Goal: Task Accomplishment & Management: Use online tool/utility

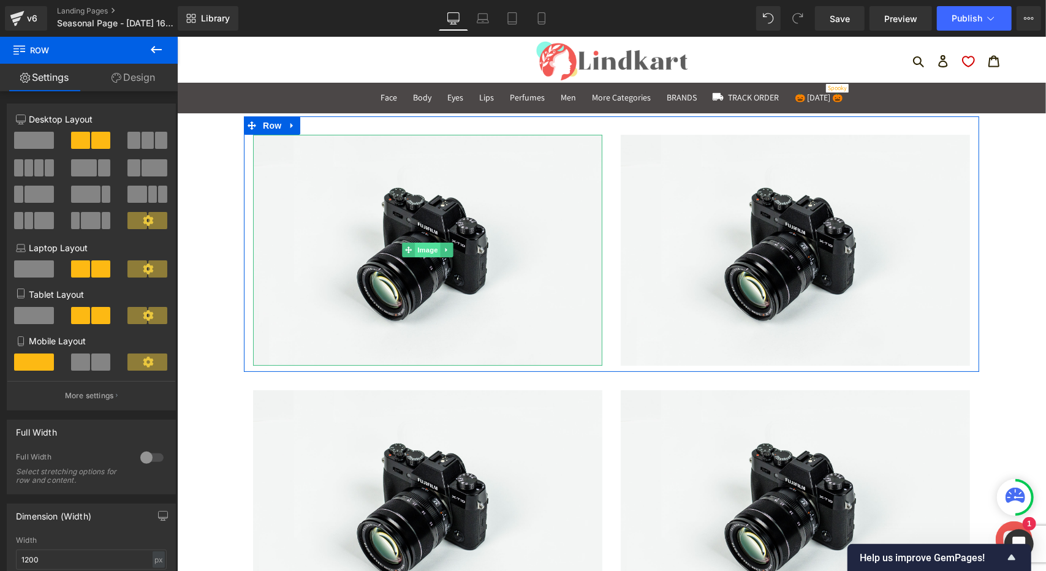
click at [425, 253] on span "Image" at bounding box center [427, 249] width 26 height 15
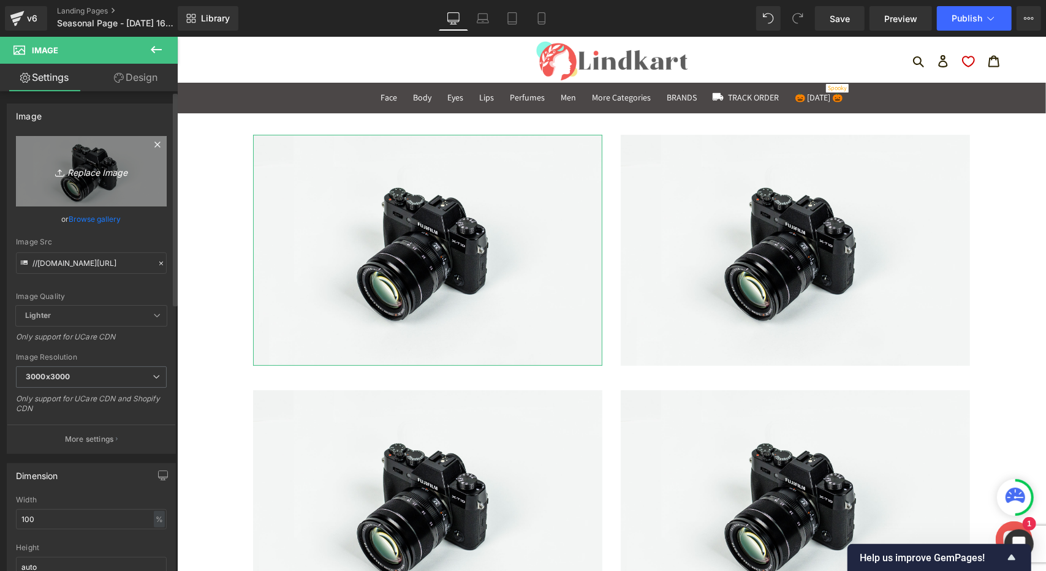
click at [94, 175] on icon "Replace Image" at bounding box center [91, 171] width 98 height 15
type input "C:\fakepath\Clown Look.jpg"
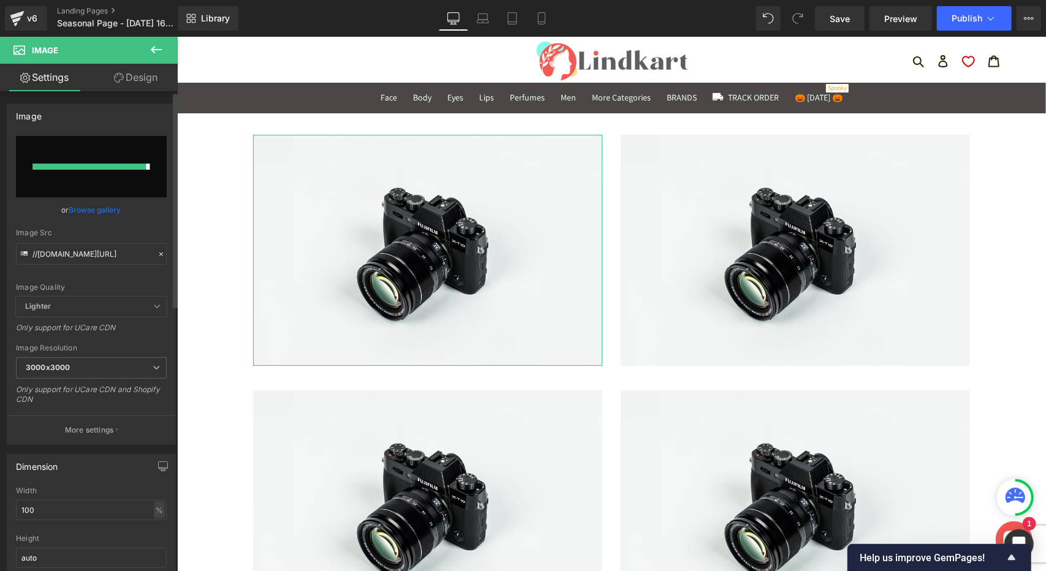
type input "[URL][DOMAIN_NAME]"
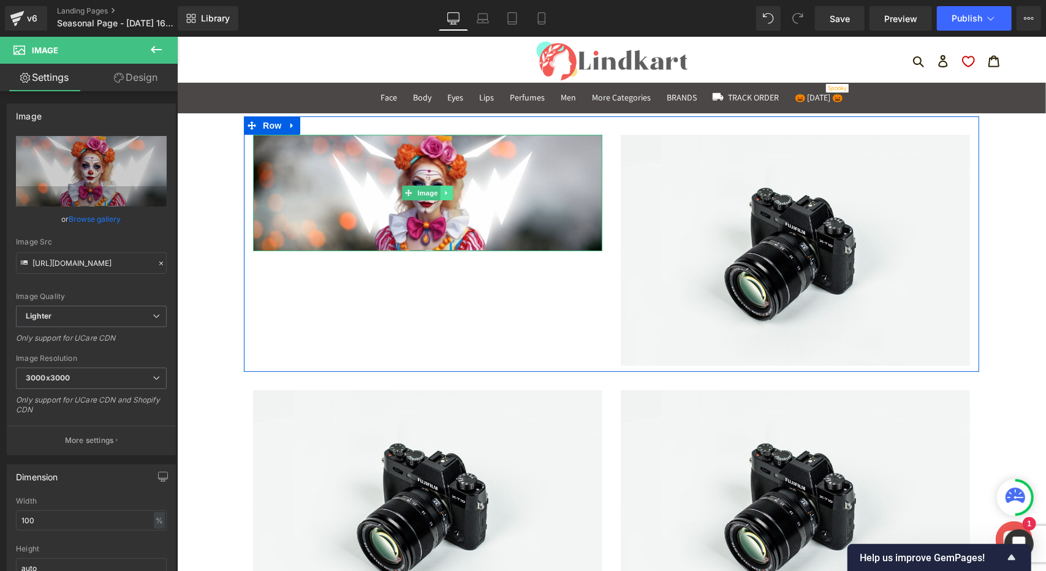
click at [443, 193] on icon at bounding box center [446, 192] width 7 height 7
click at [788, 249] on span "Image" at bounding box center [795, 249] width 26 height 15
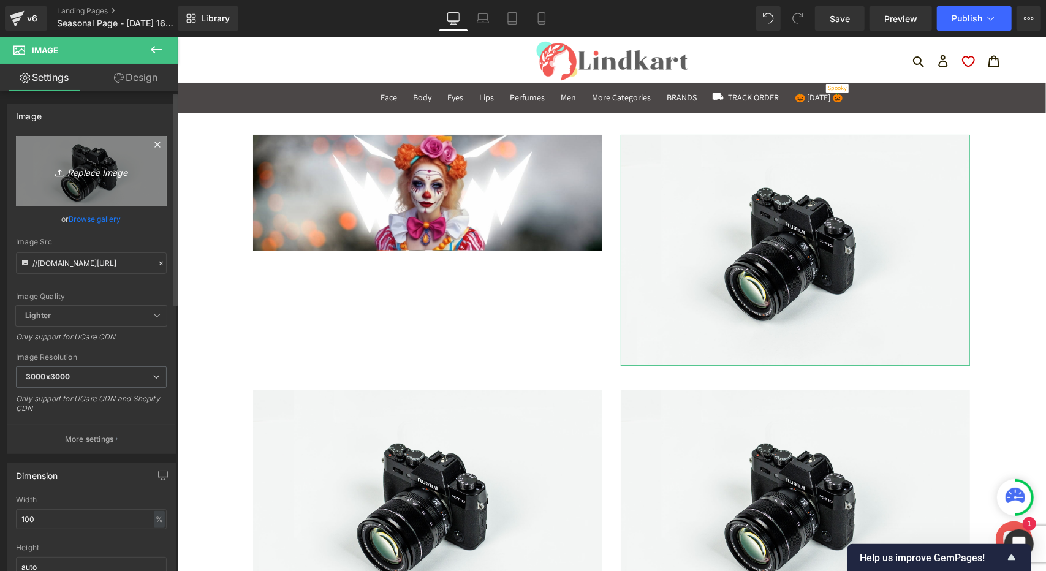
click at [99, 171] on icon "Replace Image" at bounding box center [91, 171] width 98 height 15
type input "C:\fakepath\Skeleton Look.png"
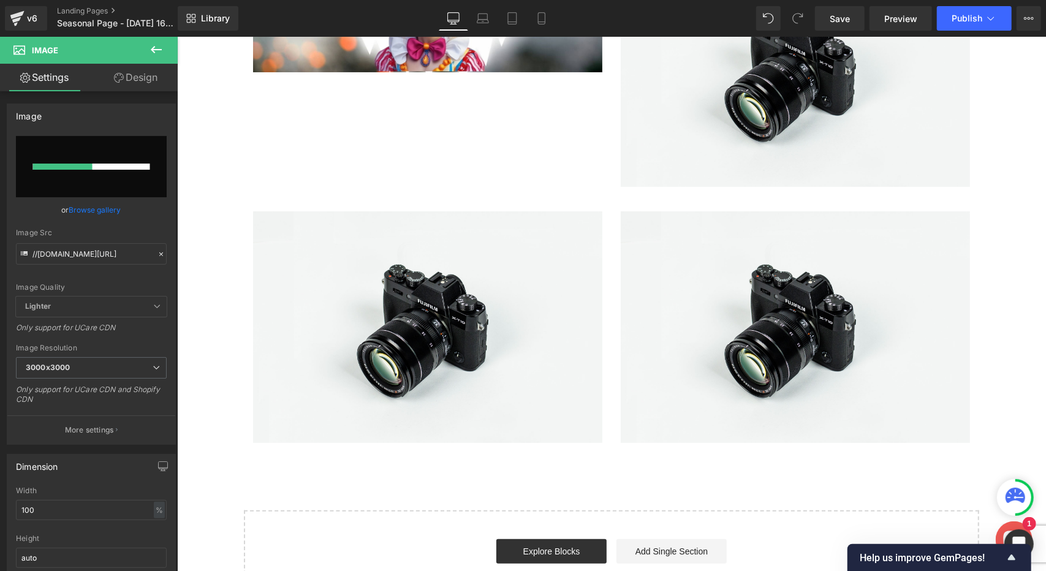
scroll to position [184, 0]
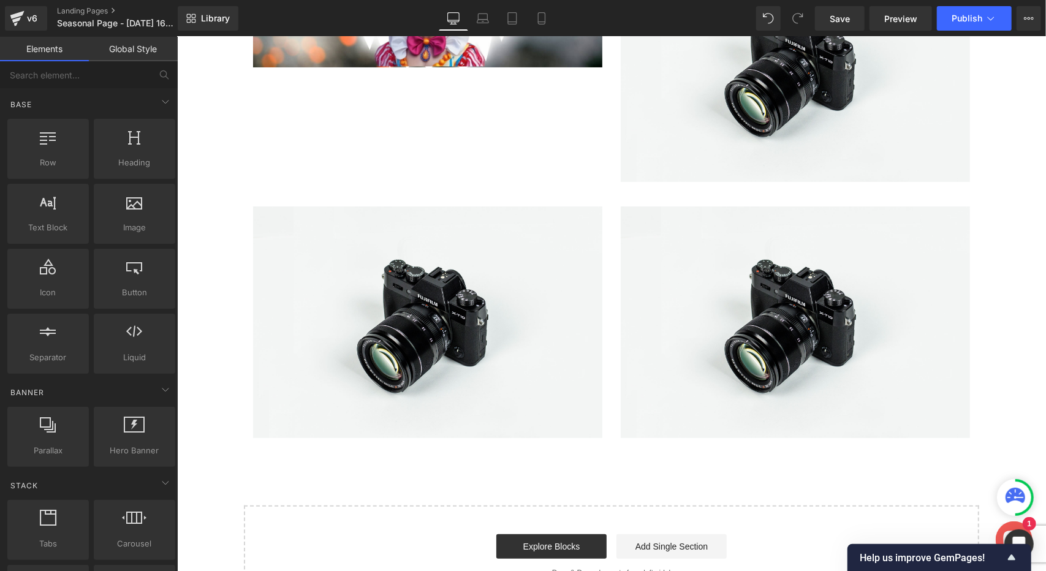
click at [1005, 161] on div "Image Image Row Image Image Row Select your layout" at bounding box center [611, 269] width 869 height 674
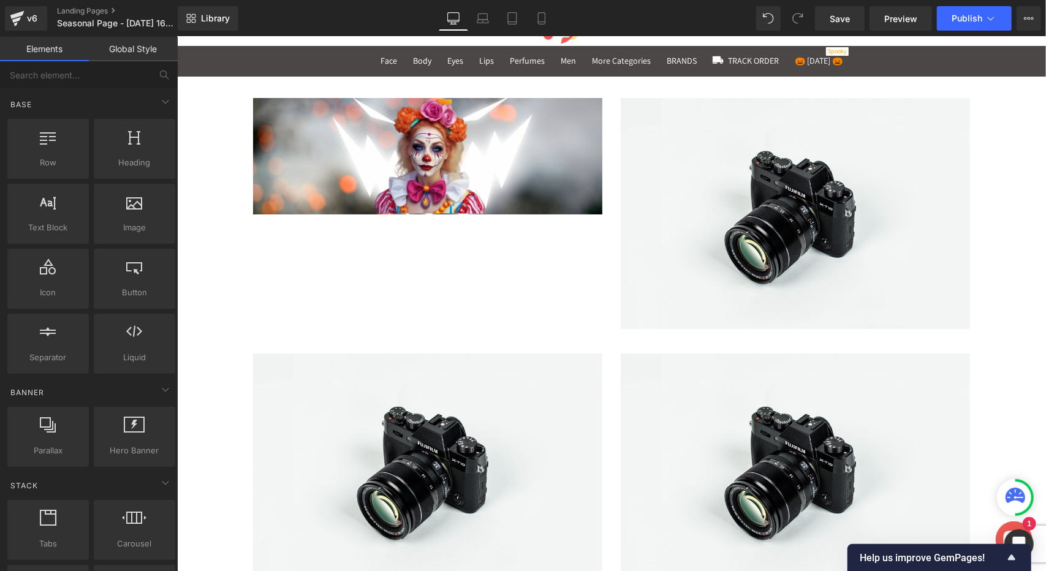
scroll to position [0, 0]
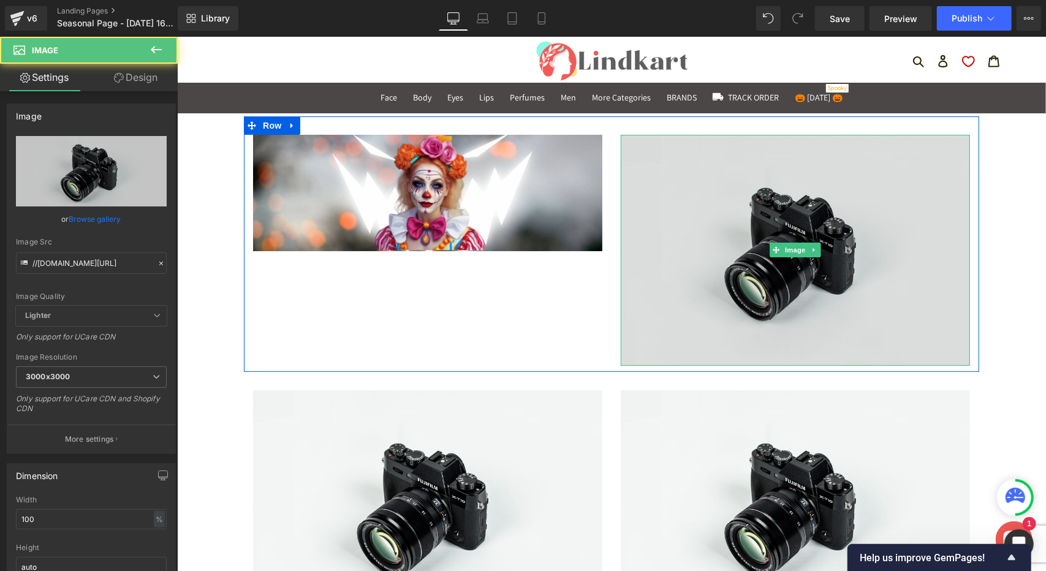
click at [824, 185] on img at bounding box center [794, 250] width 349 height 232
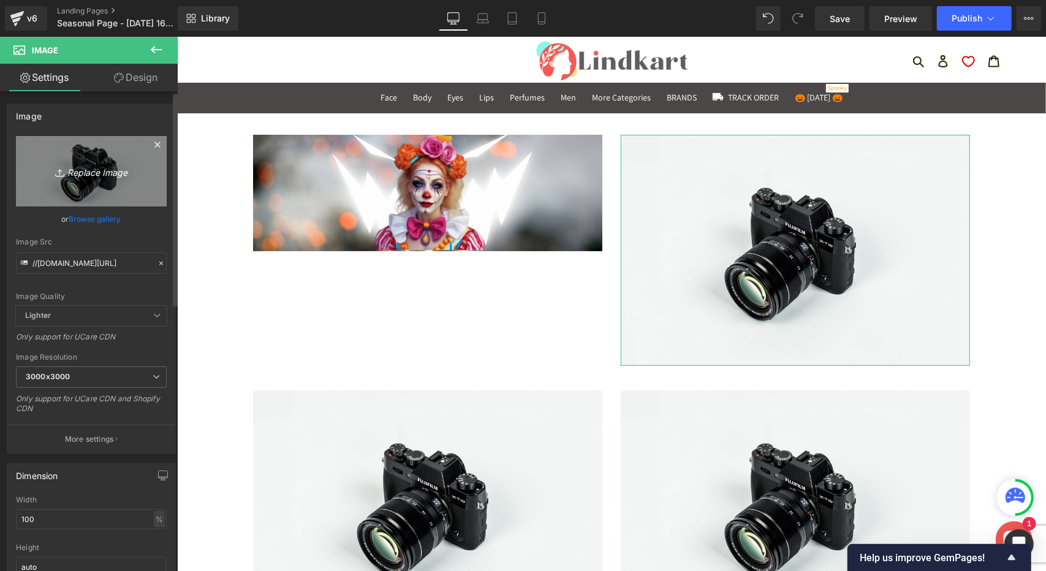
click at [89, 175] on icon "Replace Image" at bounding box center [91, 171] width 98 height 15
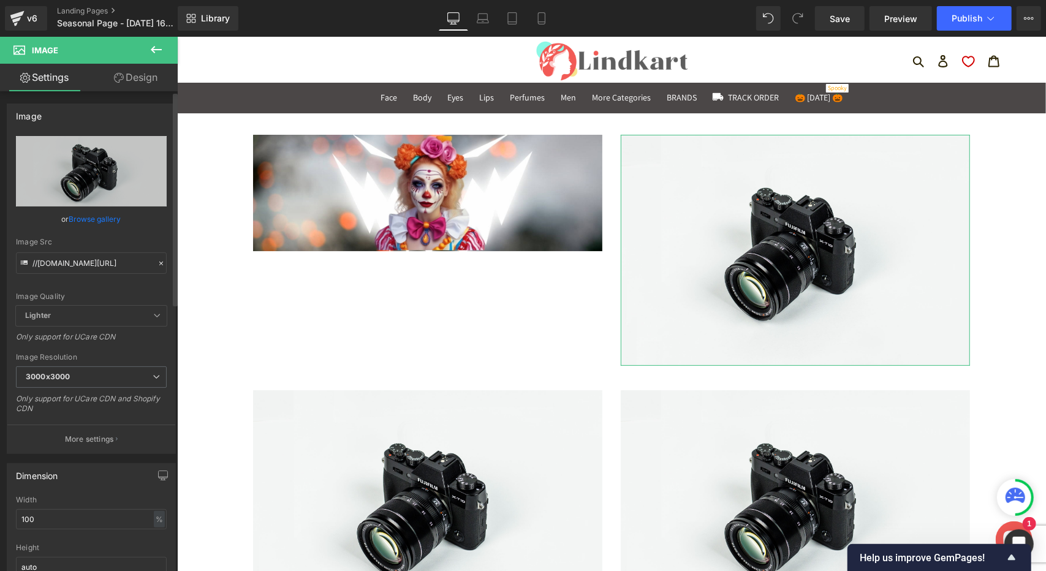
click at [98, 218] on link "Browse gallery" at bounding box center [95, 218] width 52 height 21
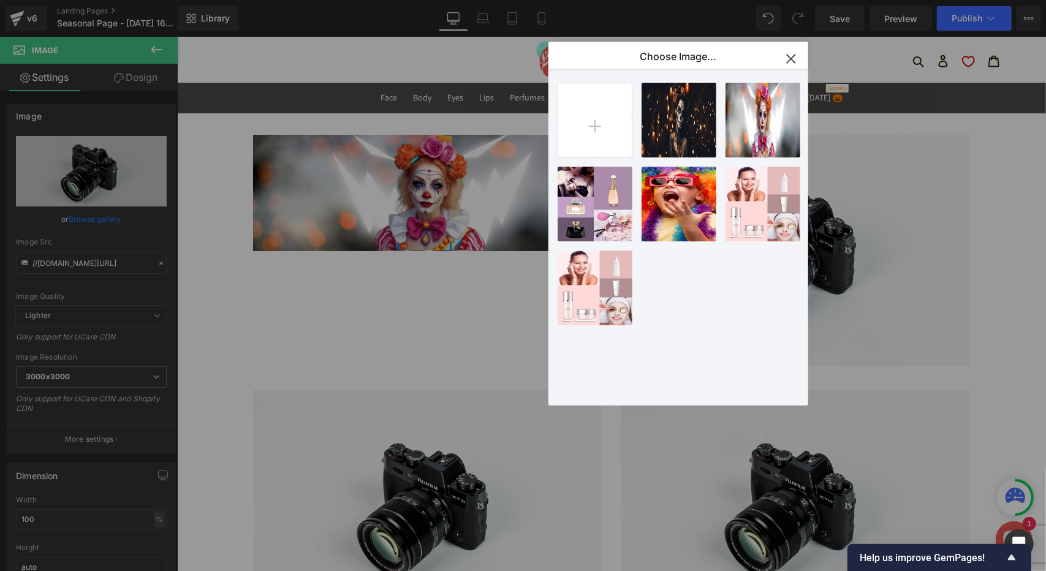
drag, startPoint x: 262, startPoint y: 53, endPoint x: 676, endPoint y: 58, distance: 413.8
click at [676, 58] on p "Choose Image..." at bounding box center [678, 56] width 77 height 12
click at [794, 57] on icon "button" at bounding box center [792, 59] width 20 height 20
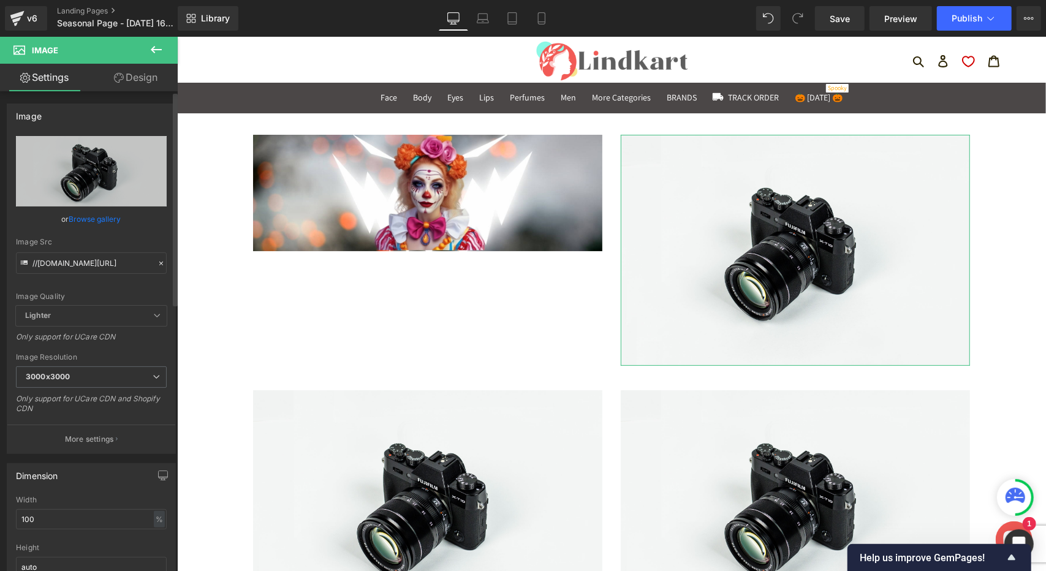
click at [93, 221] on link "Browse gallery" at bounding box center [95, 218] width 52 height 21
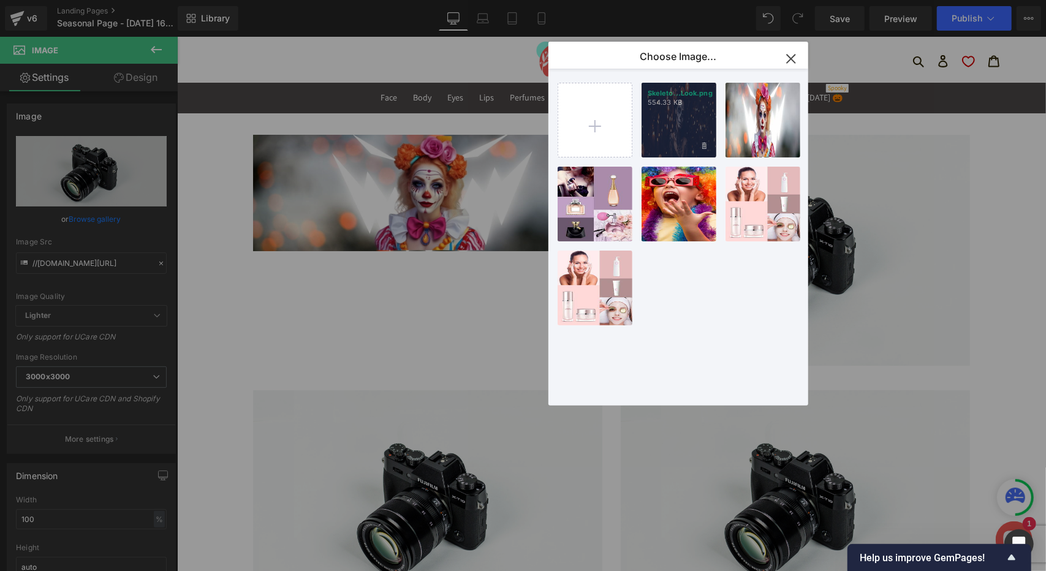
click at [693, 123] on div "Skeleto...Look.png 554.33 KB" at bounding box center [679, 120] width 75 height 75
type input "[URL][DOMAIN_NAME]"
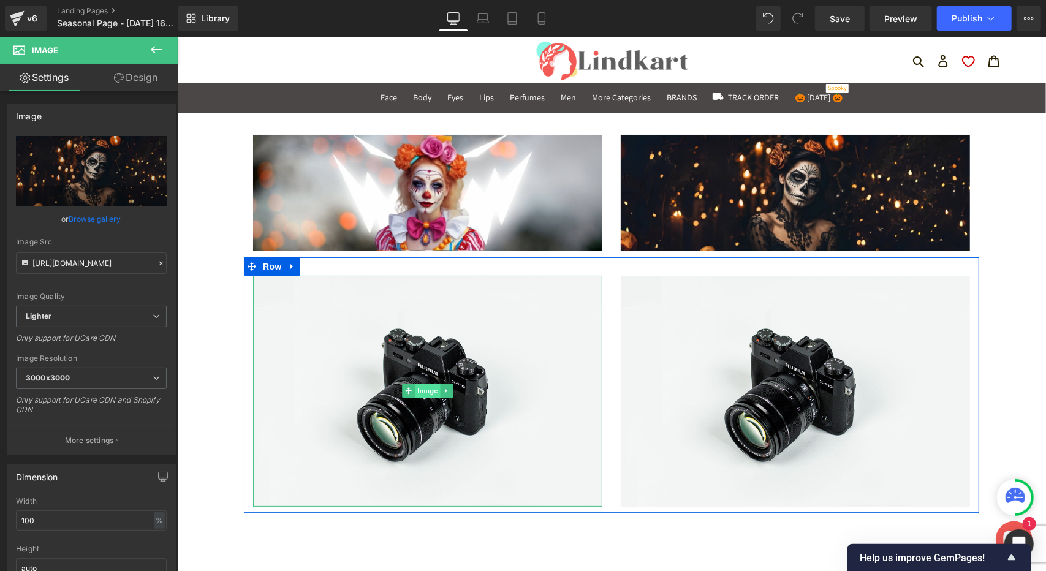
click at [421, 389] on span "Image" at bounding box center [427, 390] width 26 height 15
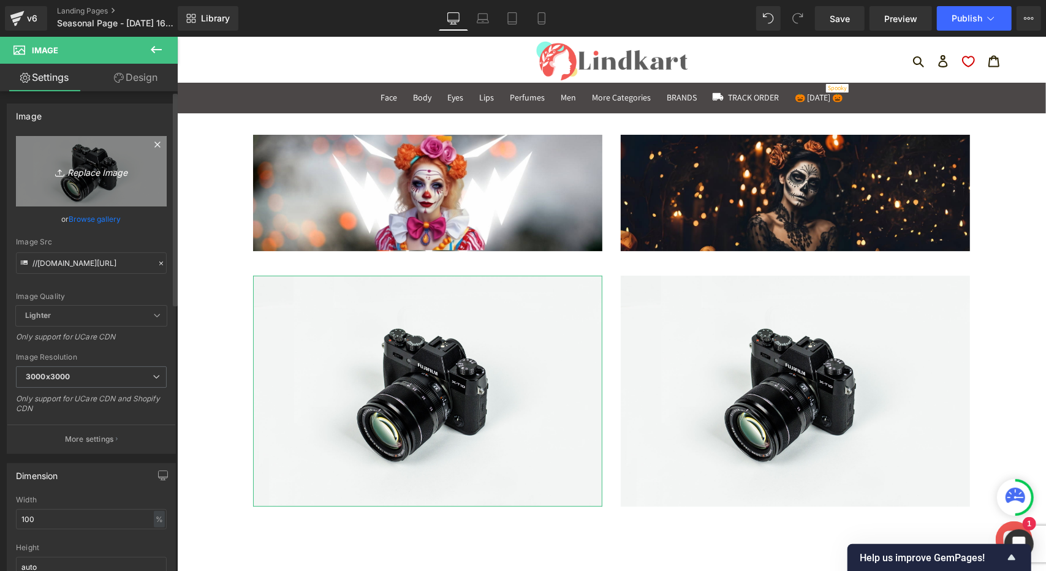
click at [94, 173] on icon "Replace Image" at bounding box center [91, 171] width 98 height 15
type input "C:\fakepath\Vampire Look.jpg"
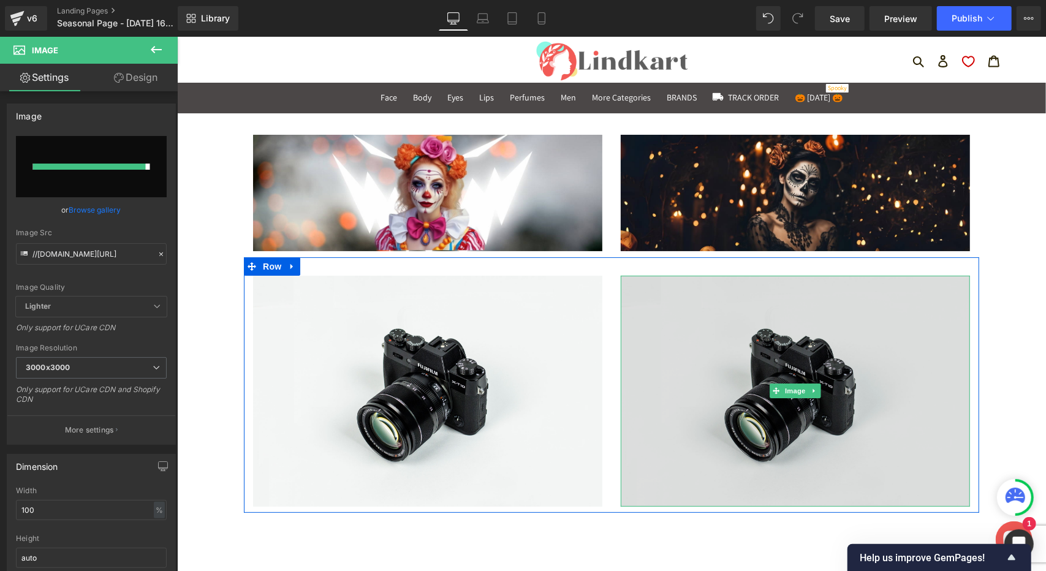
type input "[URL][DOMAIN_NAME]"
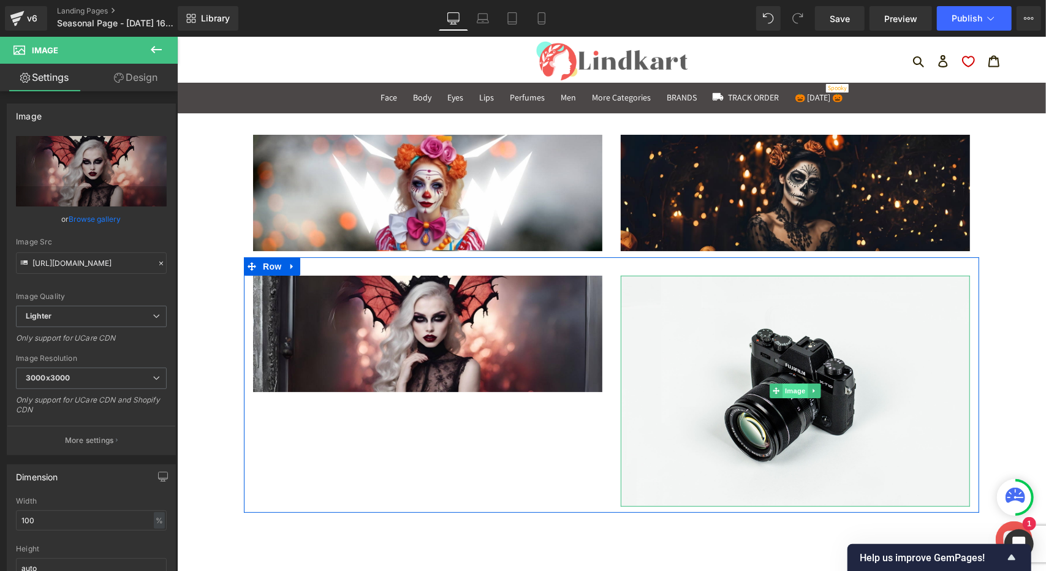
click at [793, 392] on span "Image" at bounding box center [795, 390] width 26 height 15
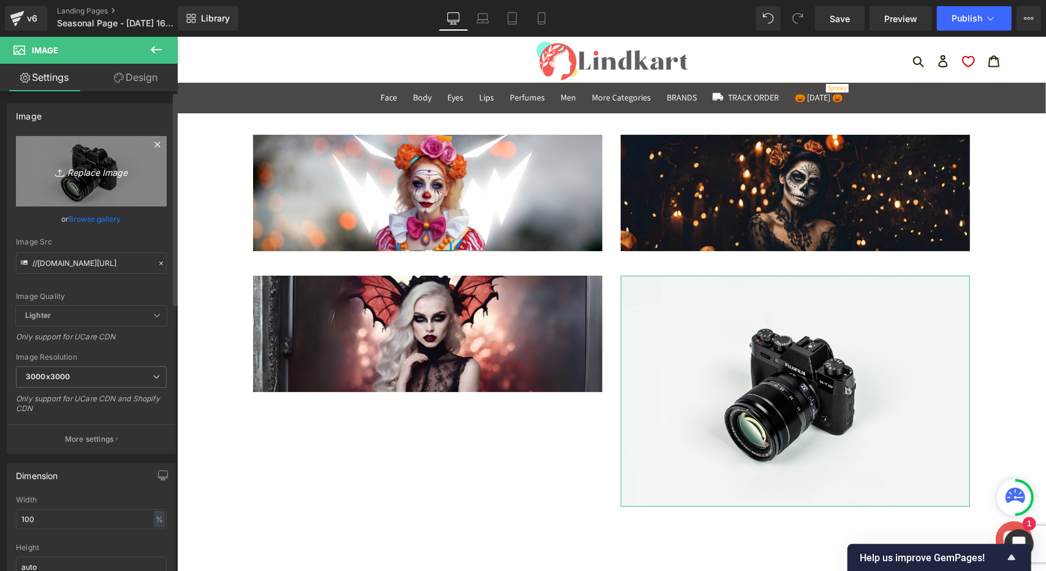
click at [92, 164] on icon "Replace Image" at bounding box center [91, 171] width 98 height 15
type input "C:\fakepath\Zombie Look.jpg"
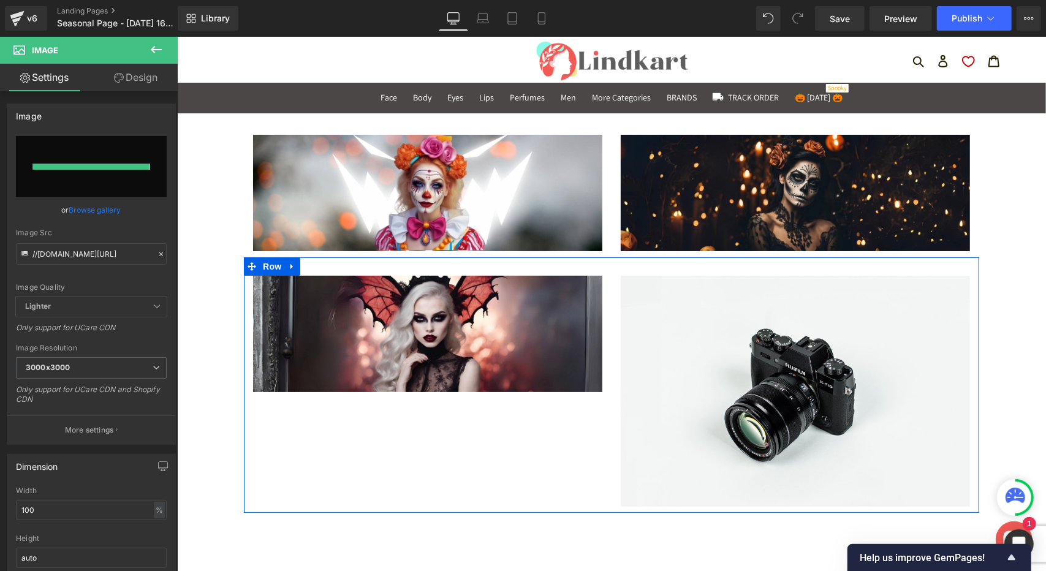
type input "[URL][DOMAIN_NAME]"
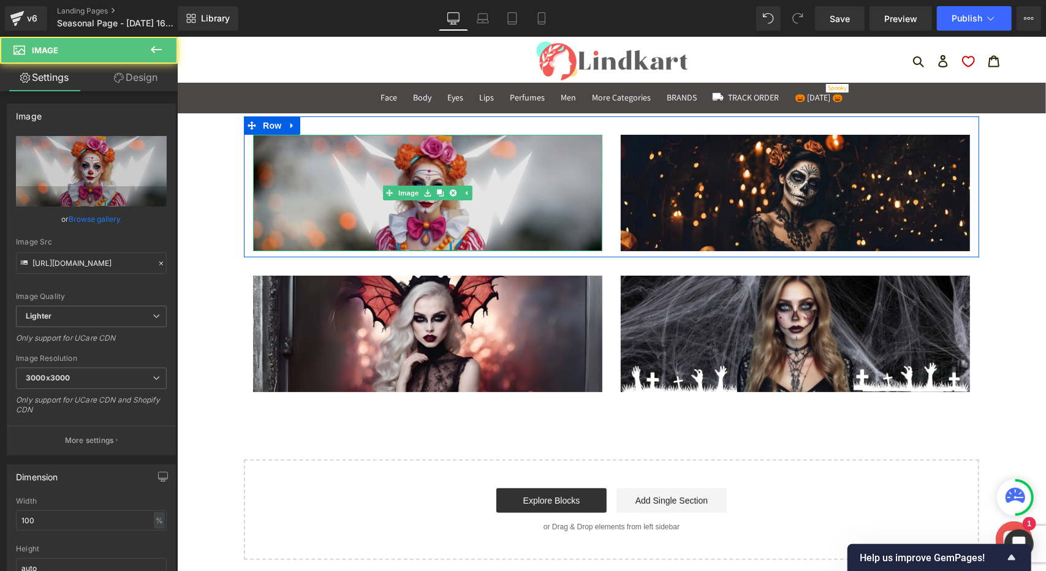
click at [428, 157] on img at bounding box center [427, 192] width 349 height 116
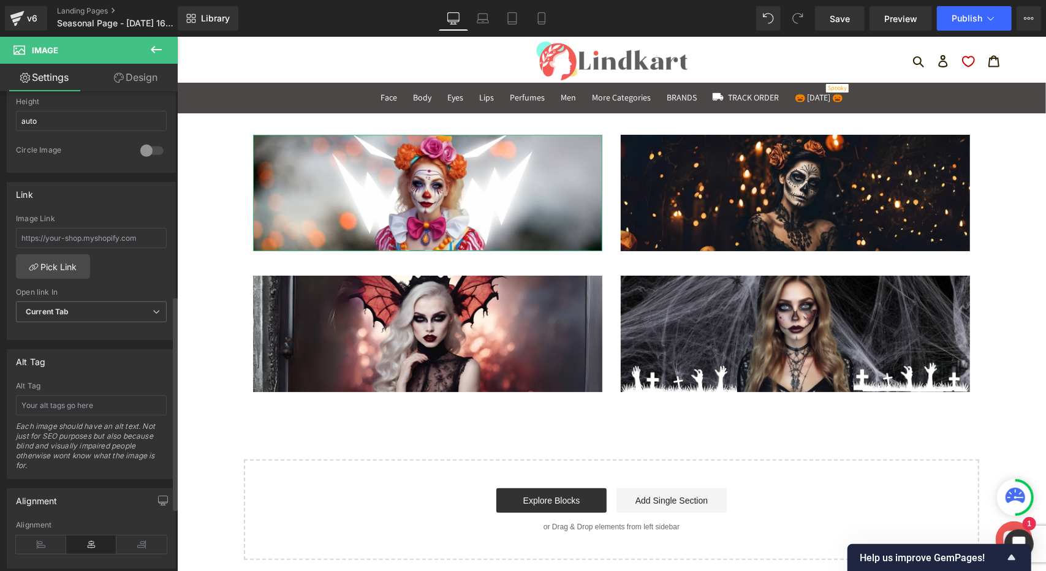
scroll to position [490, 0]
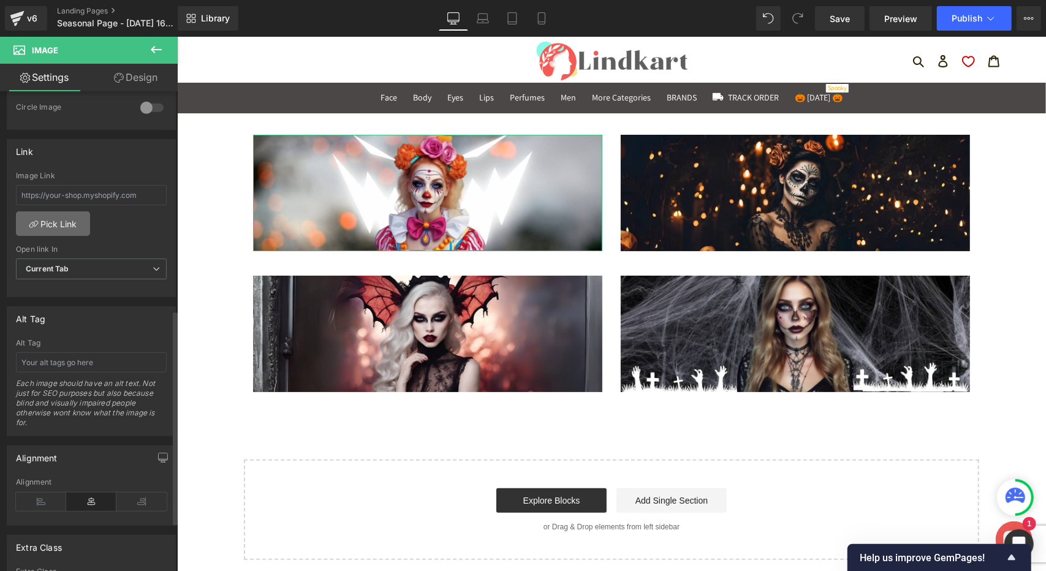
click at [56, 221] on link "Pick Link" at bounding box center [53, 223] width 74 height 25
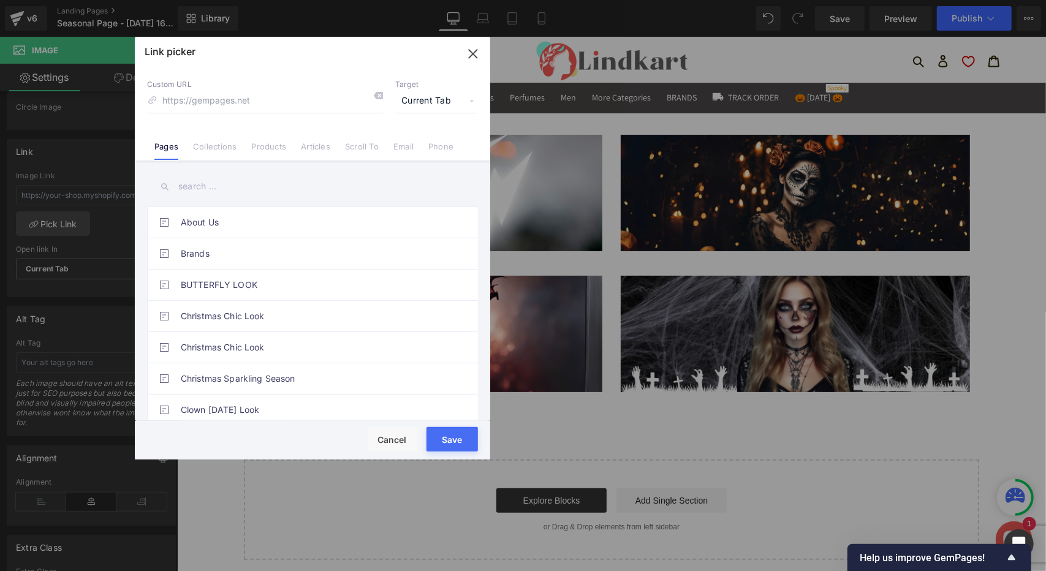
click at [230, 146] on link "Collections" at bounding box center [215, 151] width 44 height 18
click at [174, 150] on link "Pages" at bounding box center [166, 151] width 24 height 18
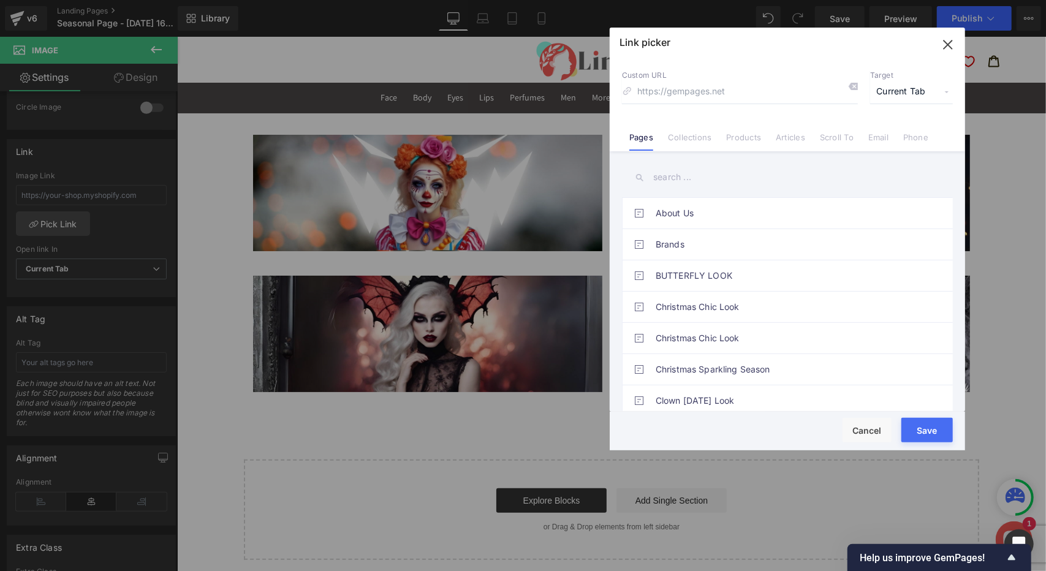
drag, startPoint x: 315, startPoint y: 53, endPoint x: 790, endPoint y: 43, distance: 475.2
click at [790, 43] on div at bounding box center [788, 37] width 356 height 18
click at [728, 176] on input "text" at bounding box center [787, 176] width 331 height 28
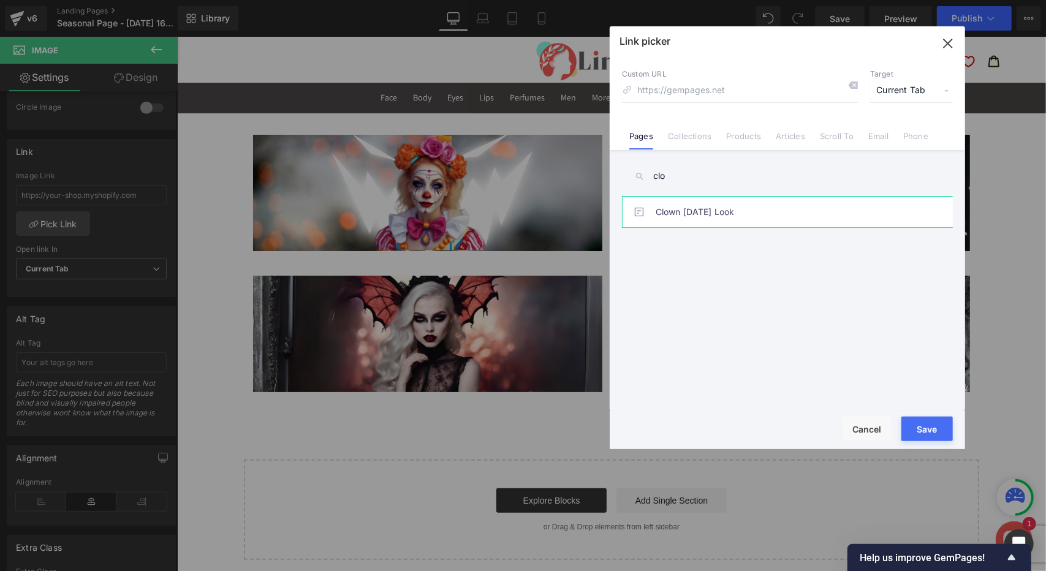
type input "clo"
click at [729, 211] on link "Clown [DATE] Look" at bounding box center [791, 212] width 270 height 31
type input "/pages/clown-[DATE]-look"
click at [928, 428] on button "Save" at bounding box center [927, 429] width 51 height 25
type input "/pages/clown-[DATE]-look"
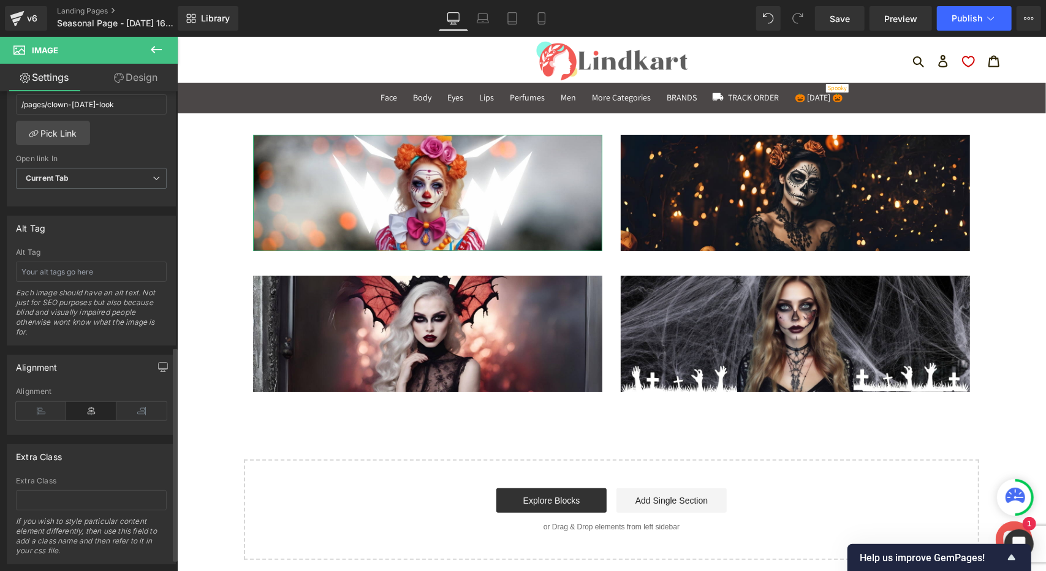
scroll to position [538, 0]
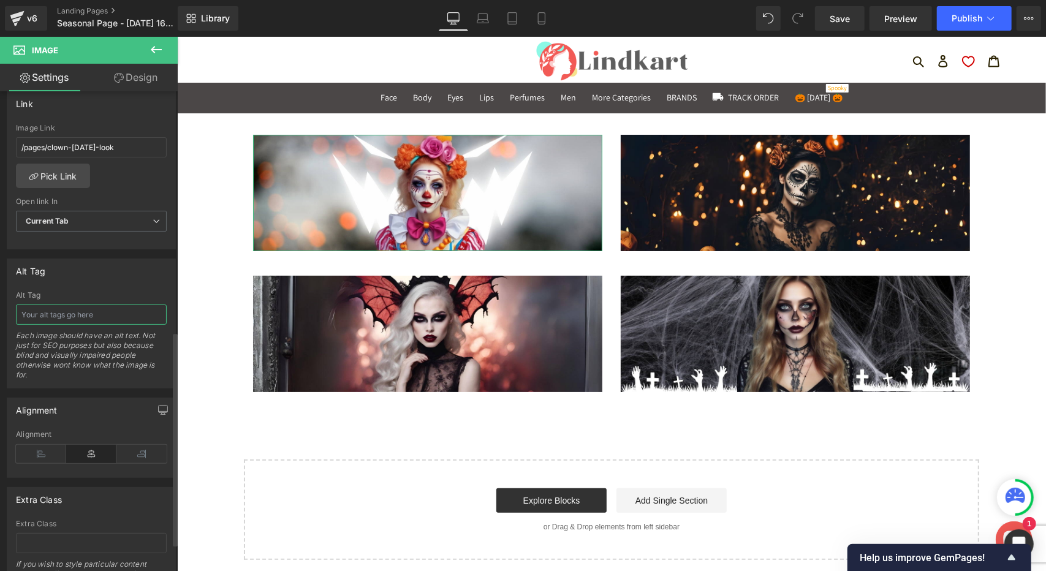
click at [102, 310] on input "text" at bounding box center [91, 315] width 151 height 20
type input "C"
drag, startPoint x: 108, startPoint y: 312, endPoint x: 13, endPoint y: 311, distance: 94.4
click at [13, 311] on div "[DATE] Clown Look Alt Tag [DATE] Clown Look Each image should have an alt text.…" at bounding box center [91, 339] width 168 height 97
type input "[DATE] Clown Look"
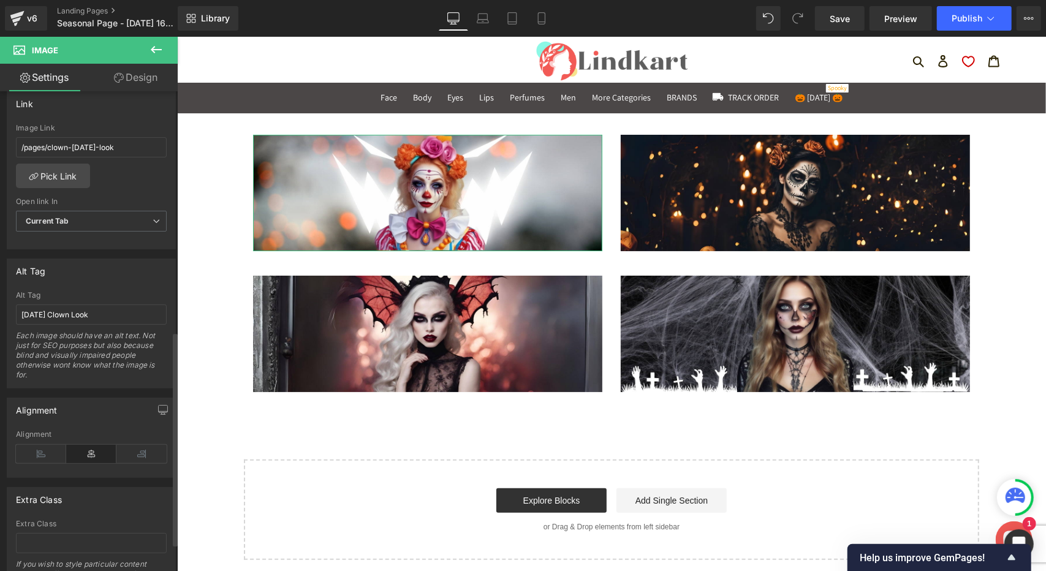
click at [75, 370] on div "Each image should have an alt text. Not just for SEO purposes but also because …" at bounding box center [91, 359] width 151 height 57
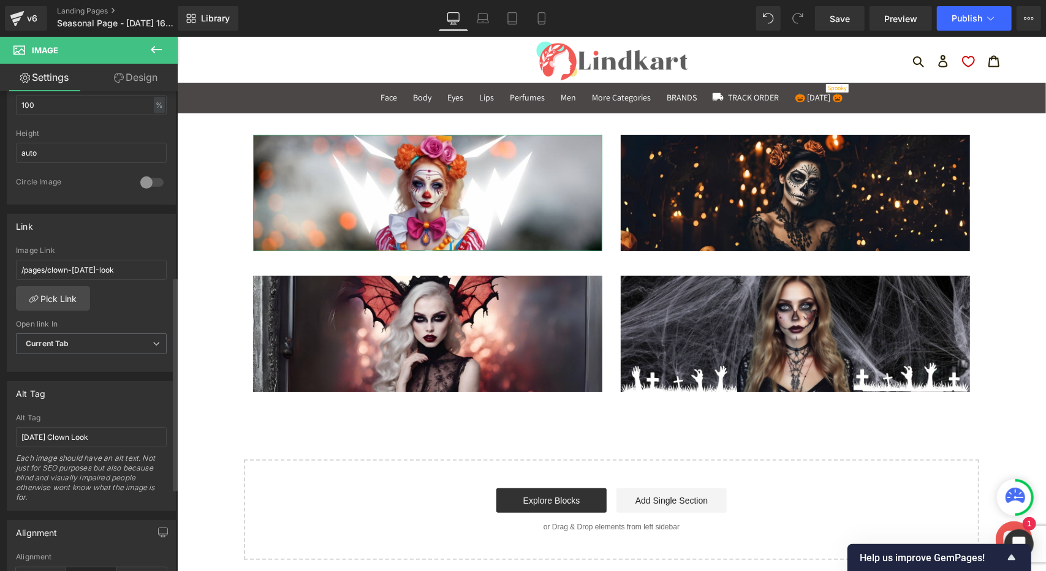
scroll to position [354, 0]
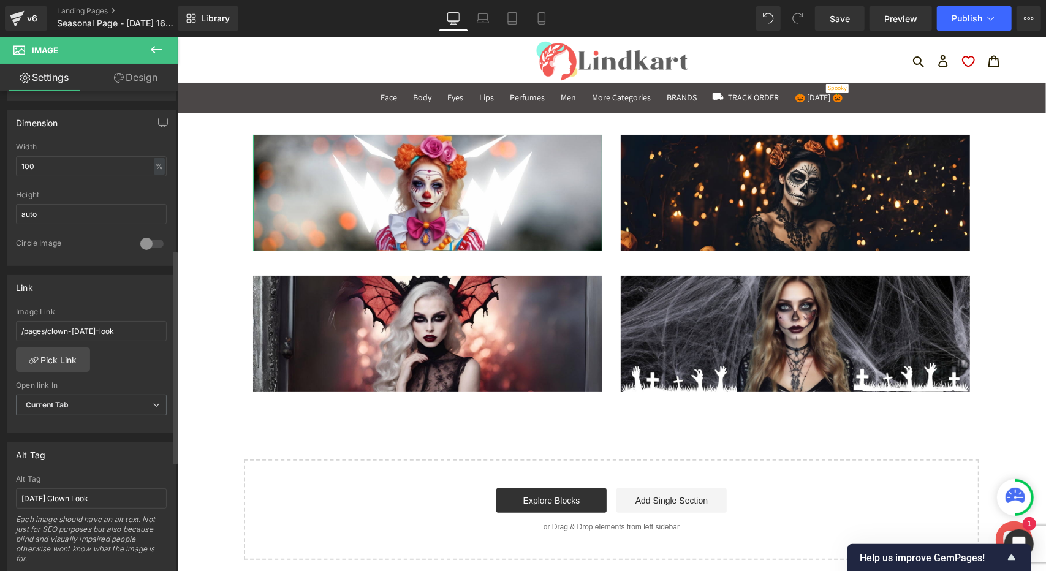
click at [144, 235] on div at bounding box center [151, 244] width 29 height 20
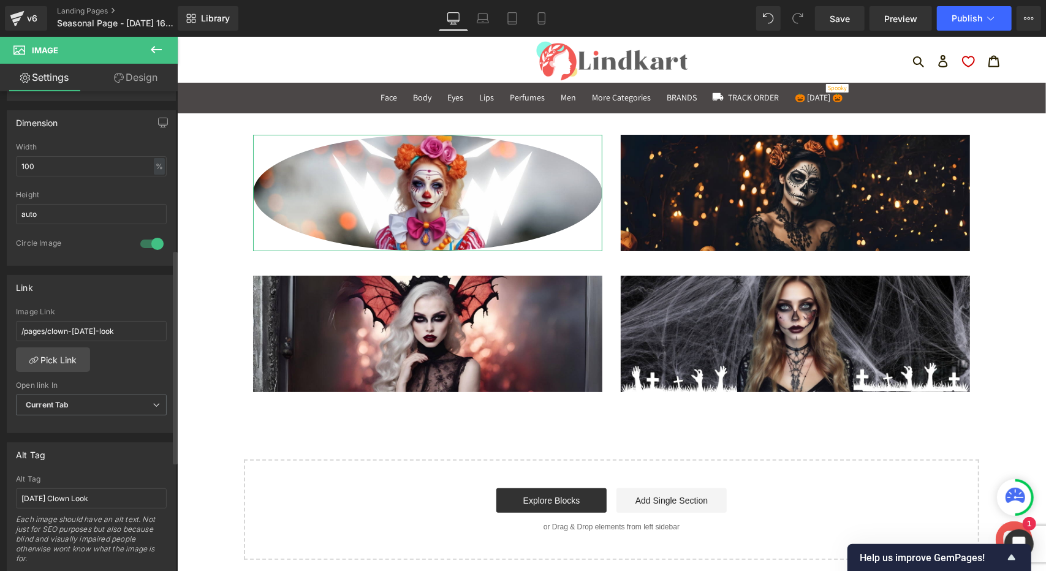
click at [144, 235] on div at bounding box center [151, 244] width 29 height 20
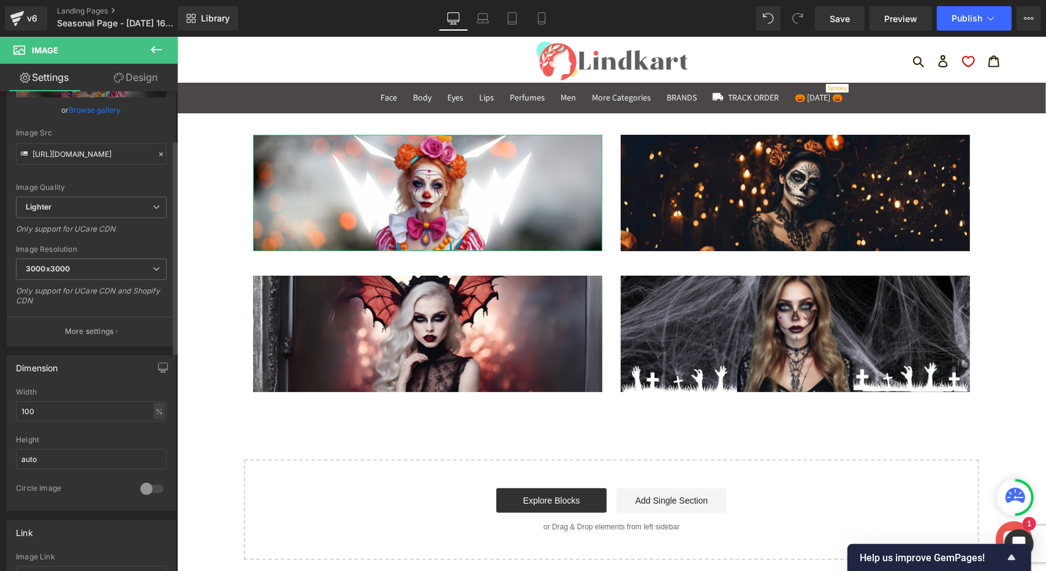
scroll to position [0, 0]
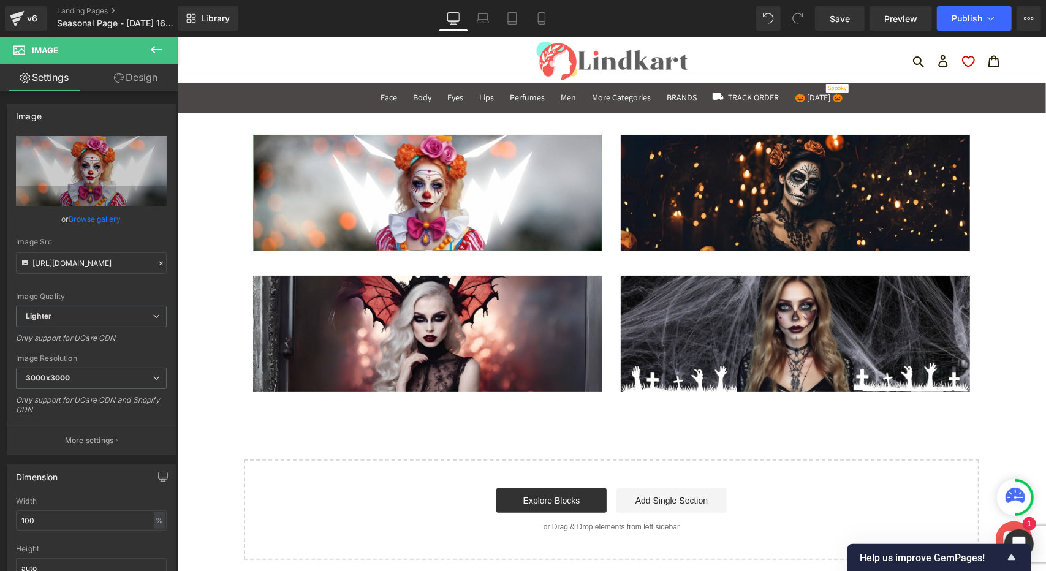
click at [131, 85] on link "Design" at bounding box center [135, 78] width 89 height 28
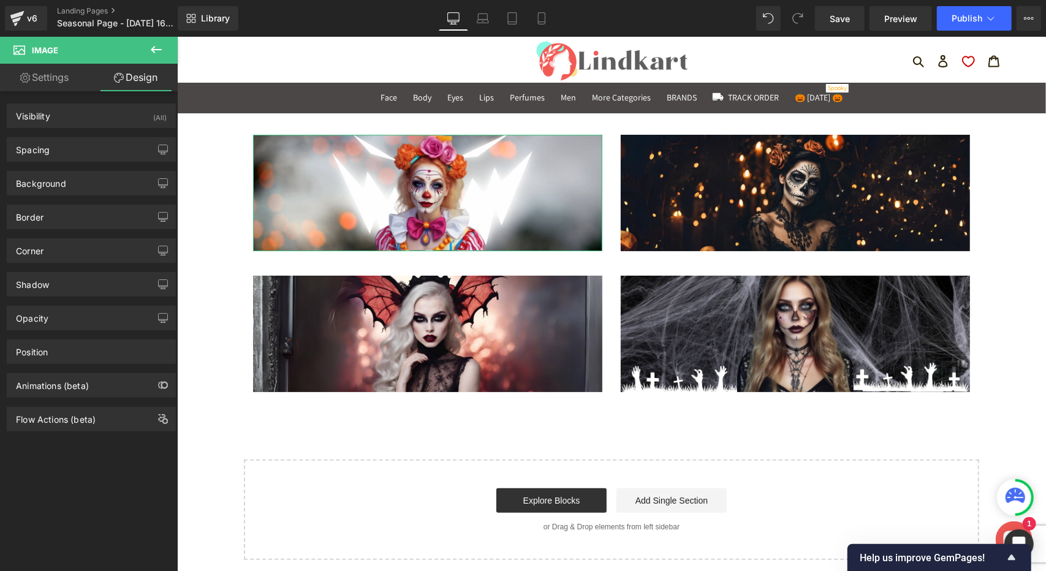
click at [70, 80] on link "Settings" at bounding box center [44, 78] width 89 height 28
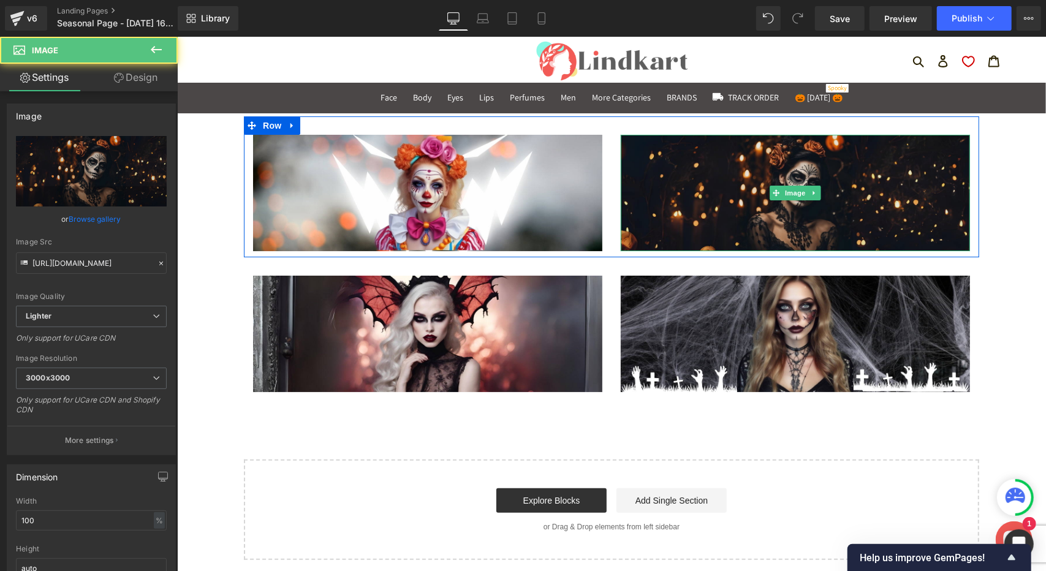
click at [786, 212] on img at bounding box center [794, 192] width 349 height 116
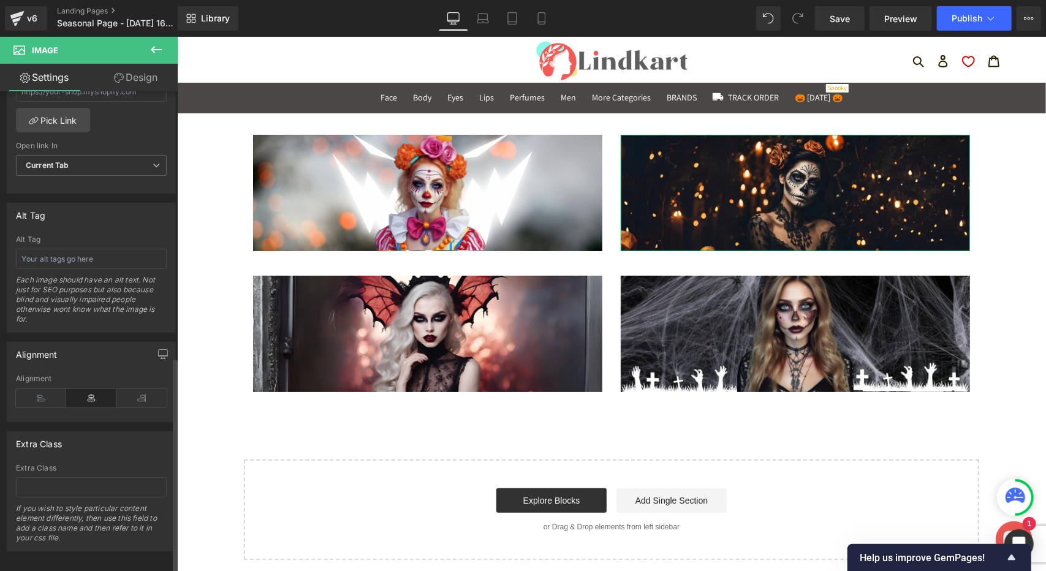
scroll to position [599, 0]
click at [81, 247] on input "text" at bounding box center [91, 253] width 151 height 20
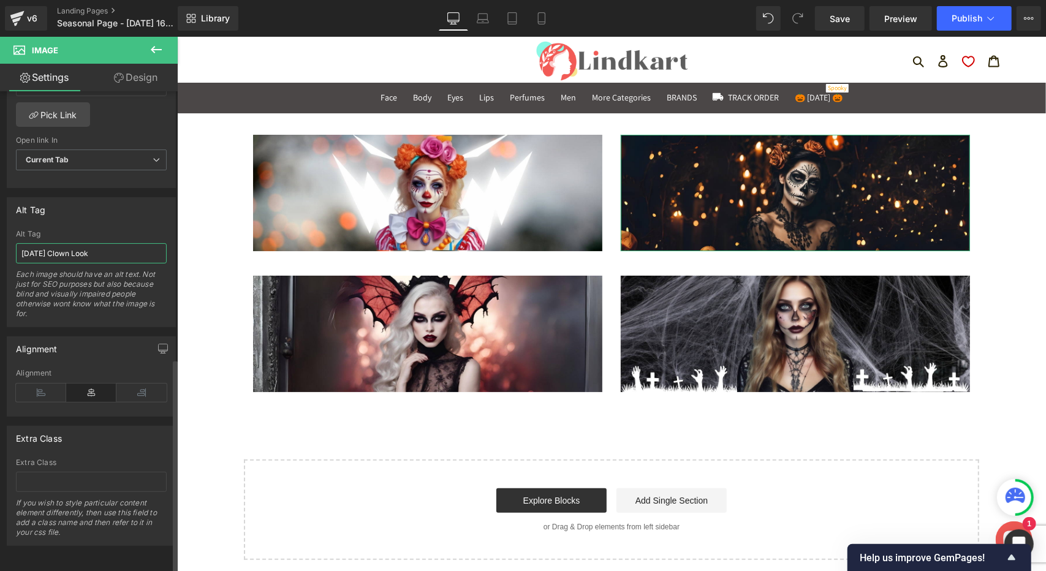
click at [64, 248] on input "[DATE] Clown Look" at bounding box center [91, 253] width 151 height 20
type input "[DATE] Skeleton Look"
click at [98, 276] on div "Each image should have an alt text. Not just for SEO purposes but also because …" at bounding box center [91, 298] width 151 height 57
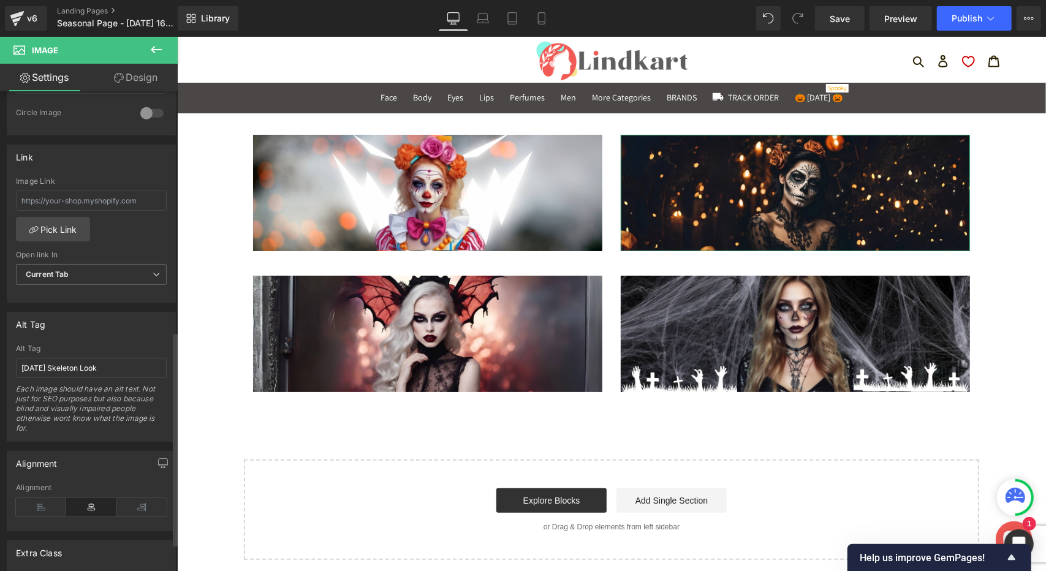
scroll to position [477, 0]
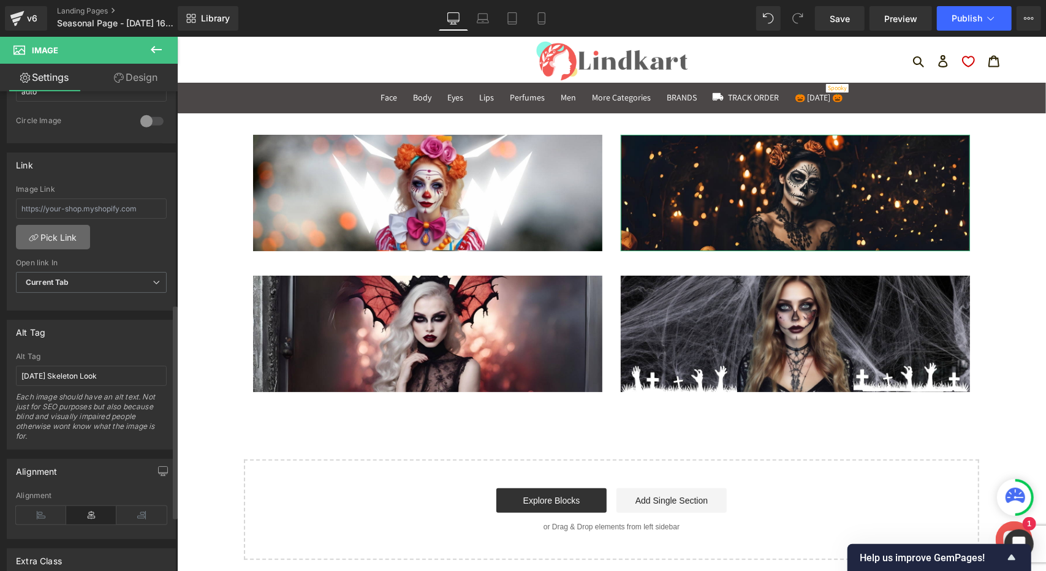
click at [59, 229] on link "Pick Link" at bounding box center [53, 237] width 74 height 25
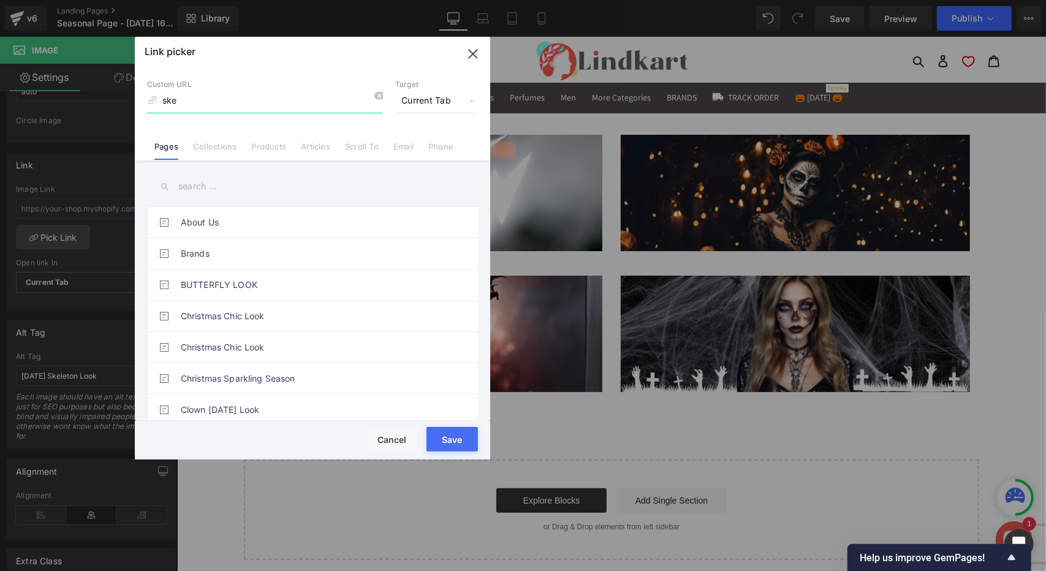
type input "skel"
drag, startPoint x: 204, startPoint y: 106, endPoint x: 144, endPoint y: 103, distance: 59.5
click at [144, 103] on div "Custom URL skel Target Current Tab Current Tab New Tab Pages Collections Produc…" at bounding box center [313, 113] width 356 height 93
click at [275, 189] on input "text" at bounding box center [312, 187] width 331 height 28
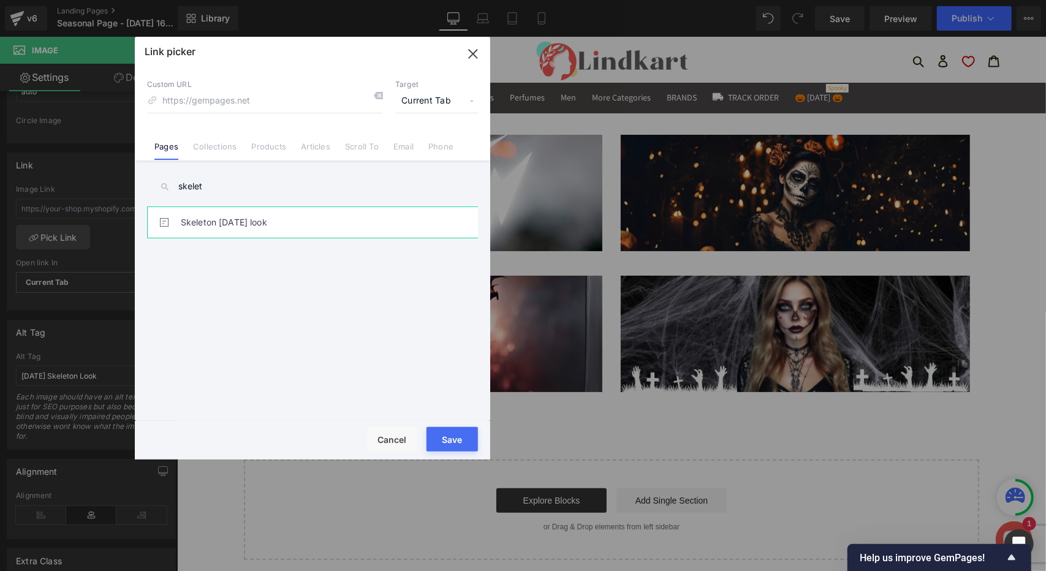
type input "skelet"
click at [269, 223] on link "Skeleton [DATE] look" at bounding box center [316, 222] width 270 height 31
type input "/pages/halloween-edition-🎃"
click at [447, 443] on button "Save" at bounding box center [452, 439] width 51 height 25
type input "/pages/halloween-edition-🎃"
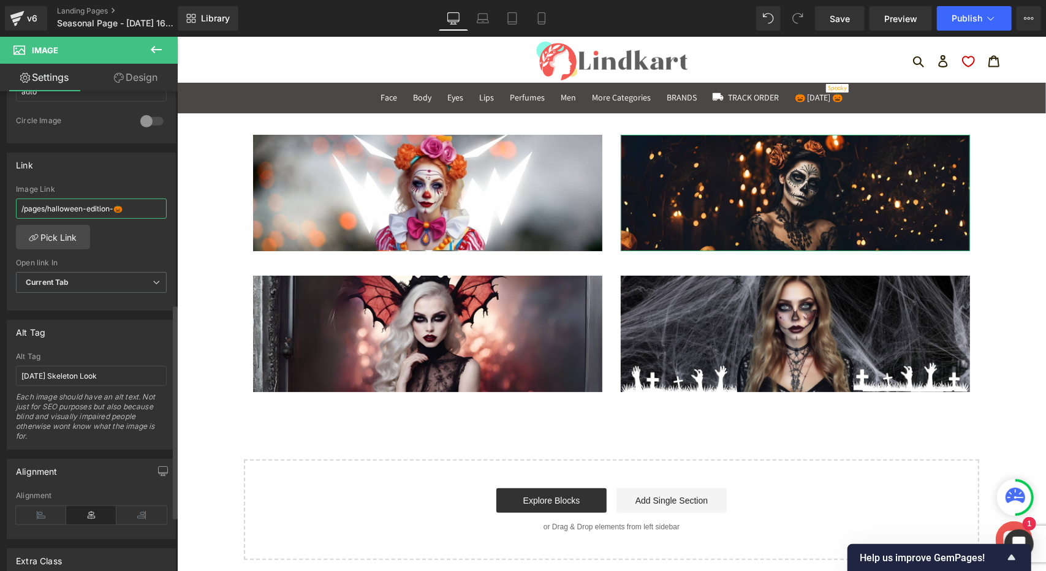
click at [139, 202] on input "/pages/halloween-edition-🎃" at bounding box center [91, 209] width 151 height 20
click at [127, 231] on div "/pages/halloween-edition-🎃 Image Link /pages/halloween-edition-🎃 Pick Link Curr…" at bounding box center [91, 248] width 168 height 126
click at [1007, 251] on div "Image Image Row Image Image Row Select your layout" at bounding box center [611, 338] width 869 height 444
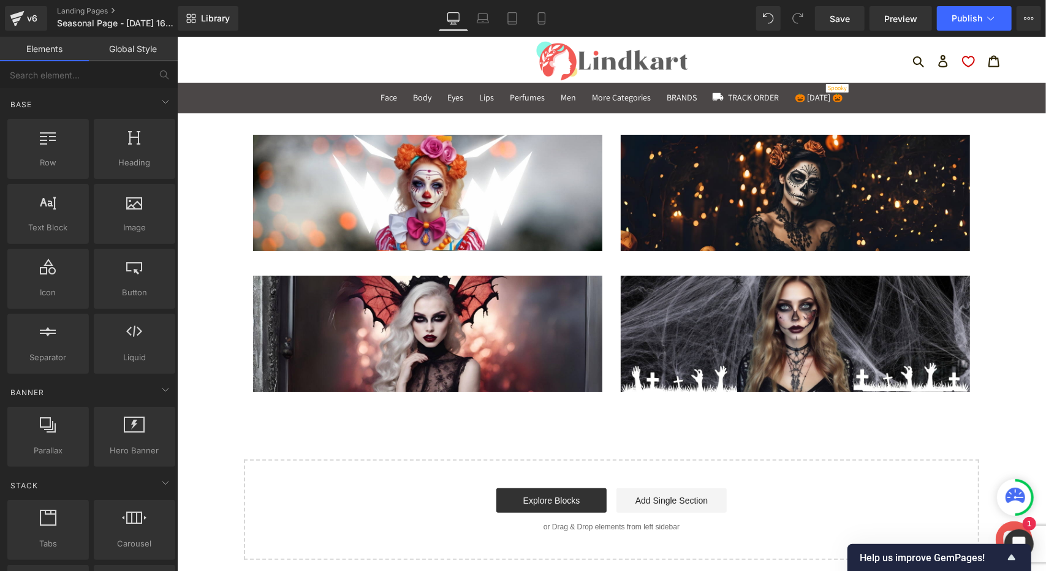
click at [777, 48] on div "Search Log in Cart 0 items" at bounding box center [875, 60] width 264 height 27
click at [914, 59] on icon "button" at bounding box center [918, 61] width 12 height 12
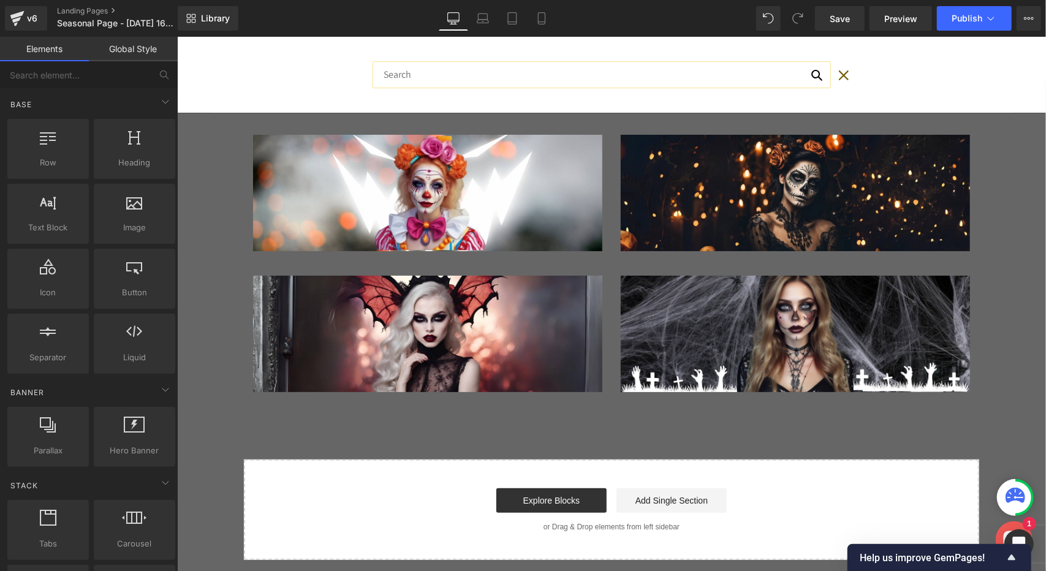
click at [841, 74] on icon "Search" at bounding box center [844, 75] width 10 height 10
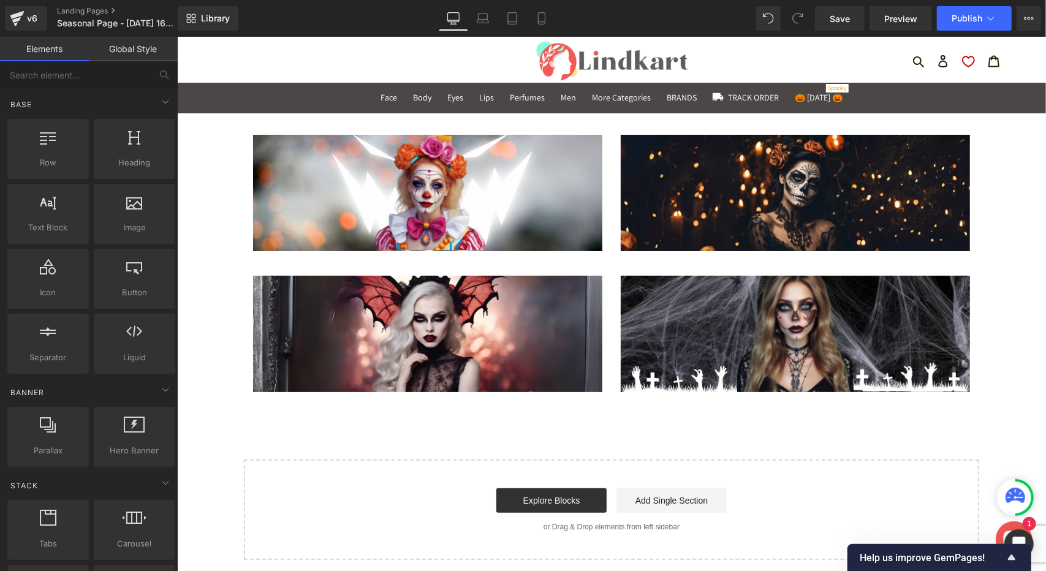
click at [1003, 183] on div "Image Image Row Image Image Row Select your layout" at bounding box center [611, 338] width 869 height 444
click at [1005, 175] on div "Image Image Row Image Image Row Select your layout" at bounding box center [611, 338] width 869 height 444
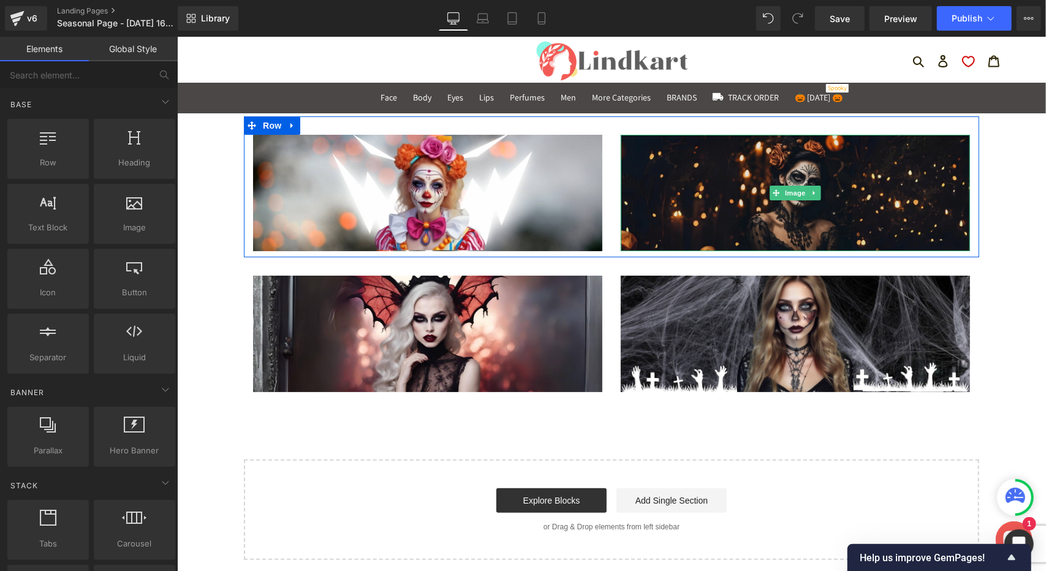
click at [814, 212] on img at bounding box center [794, 192] width 349 height 116
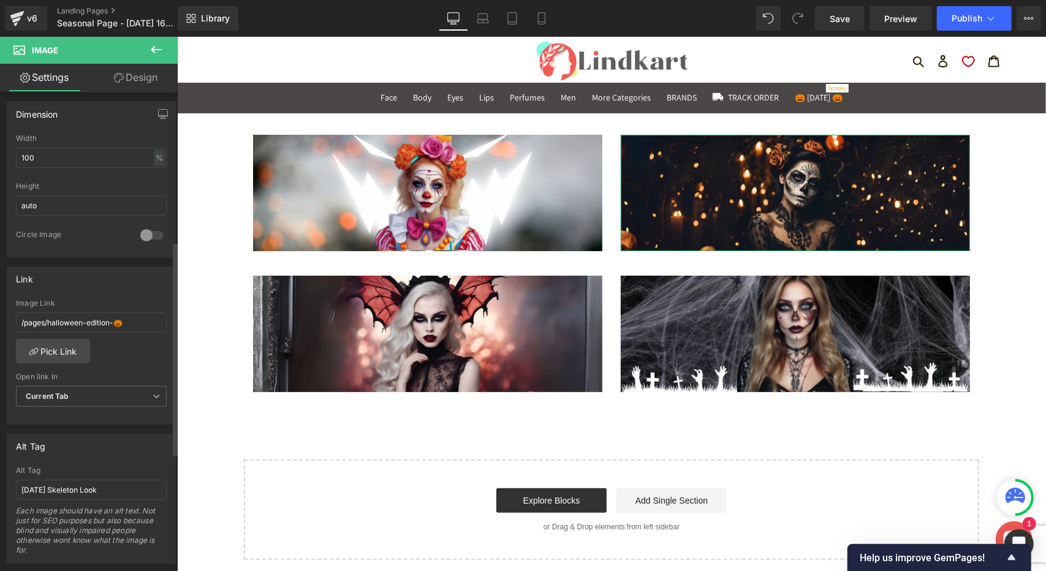
scroll to position [368, 0]
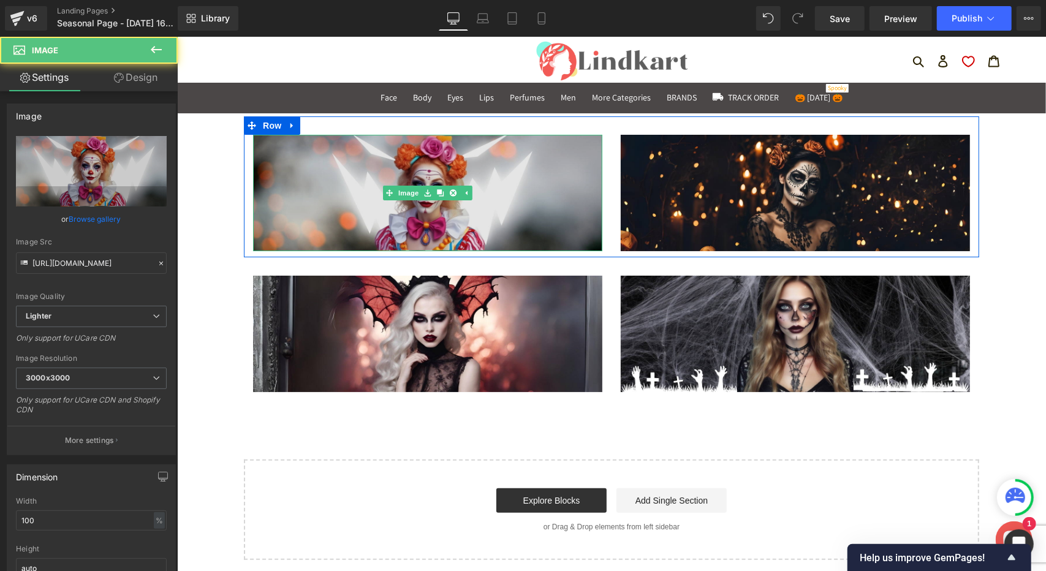
click at [504, 208] on img at bounding box center [427, 192] width 349 height 116
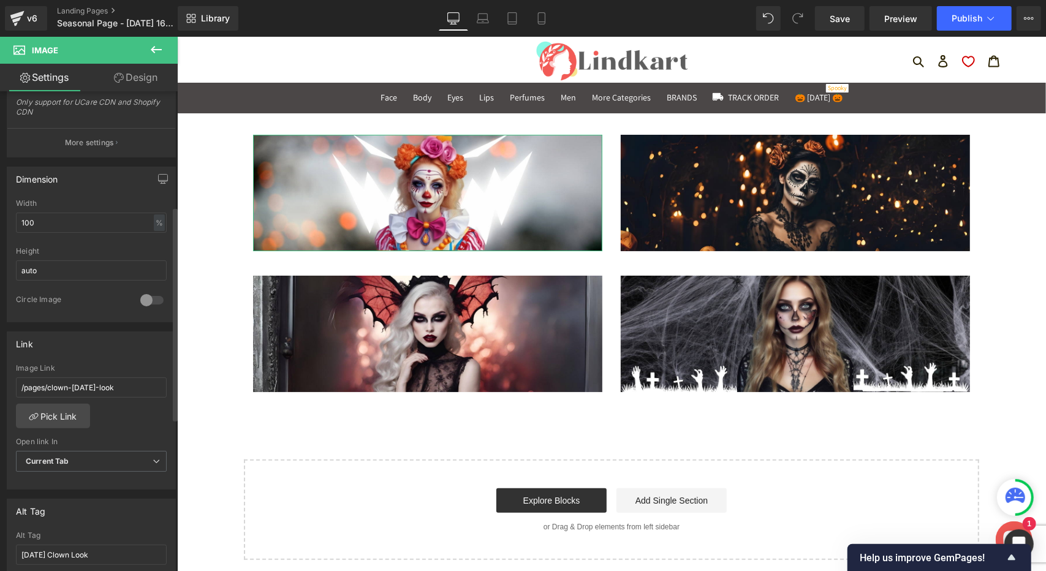
scroll to position [306, 0]
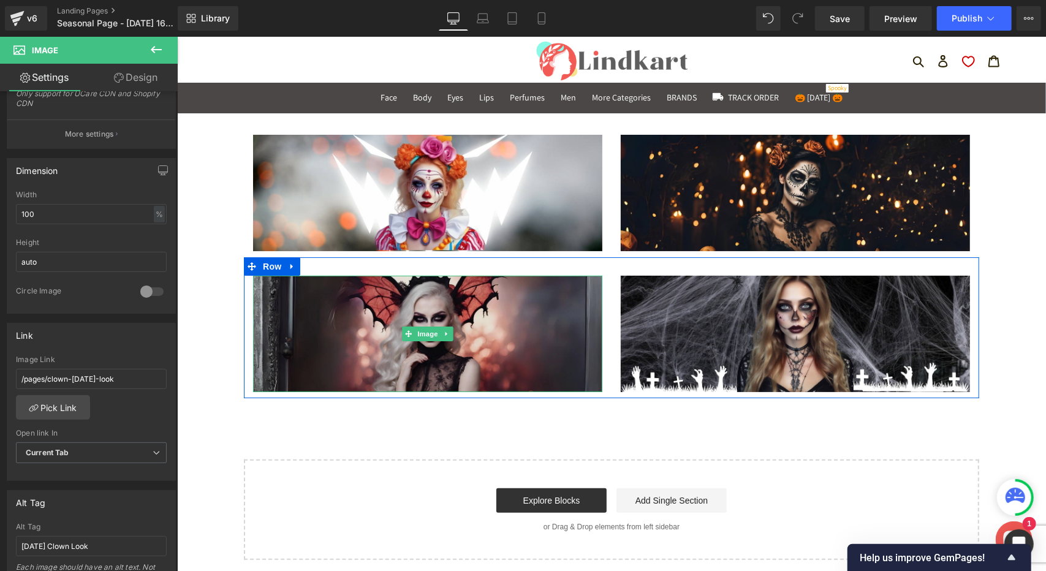
click at [482, 300] on img at bounding box center [427, 333] width 349 height 116
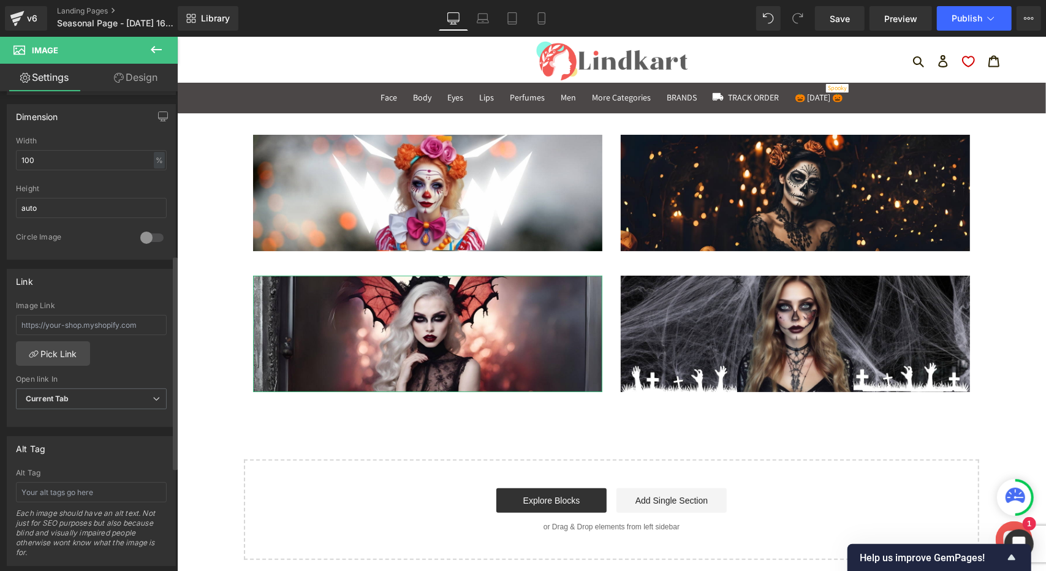
scroll to position [368, 0]
click at [59, 346] on link "Pick Link" at bounding box center [53, 346] width 74 height 25
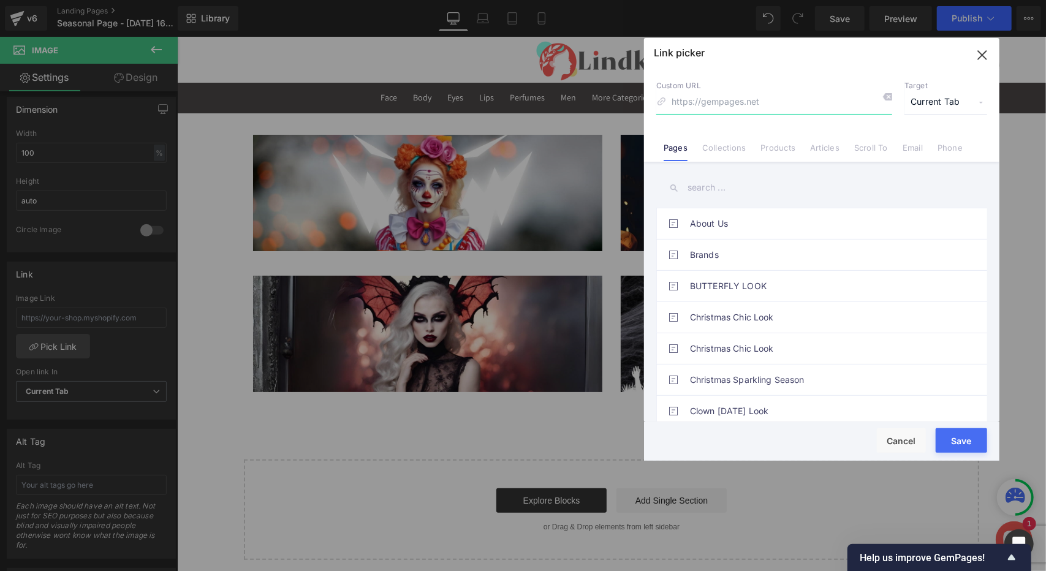
drag, startPoint x: 305, startPoint y: 50, endPoint x: 814, endPoint y: 51, distance: 509.4
click at [814, 51] on div at bounding box center [822, 47] width 356 height 18
click at [767, 196] on input "text" at bounding box center [822, 188] width 331 height 28
type input "c"
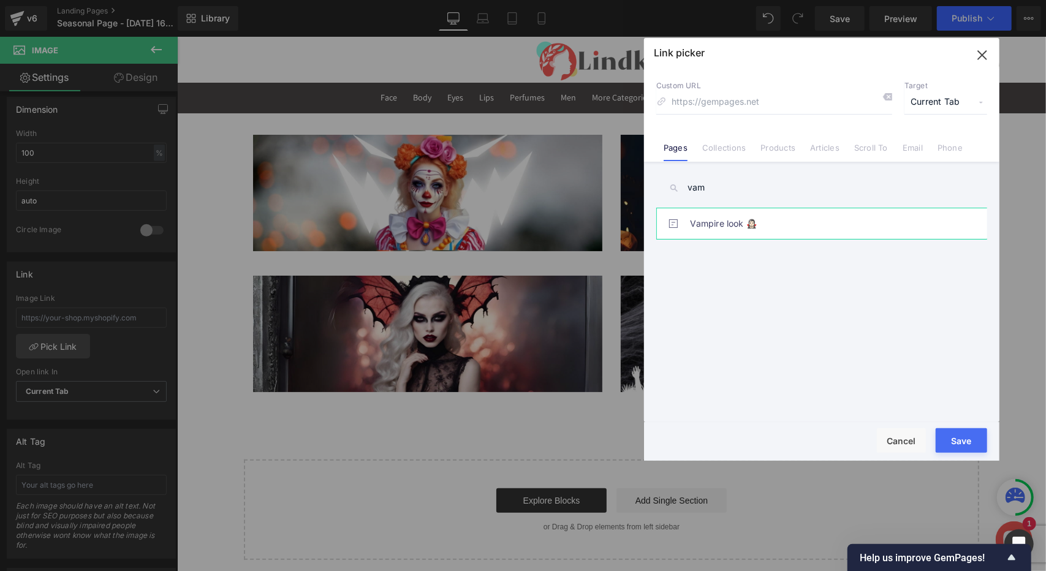
type input "vam"
click at [731, 223] on link "Vampire look 🧛🏻‍♀️" at bounding box center [825, 223] width 270 height 31
type input "/pages/vampire-look-🏻-️"
click at [964, 442] on button "Save" at bounding box center [961, 440] width 51 height 25
type input "/pages/vampire-look-🏻-️"
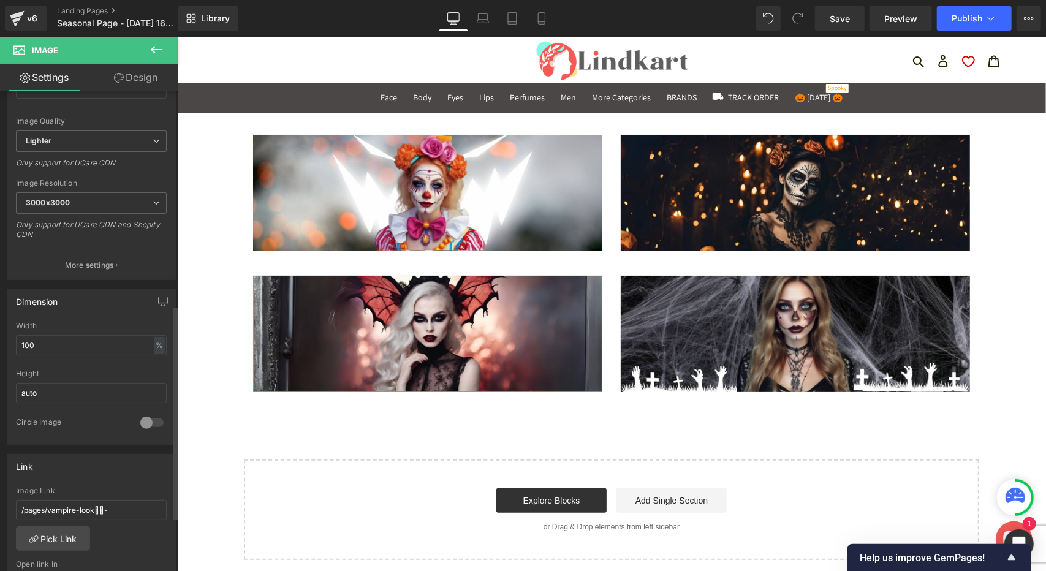
scroll to position [170, 0]
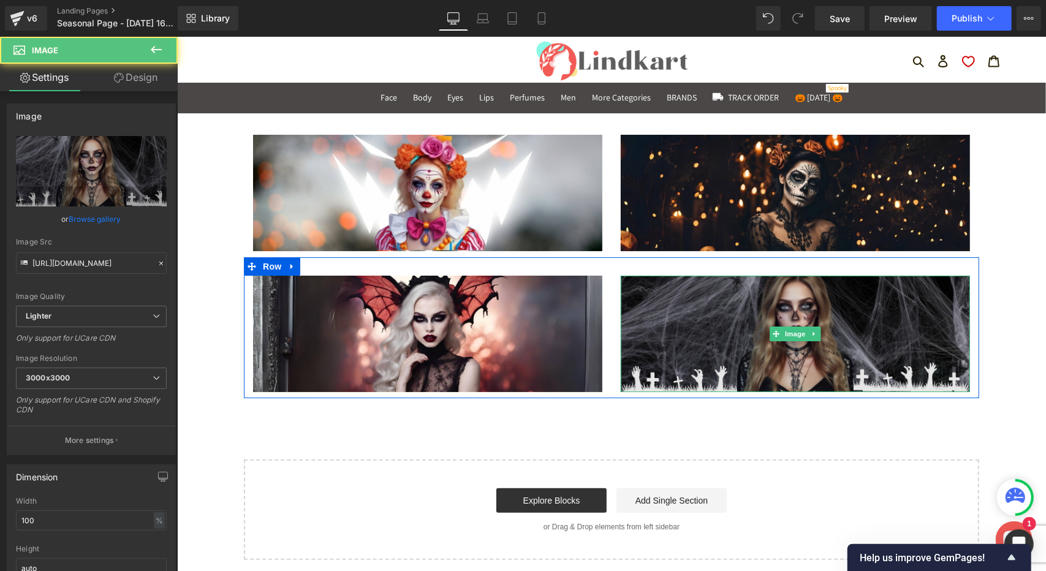
click at [737, 311] on img at bounding box center [794, 333] width 349 height 116
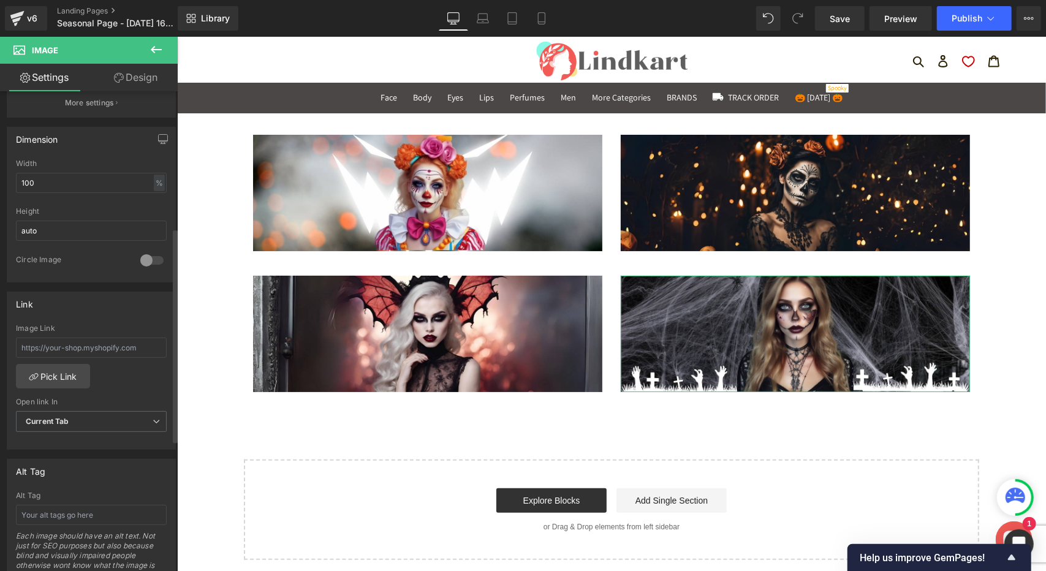
scroll to position [429, 0]
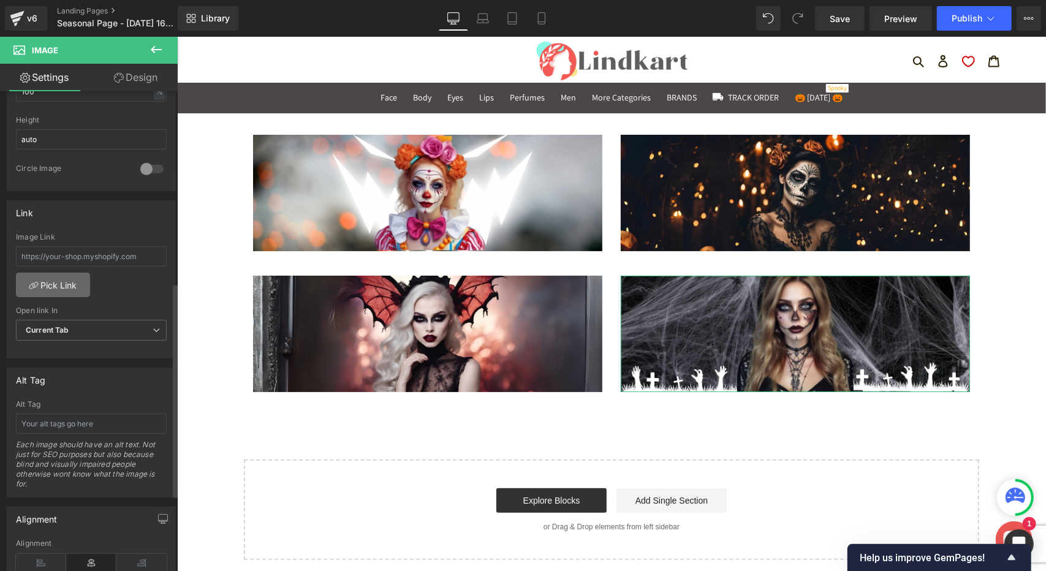
click at [65, 280] on link "Pick Link" at bounding box center [53, 285] width 74 height 25
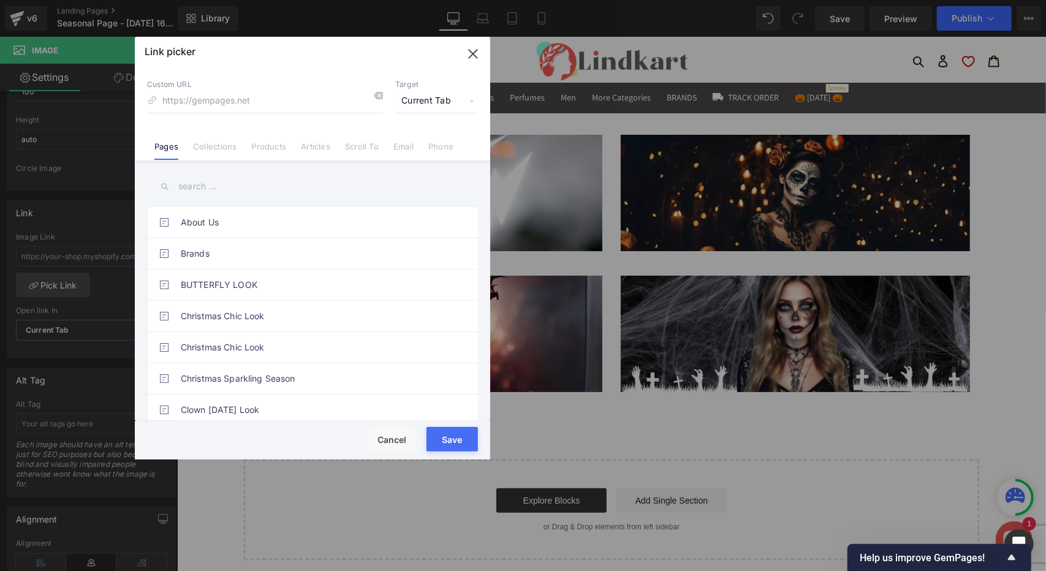
click at [181, 192] on input "text" at bounding box center [312, 187] width 331 height 28
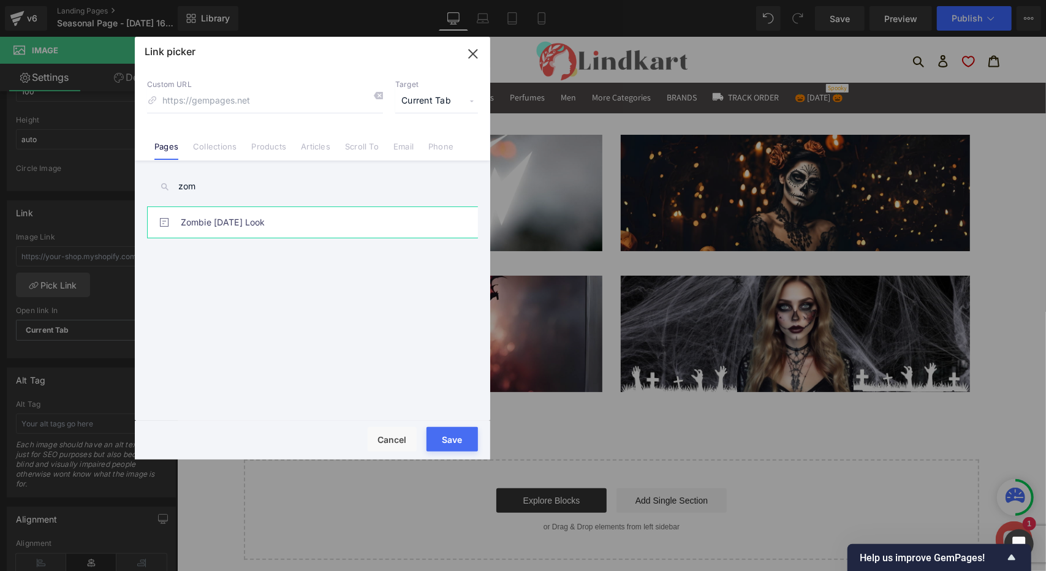
type input "zom"
click at [205, 227] on link "Zombie [DATE] Look" at bounding box center [316, 222] width 270 height 31
type input "/pages/zombie-classis-[DATE]-look"
click at [467, 440] on button "Save" at bounding box center [452, 439] width 51 height 25
type input "/pages/zombie-classis-[DATE]-look"
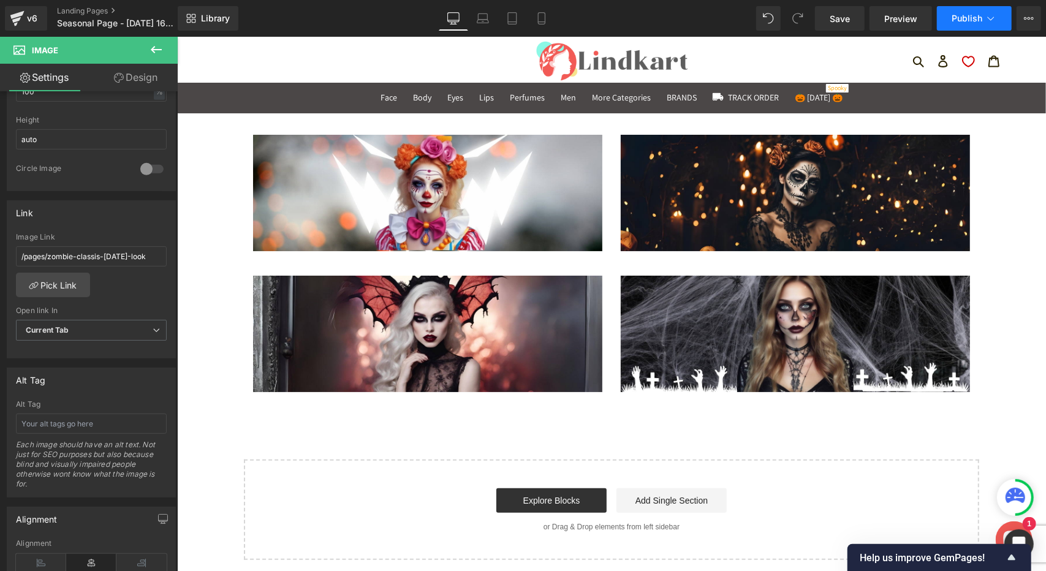
click at [971, 20] on span "Publish" at bounding box center [967, 18] width 31 height 10
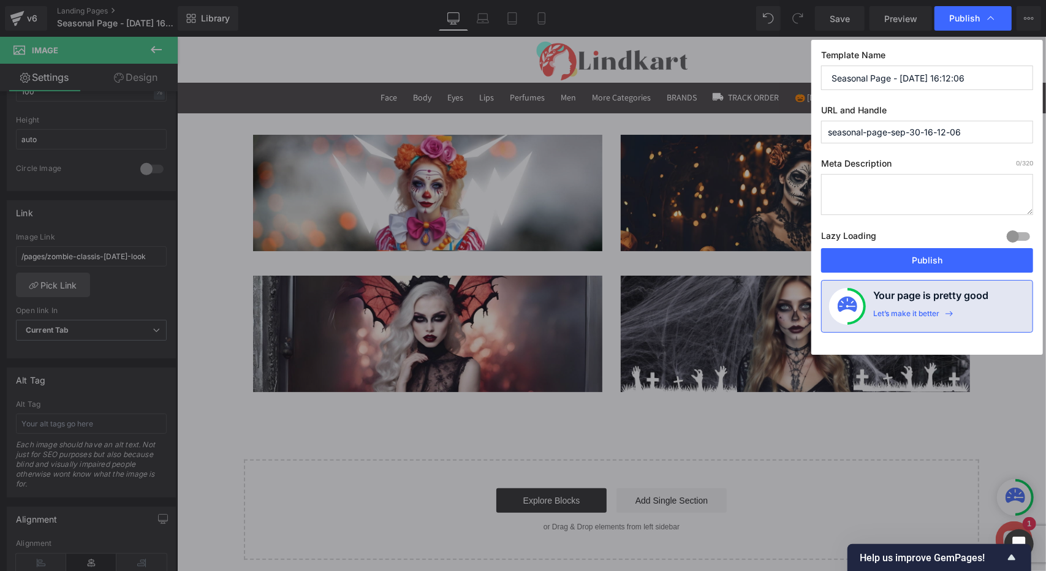
drag, startPoint x: 981, startPoint y: 77, endPoint x: 794, endPoint y: 80, distance: 186.4
click at [794, 80] on div "Publish Template Name Seasonal Page - [DATE] 16:12:06 URL and Handle seasonal-p…" at bounding box center [523, 285] width 1046 height 571
type input "[DATE]"
type input "[DATE]-season"
click at [1024, 238] on div at bounding box center [1018, 237] width 29 height 20
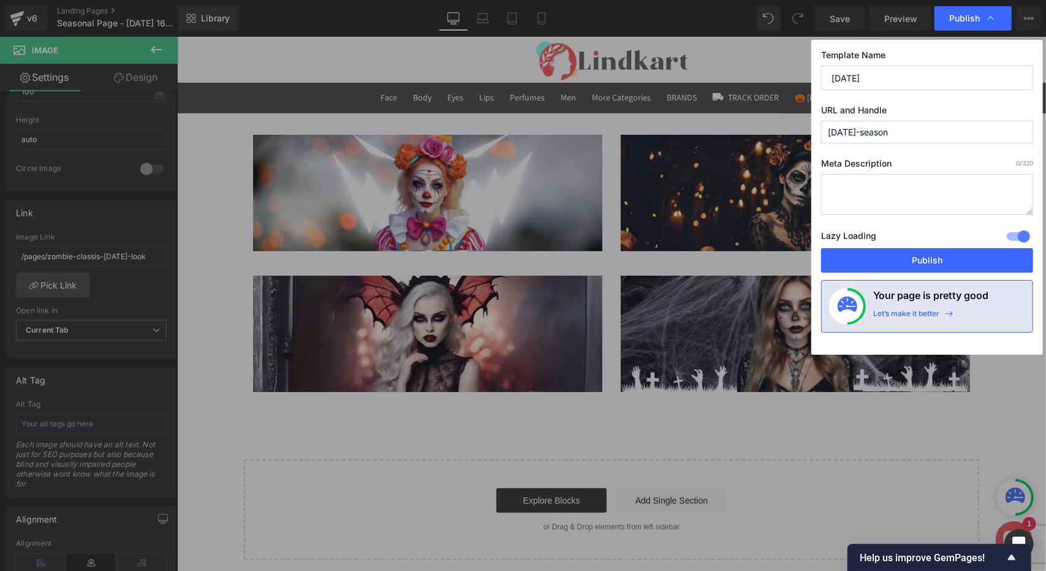
click at [1015, 237] on div at bounding box center [1018, 237] width 29 height 20
click at [927, 254] on button "Publish" at bounding box center [927, 260] width 212 height 25
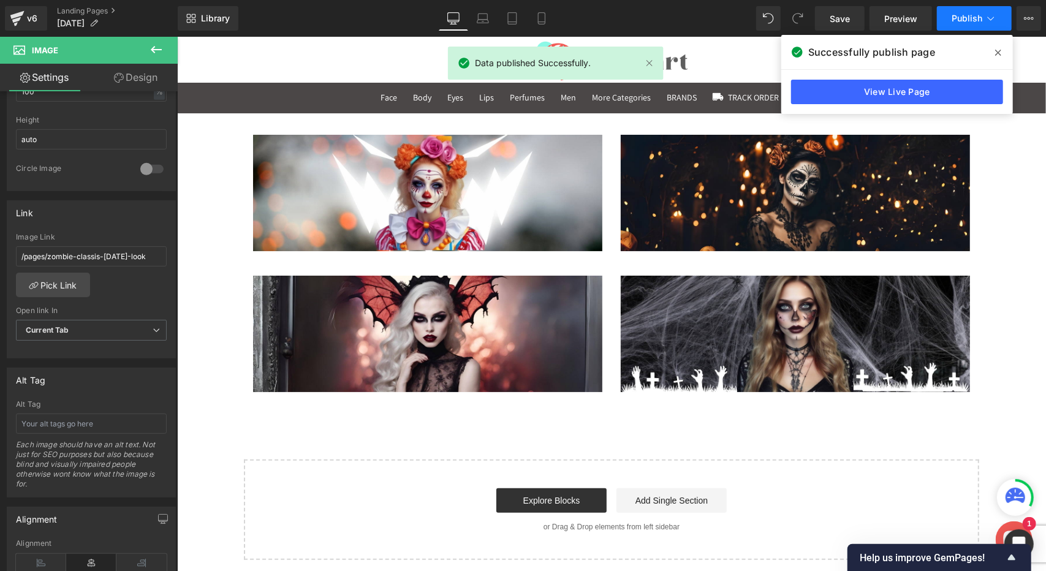
click at [998, 20] on button "Publish" at bounding box center [974, 18] width 75 height 25
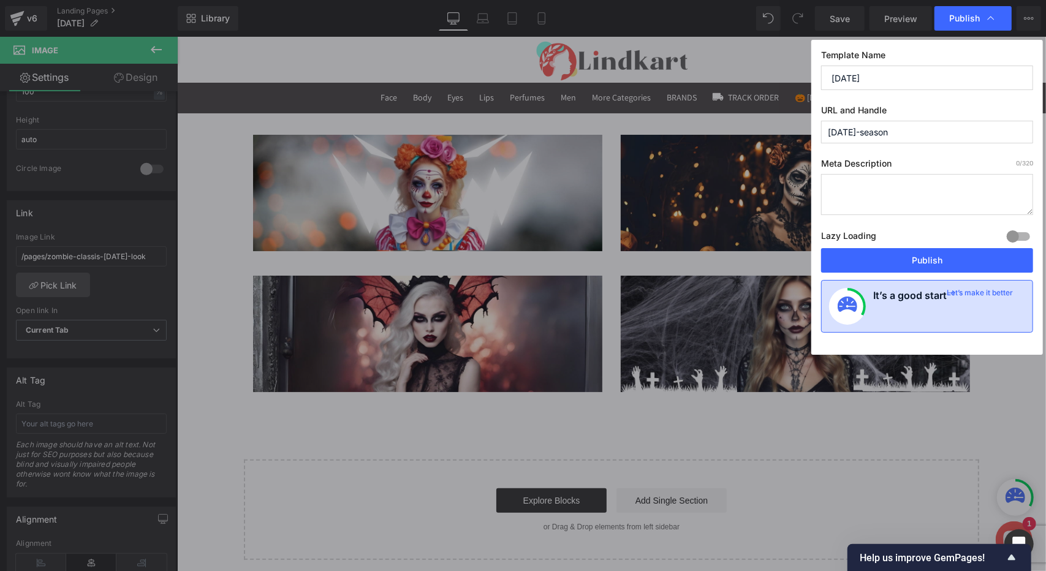
click at [918, 304] on h4 "It’s a good start" at bounding box center [910, 306] width 74 height 37
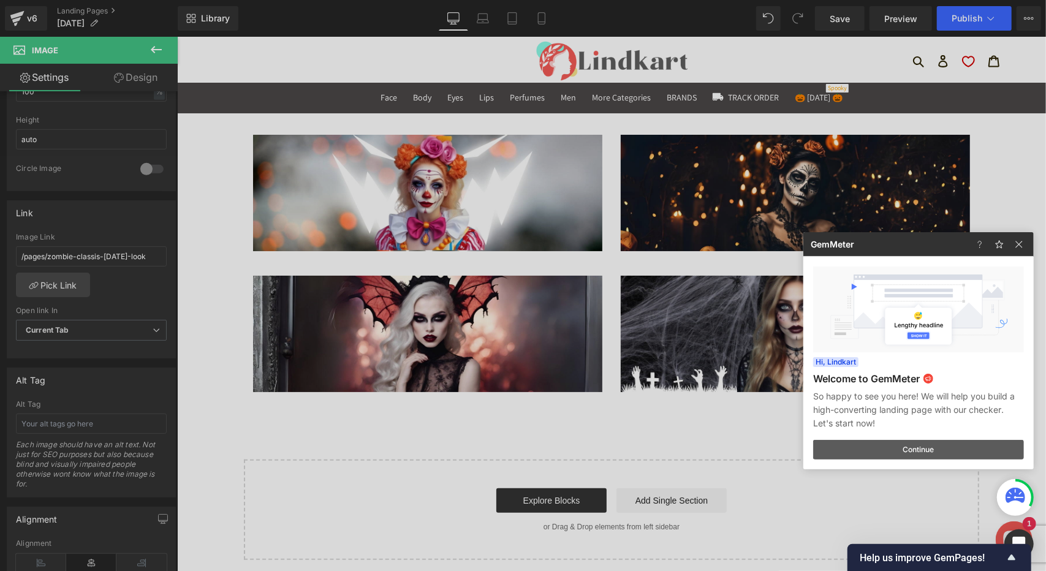
click at [924, 452] on button "Continue" at bounding box center [918, 450] width 211 height 20
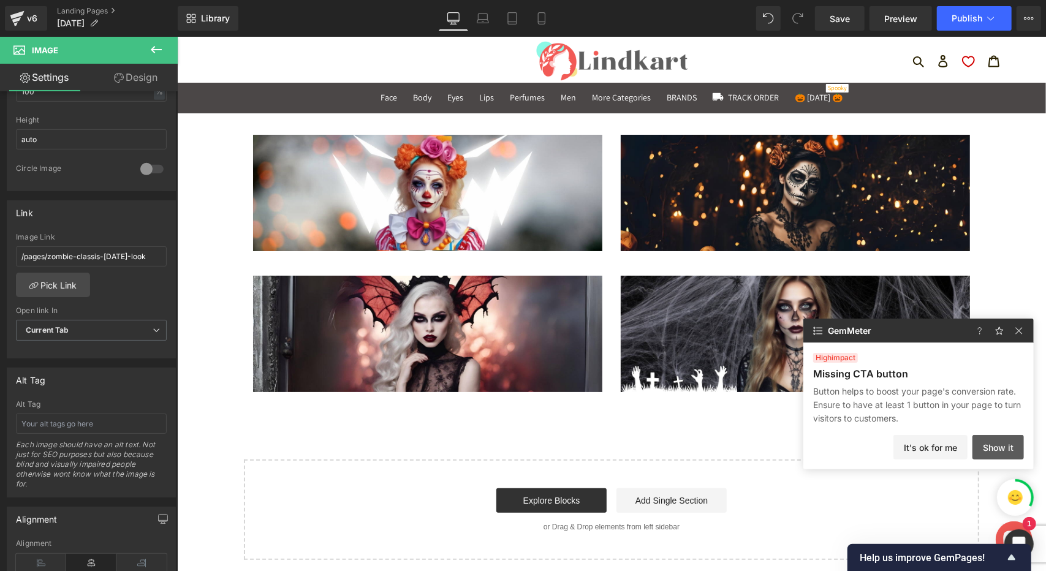
click at [998, 449] on button "Show it" at bounding box center [998, 447] width 51 height 25
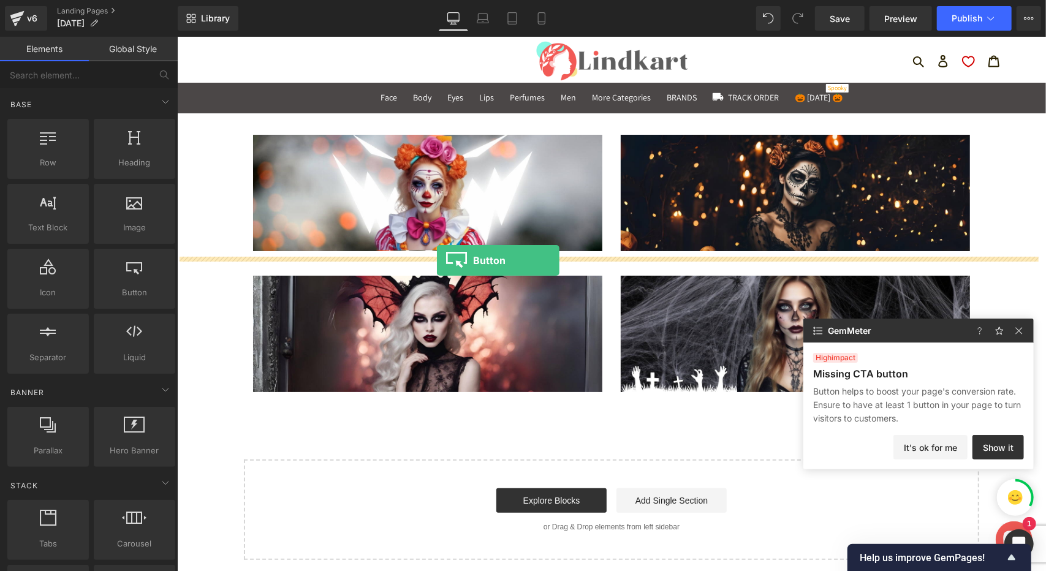
drag, startPoint x: 313, startPoint y: 317, endPoint x: 436, endPoint y: 260, distance: 136.3
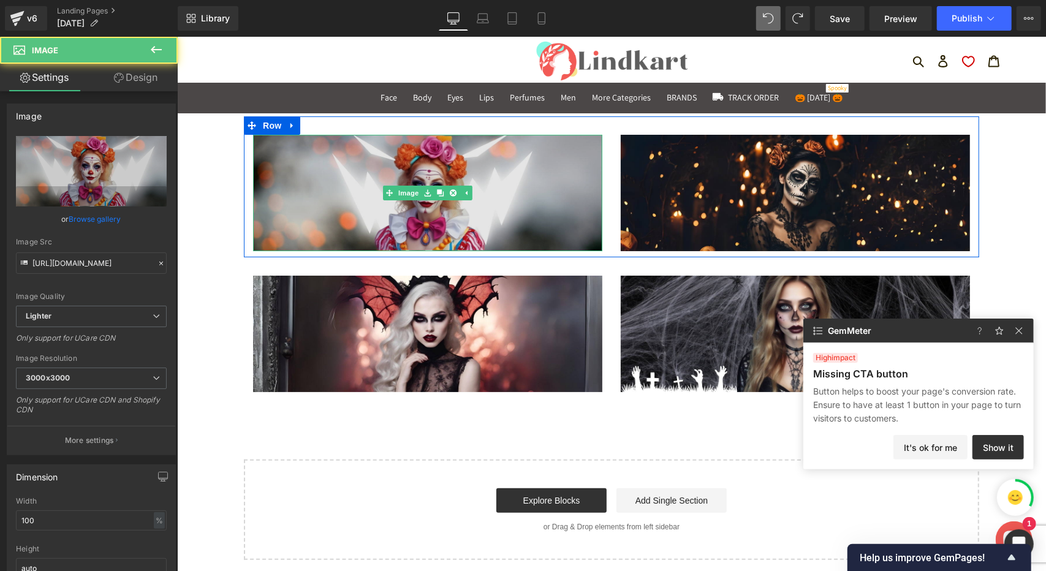
click at [535, 181] on img at bounding box center [427, 192] width 349 height 116
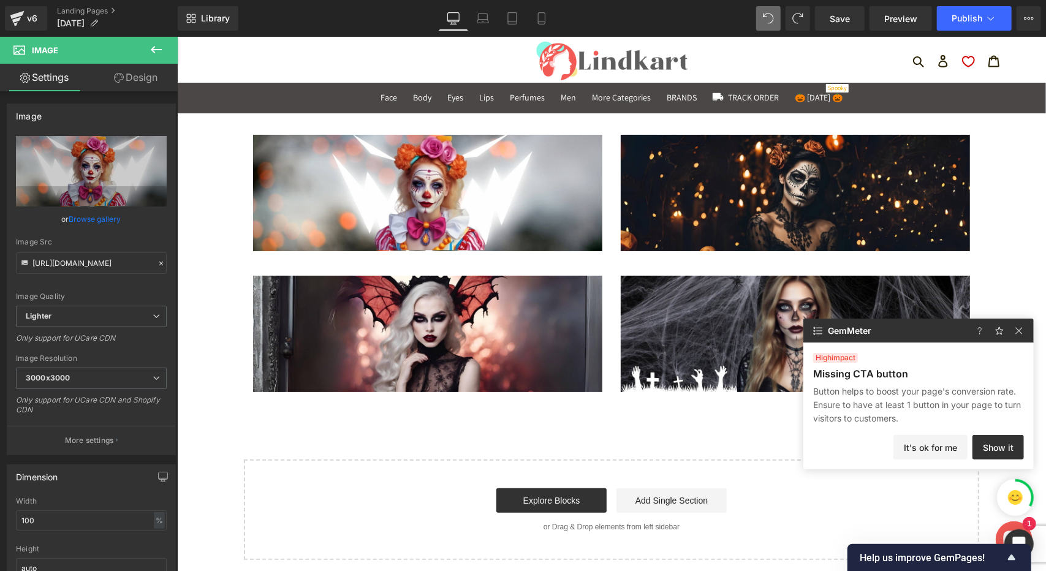
click at [158, 47] on icon at bounding box center [156, 49] width 15 height 15
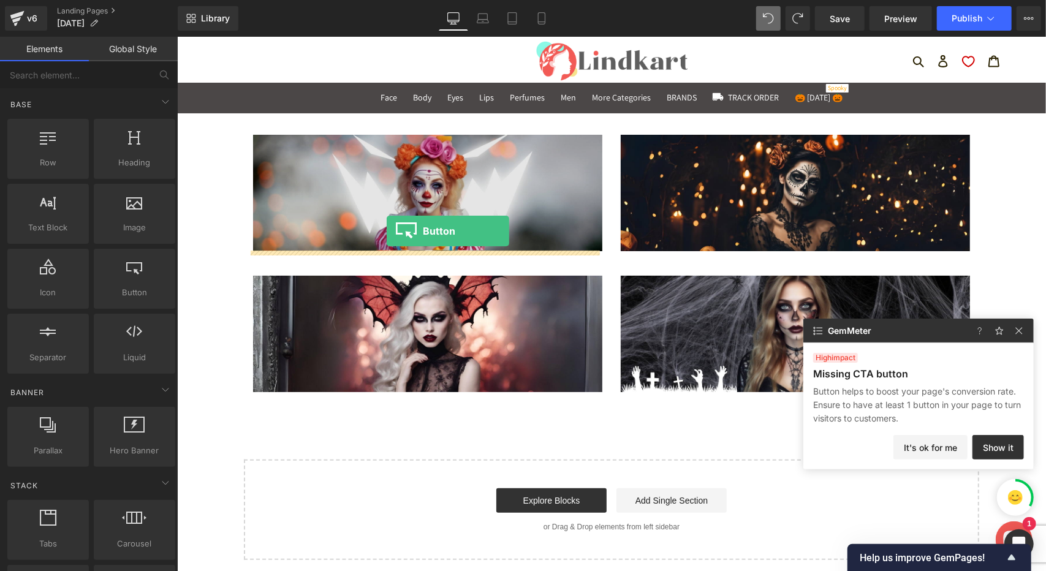
drag, startPoint x: 309, startPoint y: 308, endPoint x: 386, endPoint y: 230, distance: 109.2
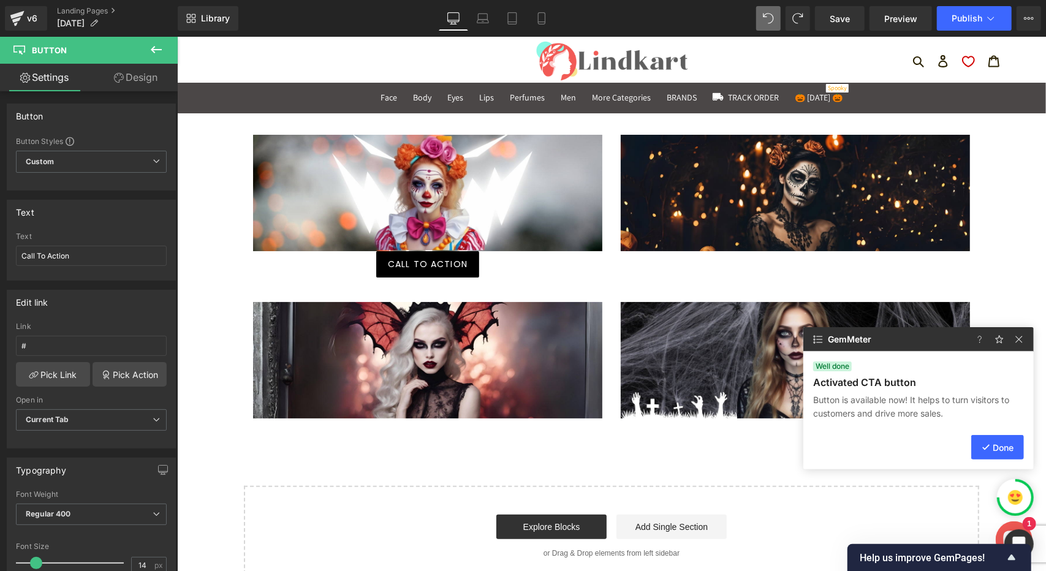
click at [157, 47] on icon at bounding box center [156, 49] width 15 height 15
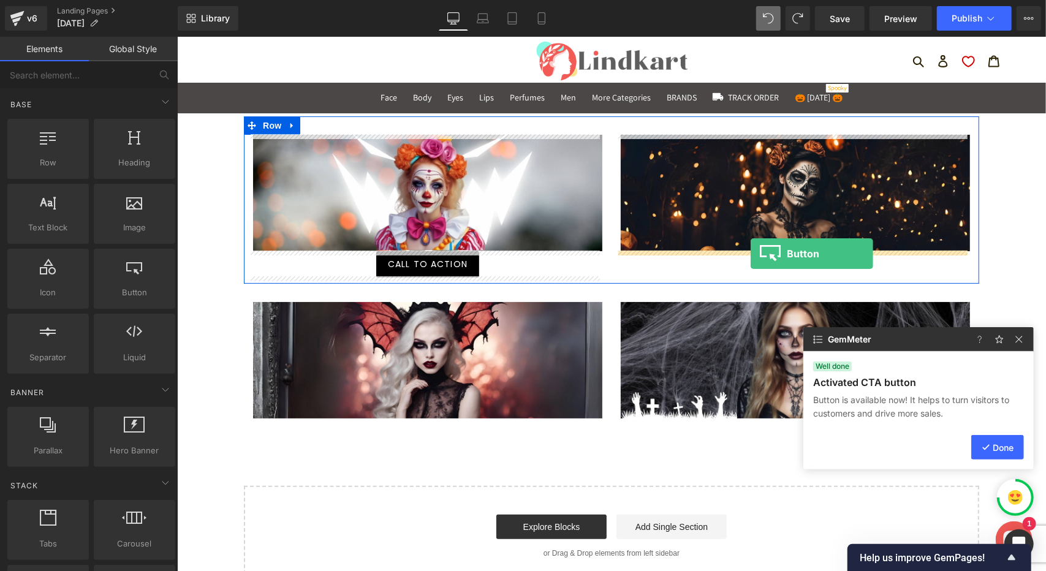
drag, startPoint x: 310, startPoint y: 315, endPoint x: 750, endPoint y: 253, distance: 444.5
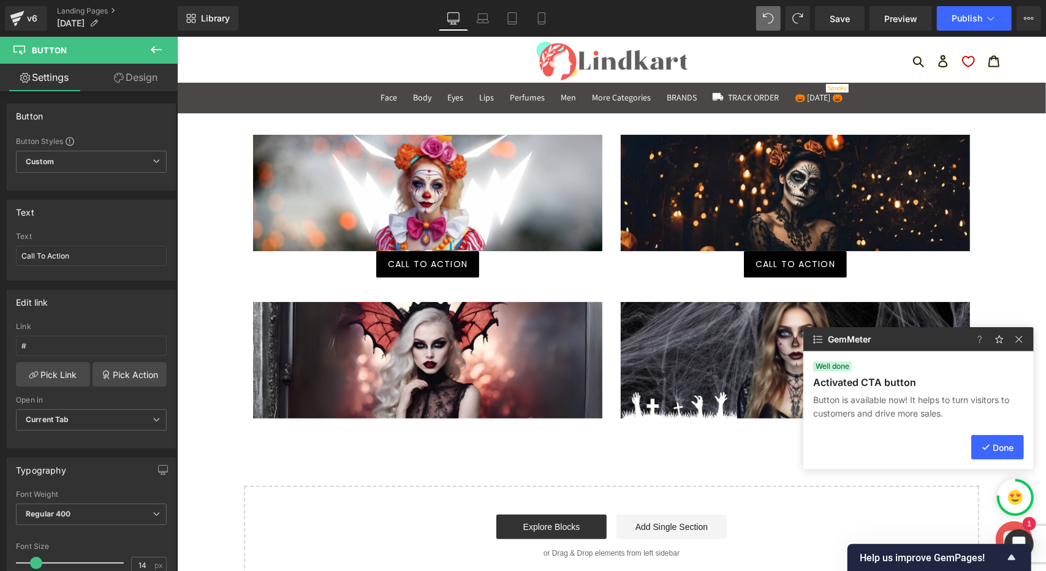
click at [159, 48] on icon at bounding box center [156, 49] width 15 height 15
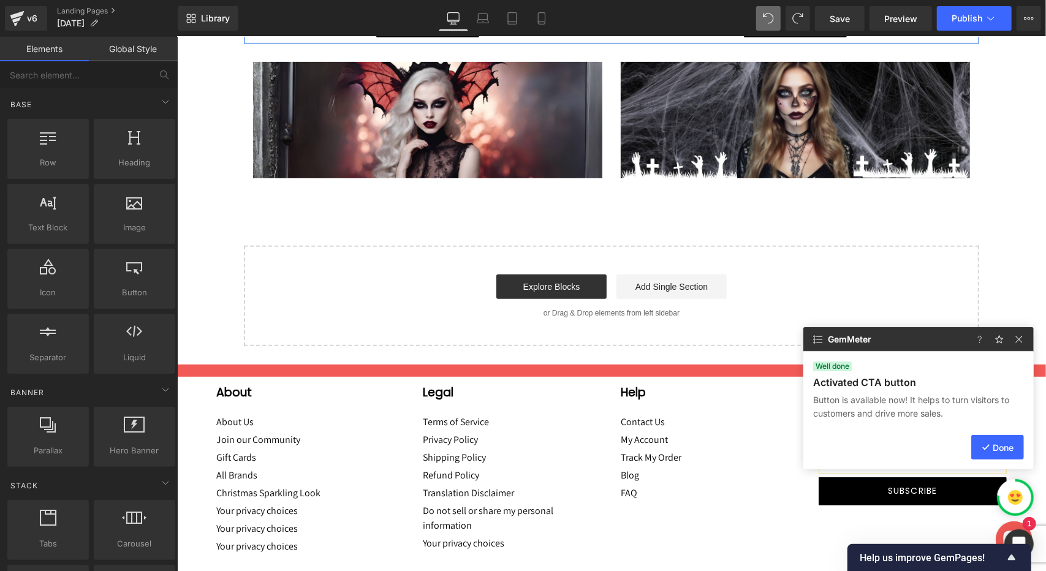
scroll to position [245, 0]
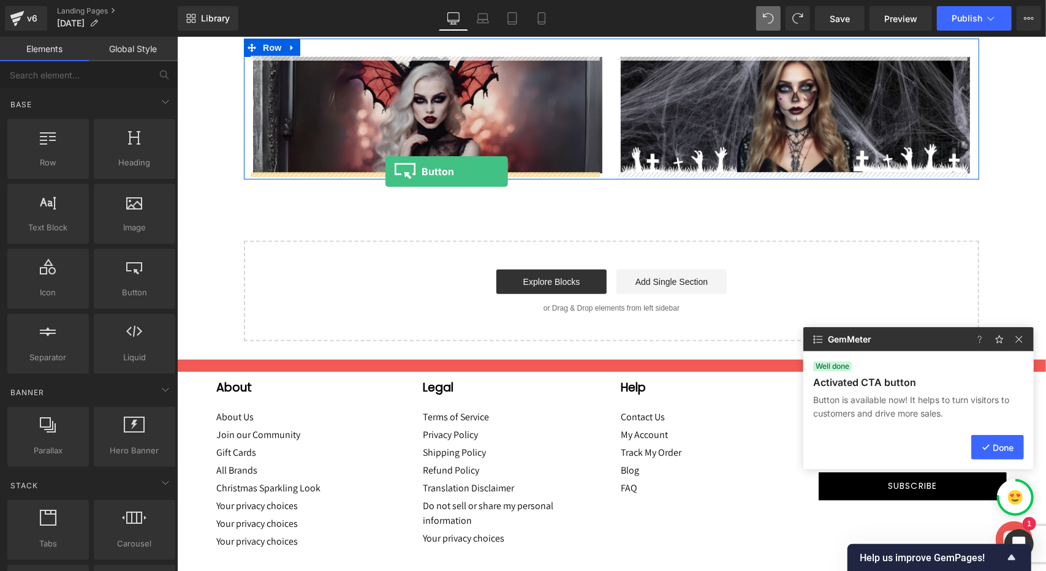
drag, startPoint x: 311, startPoint y: 314, endPoint x: 385, endPoint y: 171, distance: 161.2
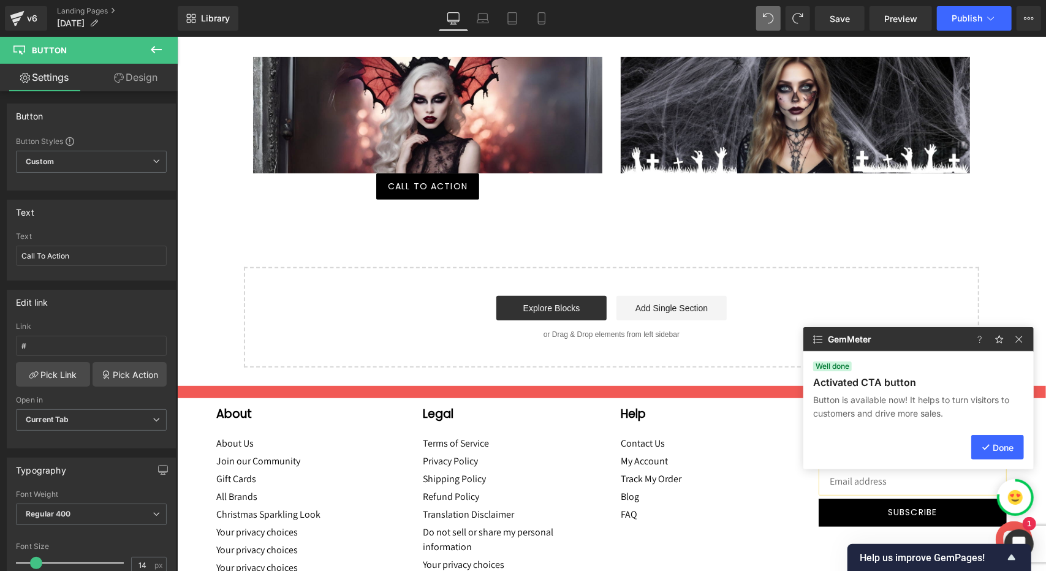
click at [158, 51] on icon at bounding box center [156, 49] width 15 height 15
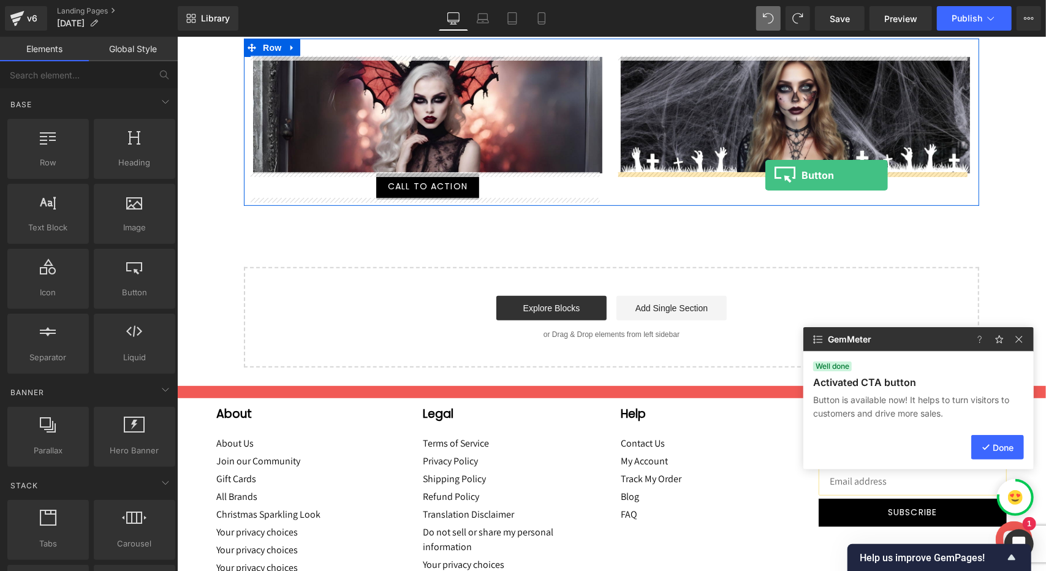
drag, startPoint x: 306, startPoint y: 321, endPoint x: 765, endPoint y: 175, distance: 481.2
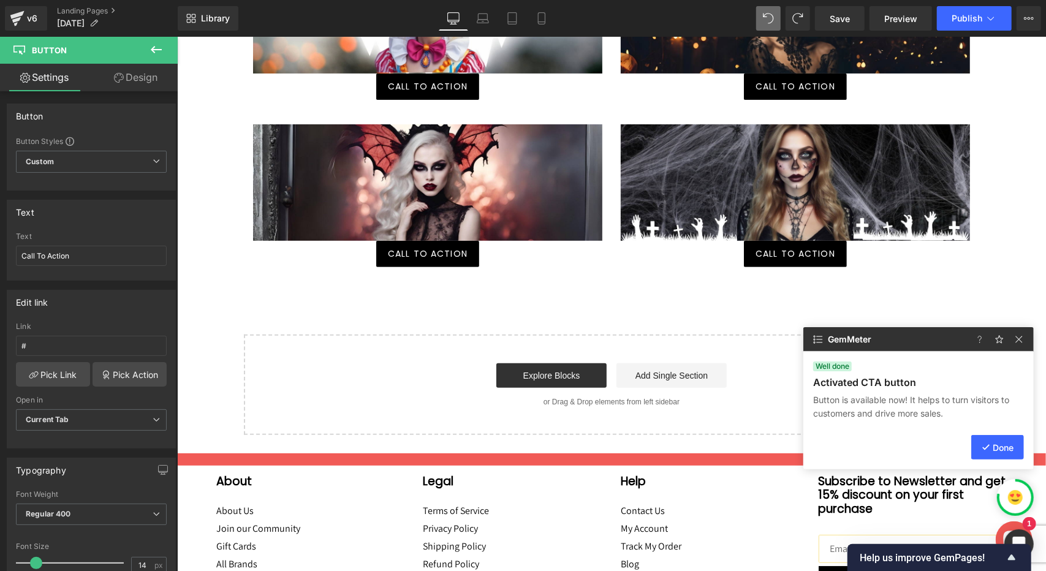
scroll to position [184, 0]
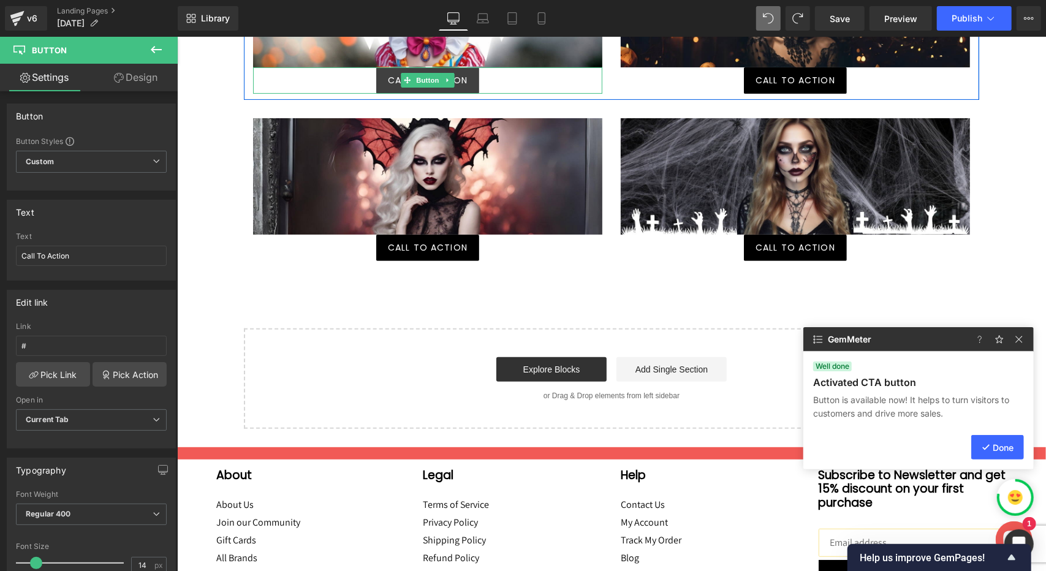
click at [465, 76] on link "Call To Action" at bounding box center [427, 80] width 103 height 26
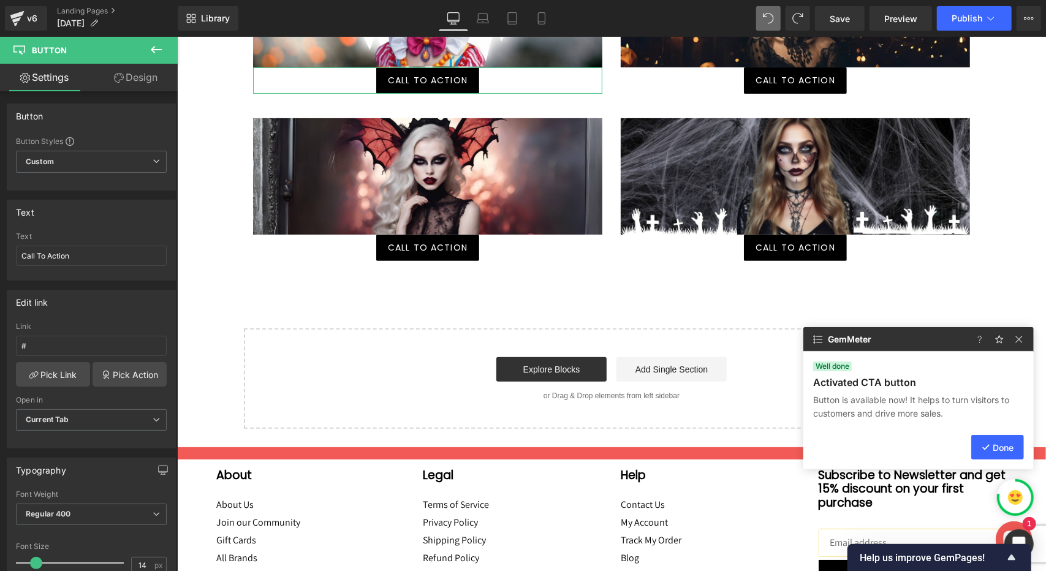
click at [143, 72] on link "Design" at bounding box center [135, 78] width 89 height 28
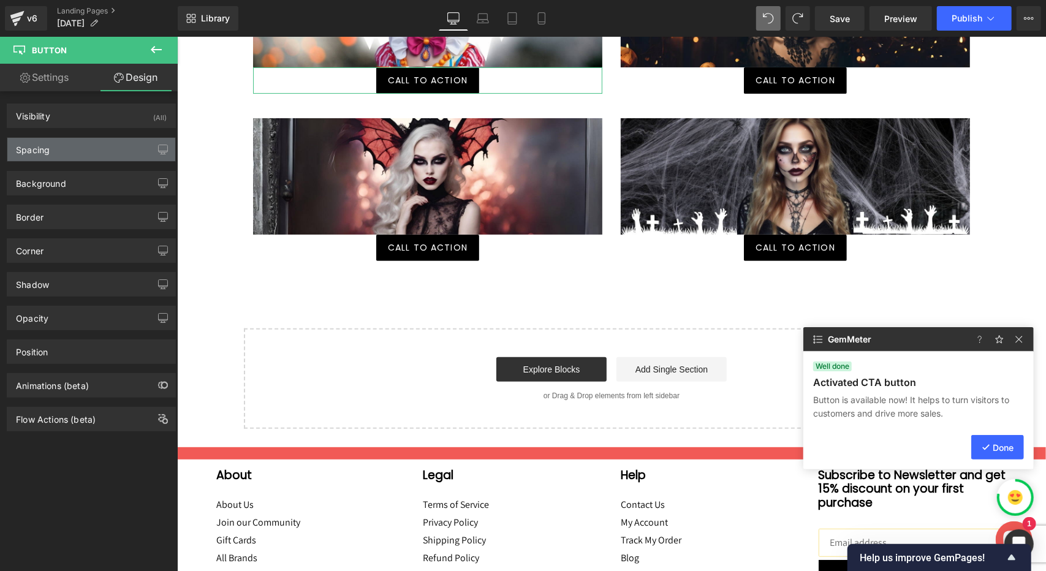
click at [114, 148] on div "Spacing" at bounding box center [91, 149] width 168 height 23
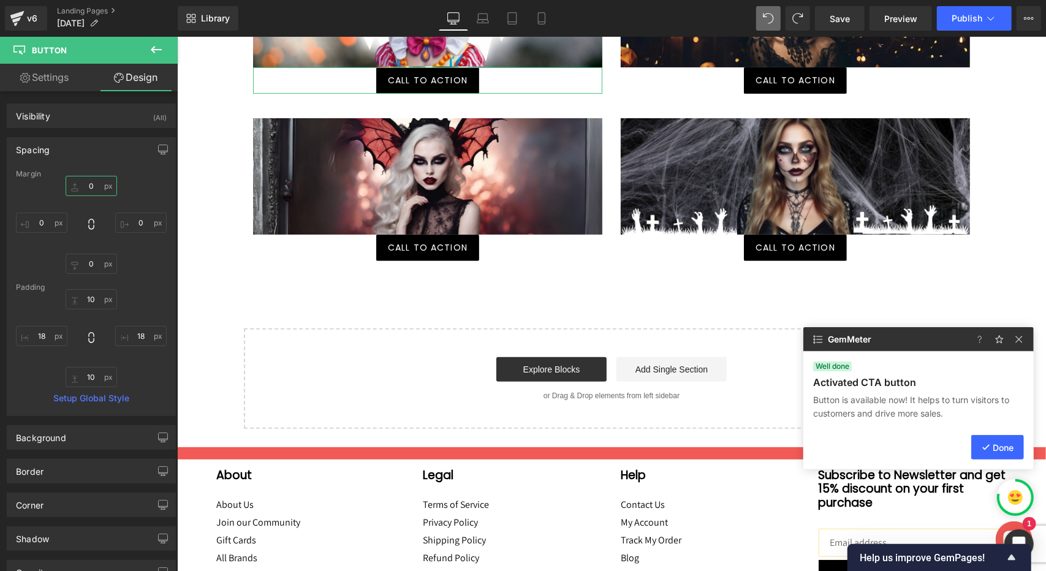
click at [93, 187] on input "0" at bounding box center [91, 186] width 51 height 20
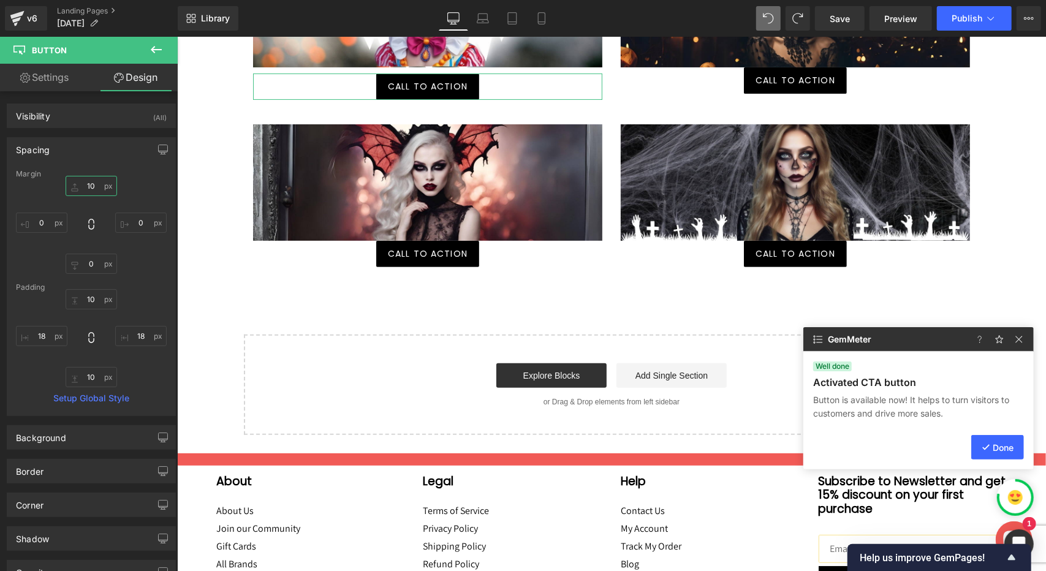
type input "10"
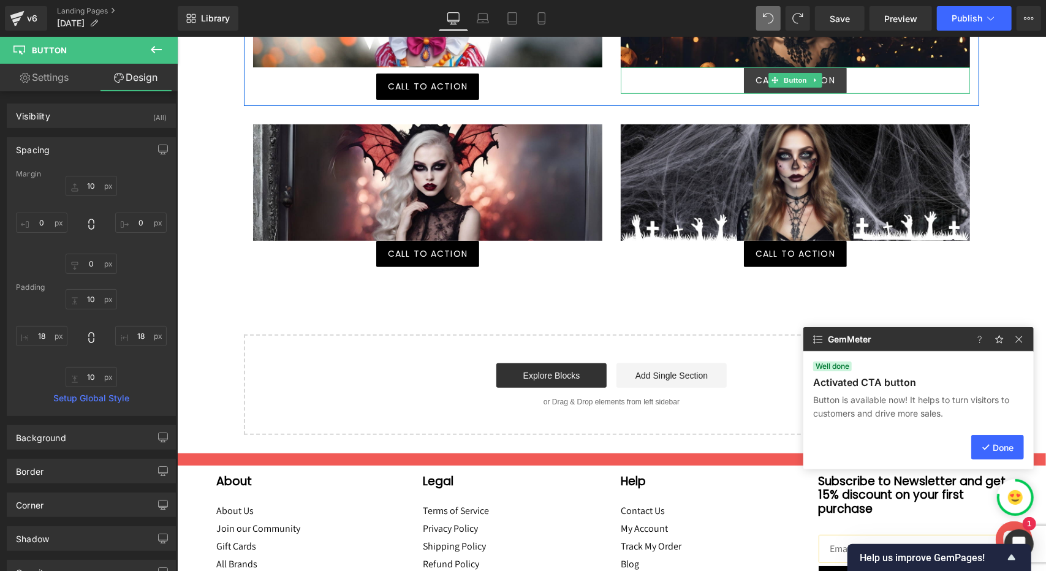
click at [755, 82] on span "Call To Action" at bounding box center [795, 80] width 80 height 13
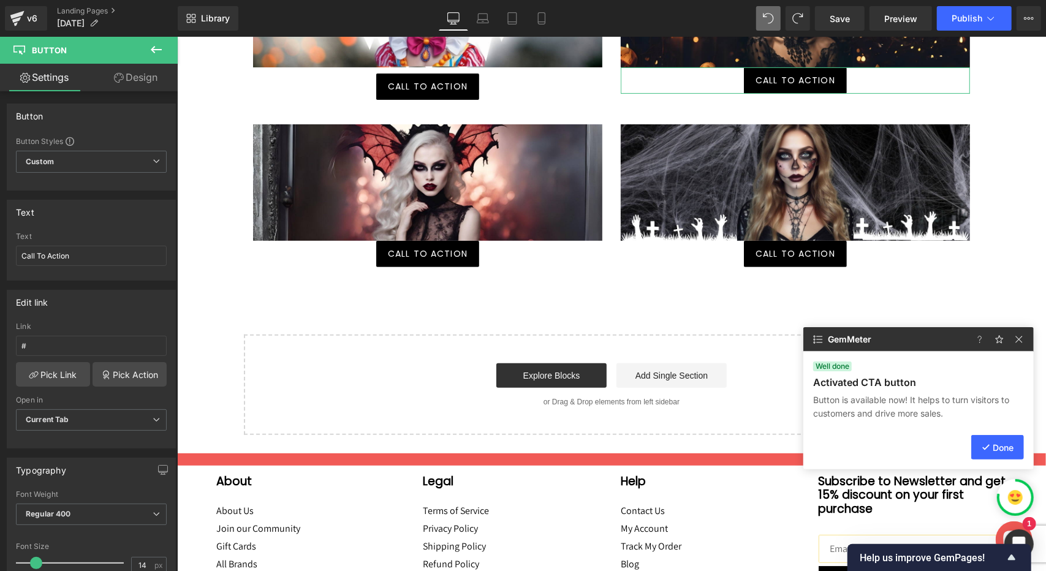
click at [160, 80] on link "Design" at bounding box center [135, 78] width 89 height 28
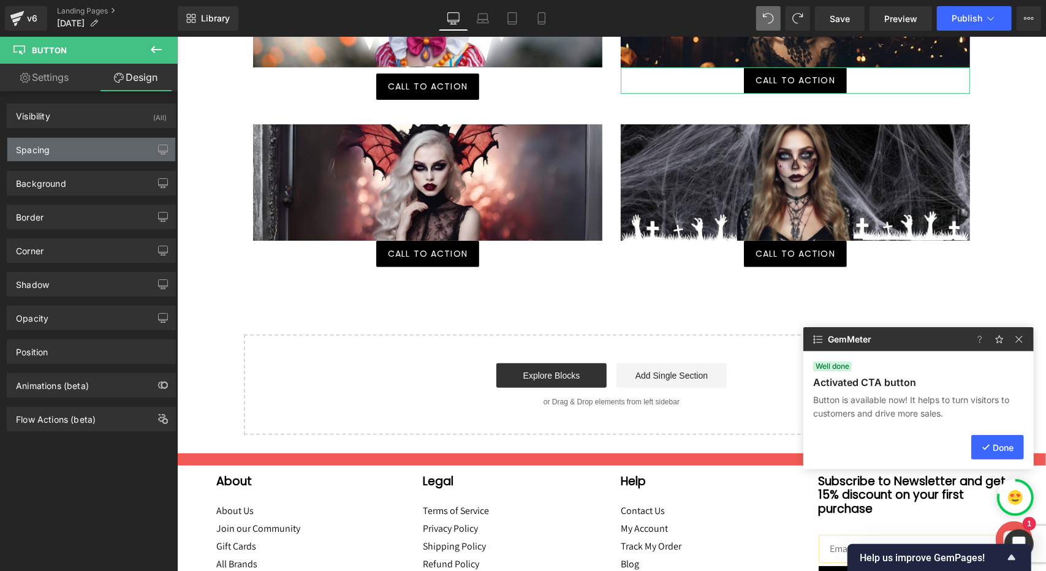
click at [87, 149] on div "Spacing" at bounding box center [91, 149] width 168 height 23
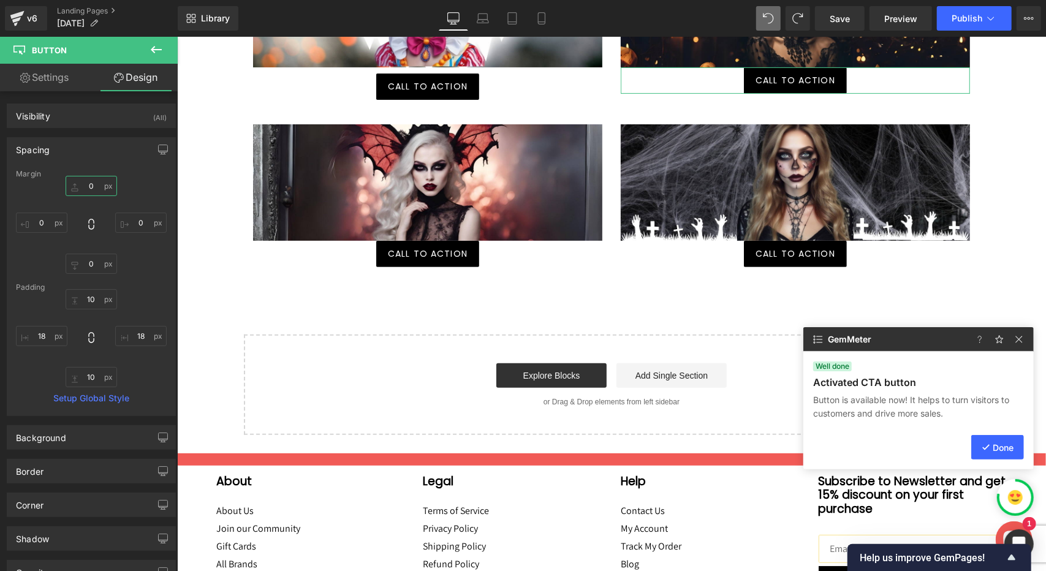
click at [84, 188] on input "0" at bounding box center [91, 186] width 51 height 20
type input "10"
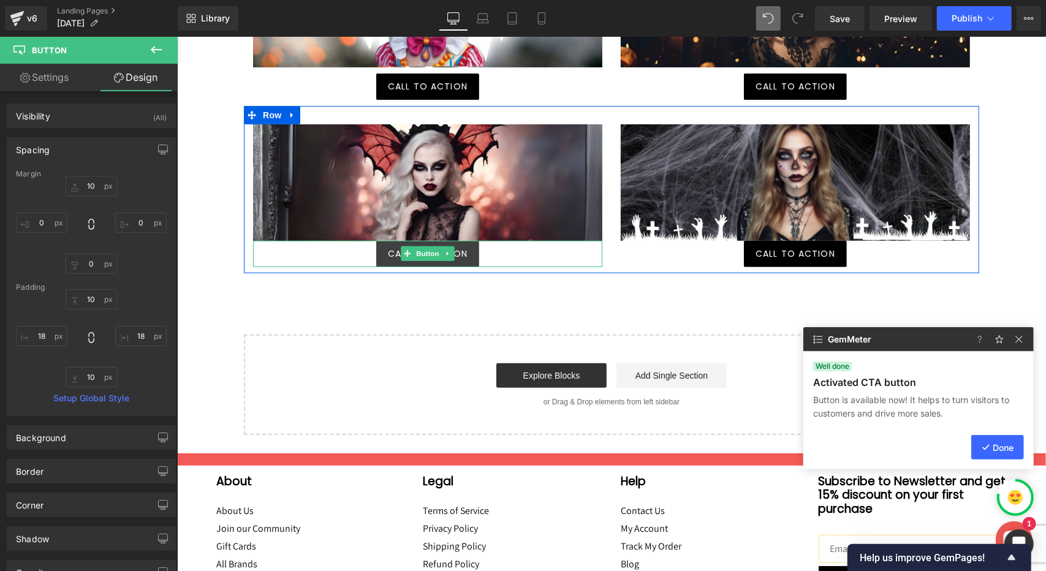
click at [459, 249] on span "Call To Action" at bounding box center [427, 253] width 80 height 13
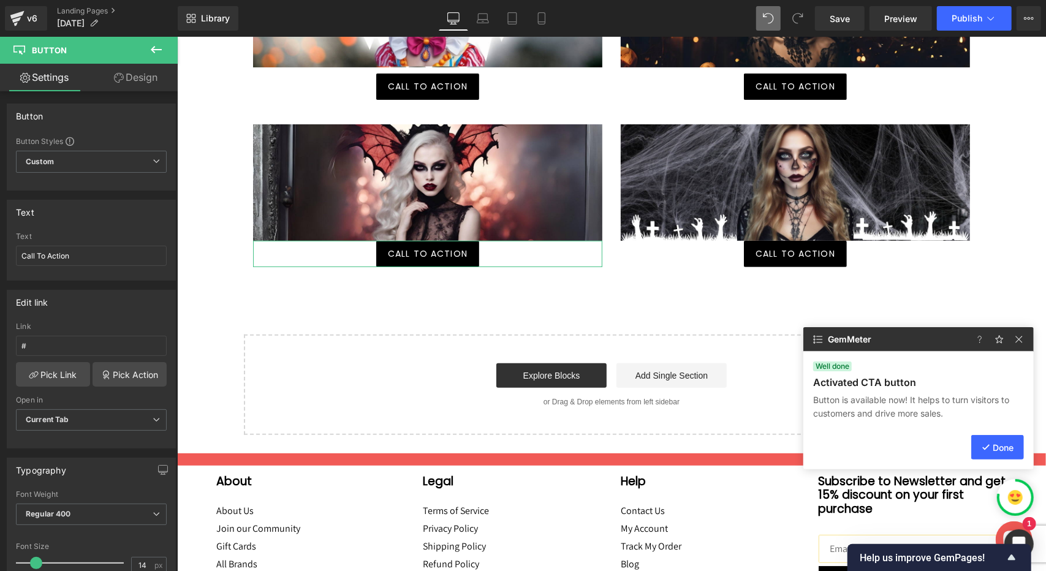
drag, startPoint x: 154, startPoint y: 51, endPoint x: 165, endPoint y: 75, distance: 26.6
click at [165, 75] on div "Button Settings Design Button Button Styles Custom Custom Setup Global Style Cu…" at bounding box center [89, 307] width 178 height 541
click at [147, 78] on link "Design" at bounding box center [135, 78] width 89 height 28
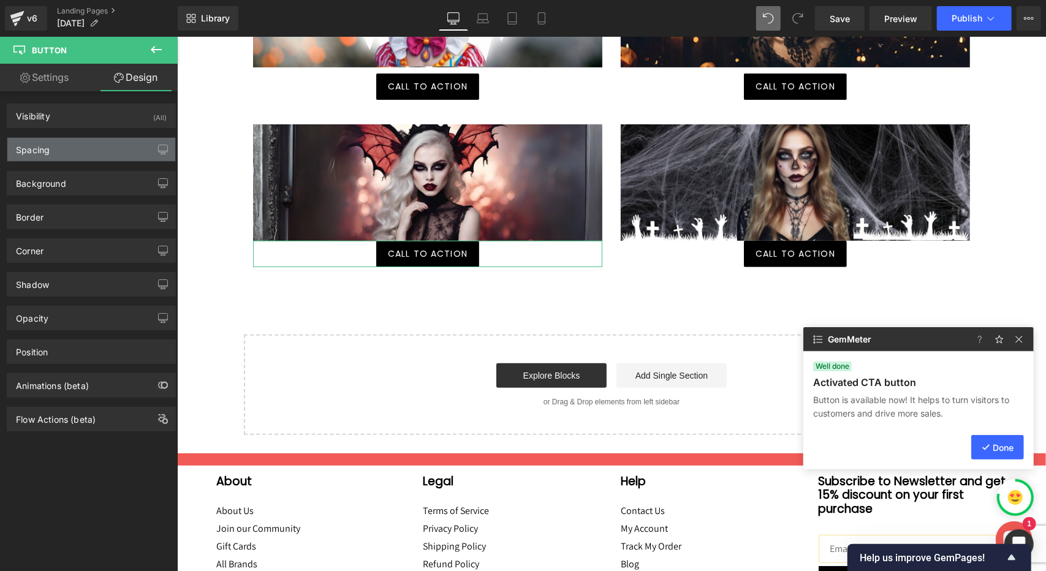
click at [72, 154] on div "Spacing" at bounding box center [91, 149] width 168 height 23
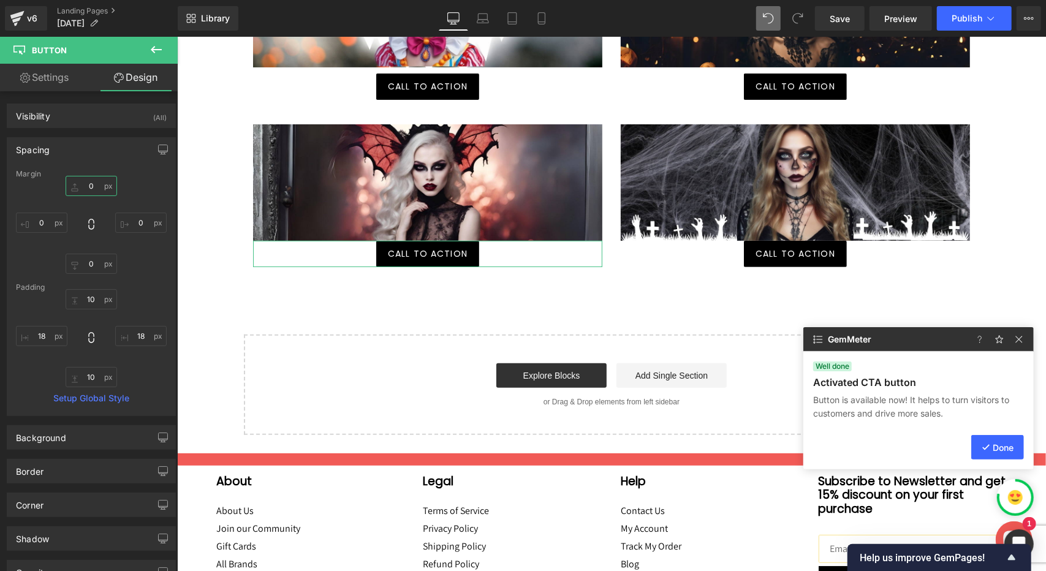
click at [83, 185] on input "0" at bounding box center [91, 186] width 51 height 20
type input "10"
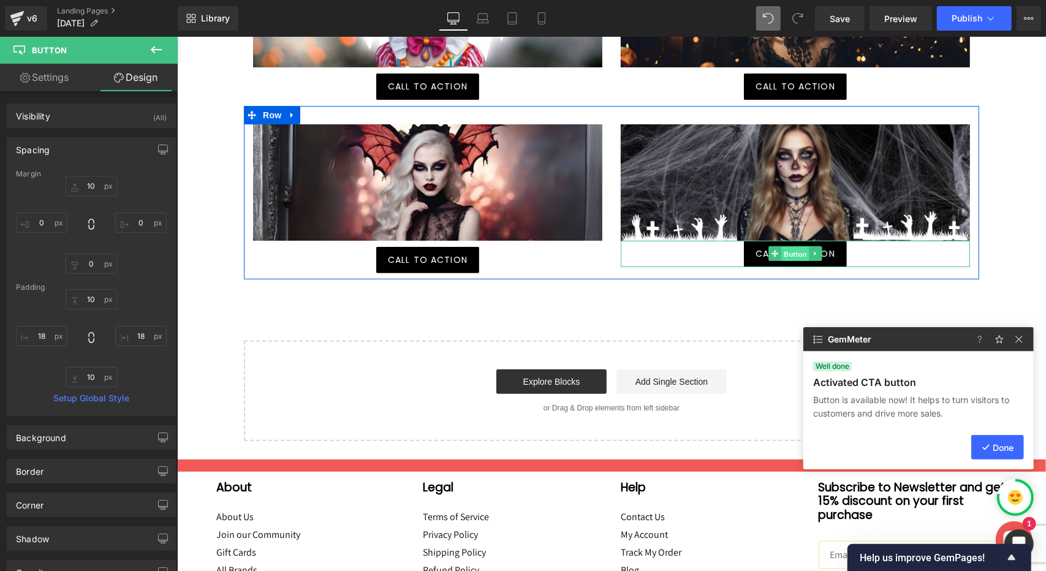
click at [781, 256] on span "Button" at bounding box center [795, 253] width 28 height 15
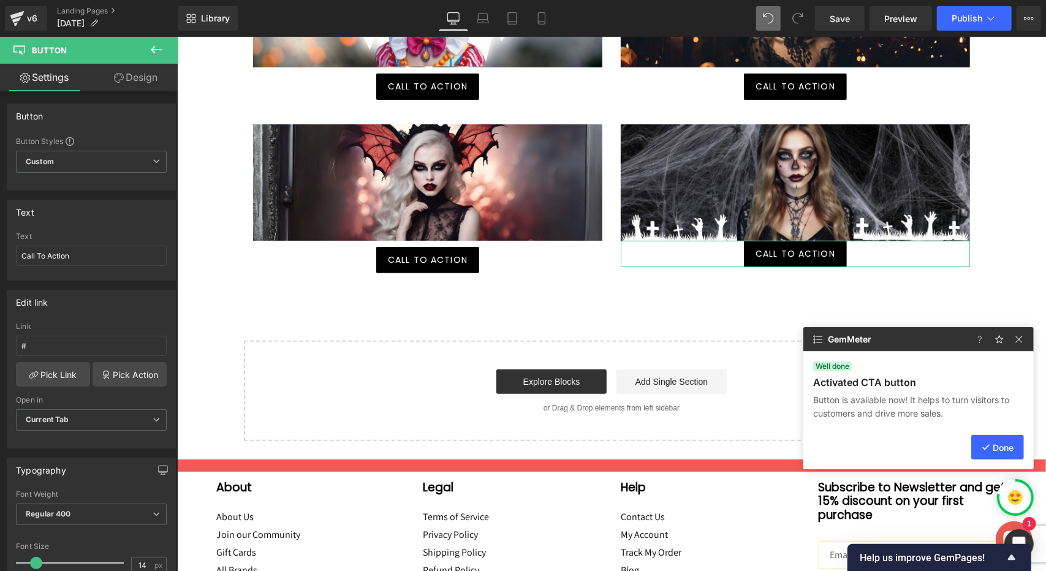
click at [137, 67] on link "Design" at bounding box center [135, 78] width 89 height 28
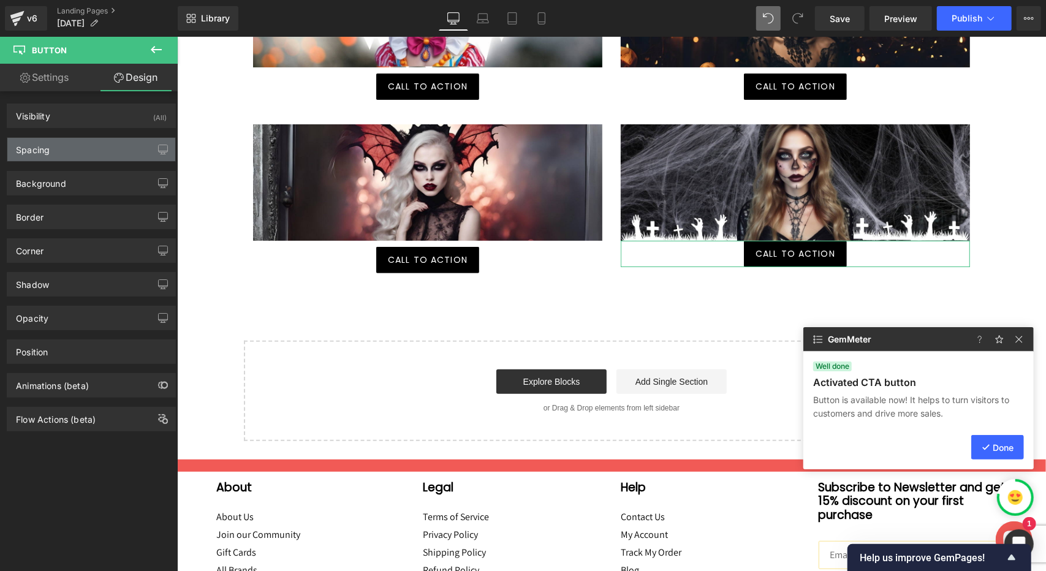
click at [70, 150] on div "Spacing" at bounding box center [91, 149] width 168 height 23
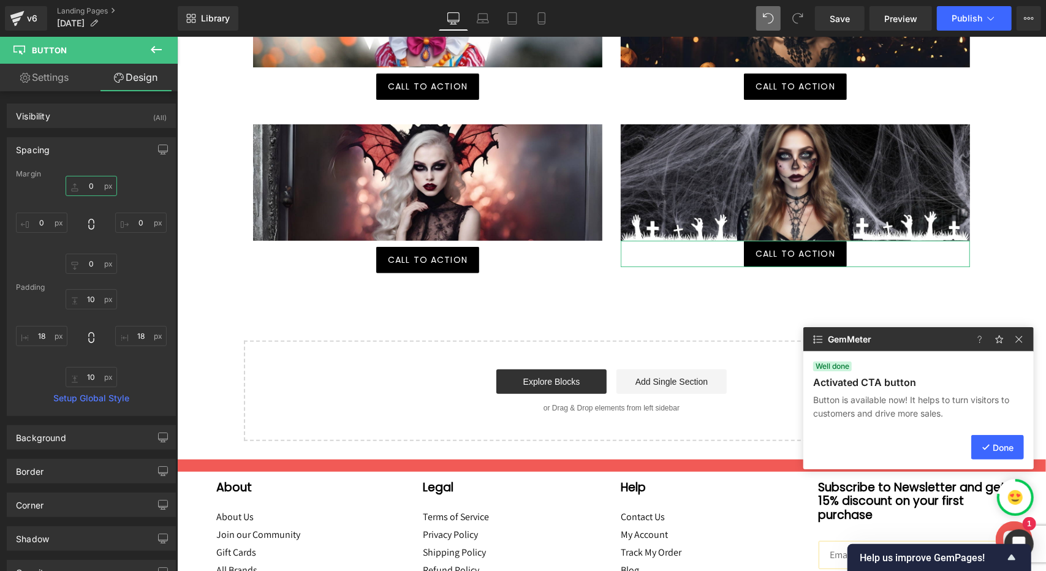
click at [85, 186] on input "0" at bounding box center [91, 186] width 51 height 20
type input "10"
click at [1005, 251] on div "Image Call To Action Button Image Call To Action [GEOGRAPHIC_DATA] Image Call T…" at bounding box center [611, 186] width 869 height 509
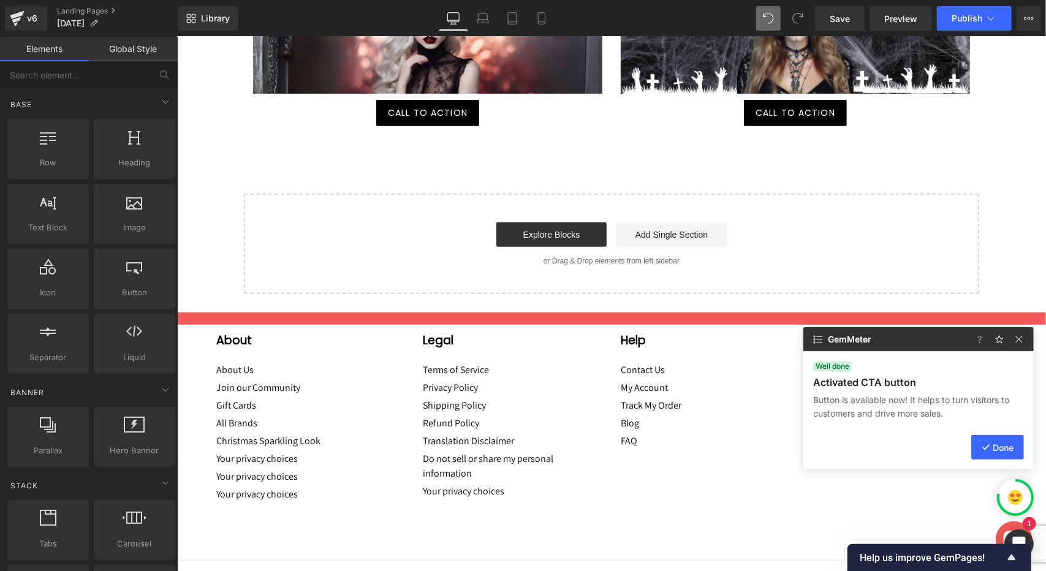
scroll to position [368, 0]
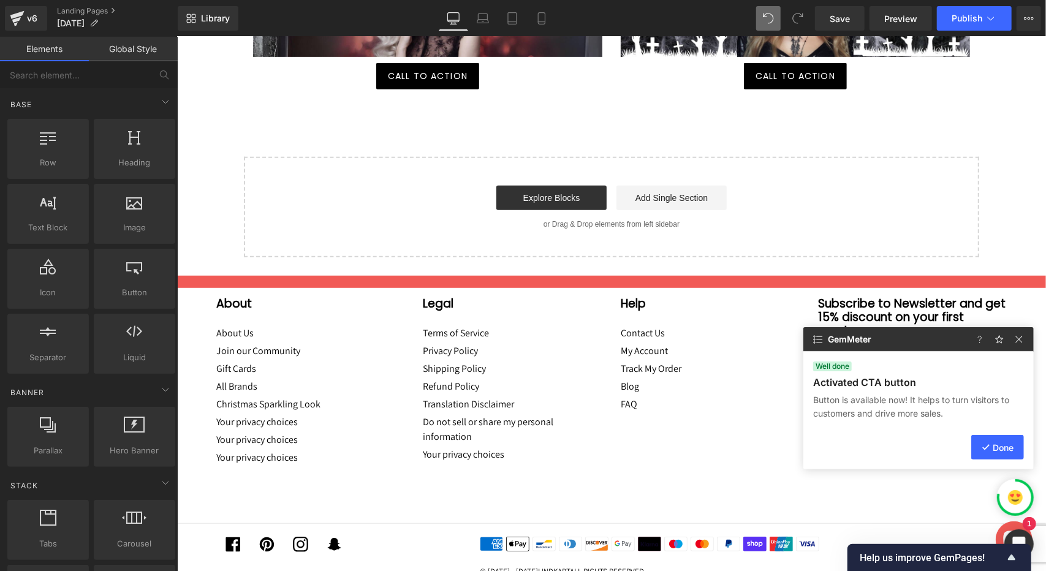
click at [1008, 444] on button "Done" at bounding box center [998, 447] width 53 height 25
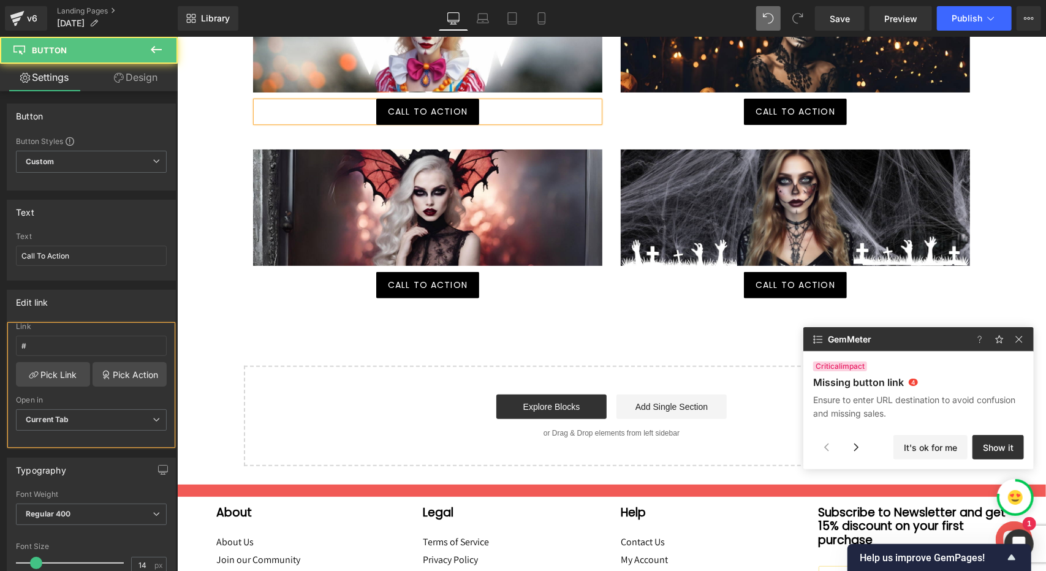
scroll to position [199, 0]
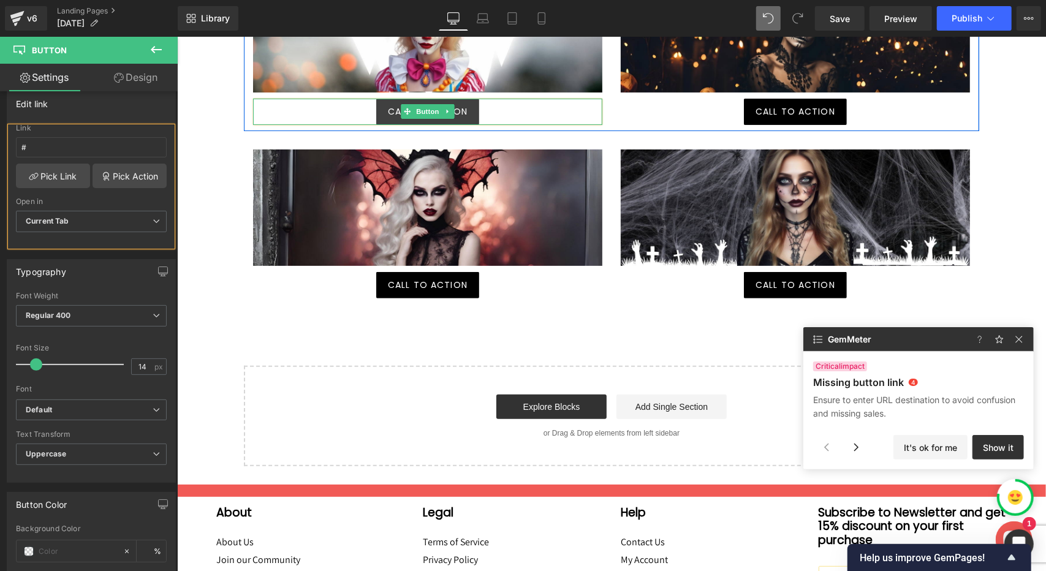
click at [387, 115] on span "Call To Action" at bounding box center [427, 111] width 80 height 13
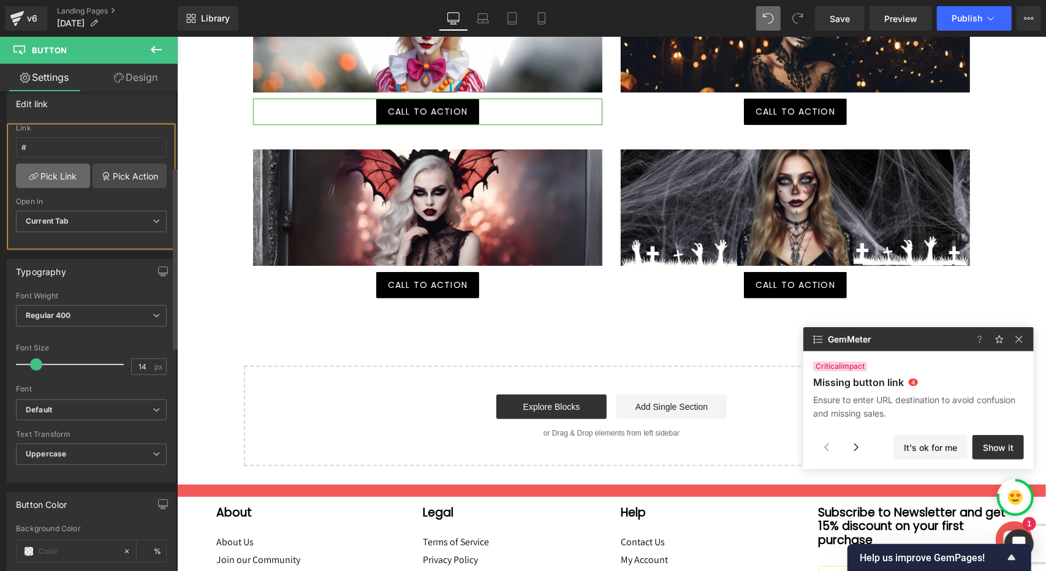
click at [76, 172] on link "Pick Link" at bounding box center [53, 176] width 74 height 25
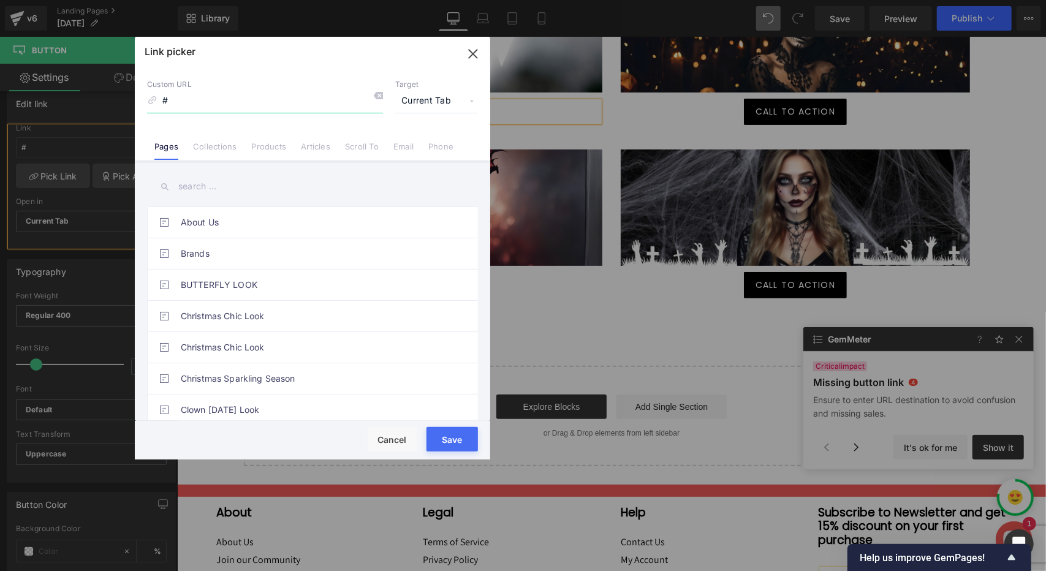
click at [477, 56] on icon "button" at bounding box center [473, 54] width 20 height 20
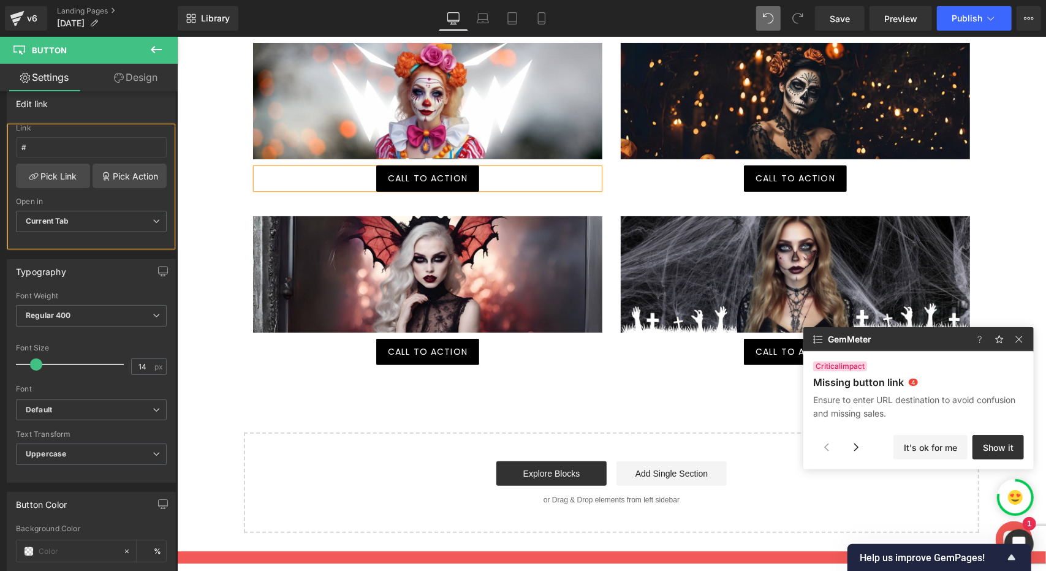
scroll to position [97, 0]
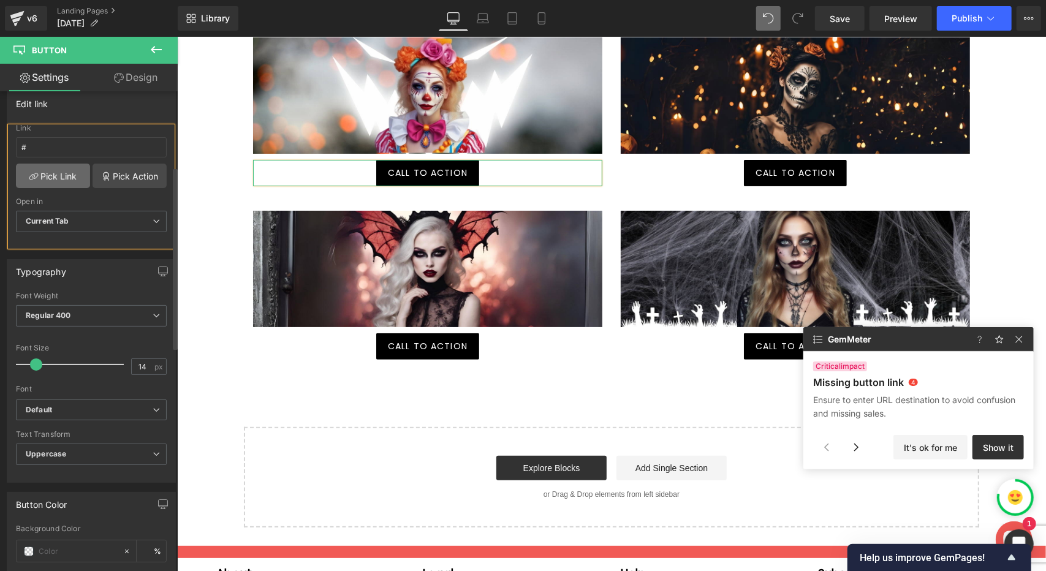
click at [66, 177] on link "Pick Link" at bounding box center [53, 176] width 74 height 25
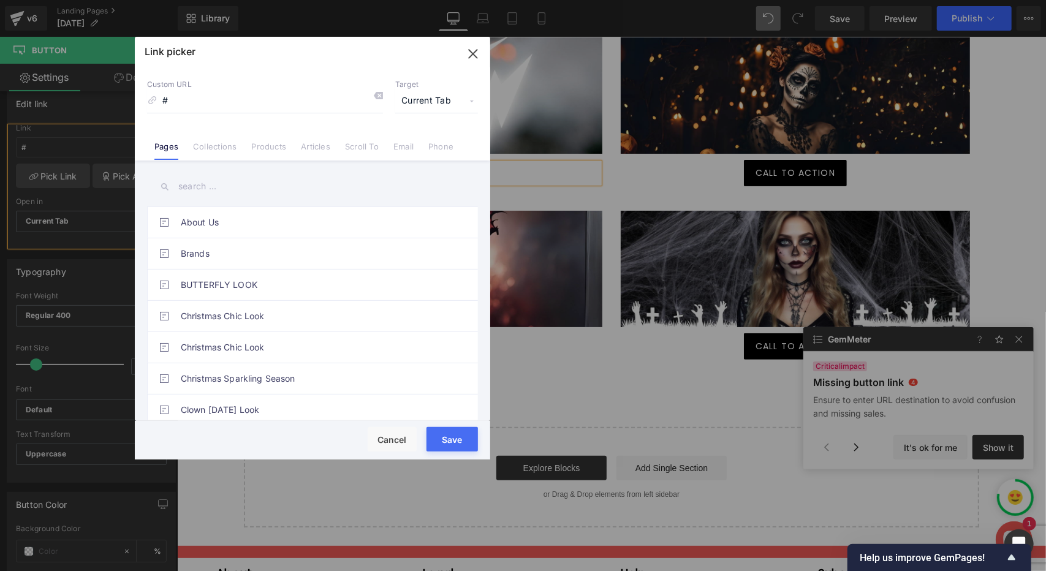
click at [213, 181] on input "text" at bounding box center [312, 187] width 331 height 28
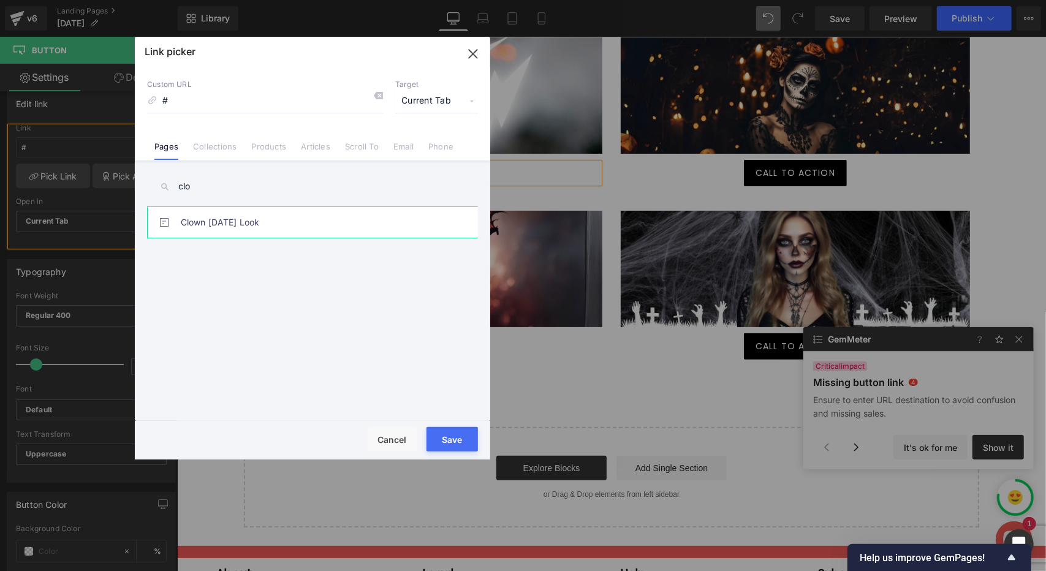
type input "clo"
click at [243, 226] on link "Clown [DATE] Look" at bounding box center [316, 222] width 270 height 31
type input "/pages/clown-[DATE]-look"
click at [457, 432] on button "Save" at bounding box center [452, 439] width 51 height 25
type input "/pages/clown-[DATE]-look"
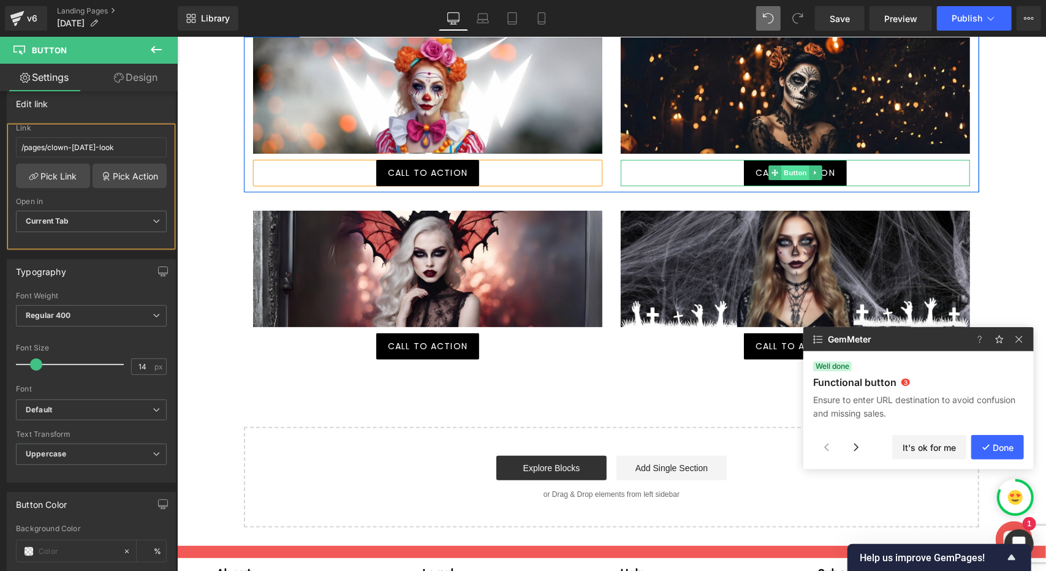
click at [798, 174] on span "Button" at bounding box center [795, 172] width 28 height 15
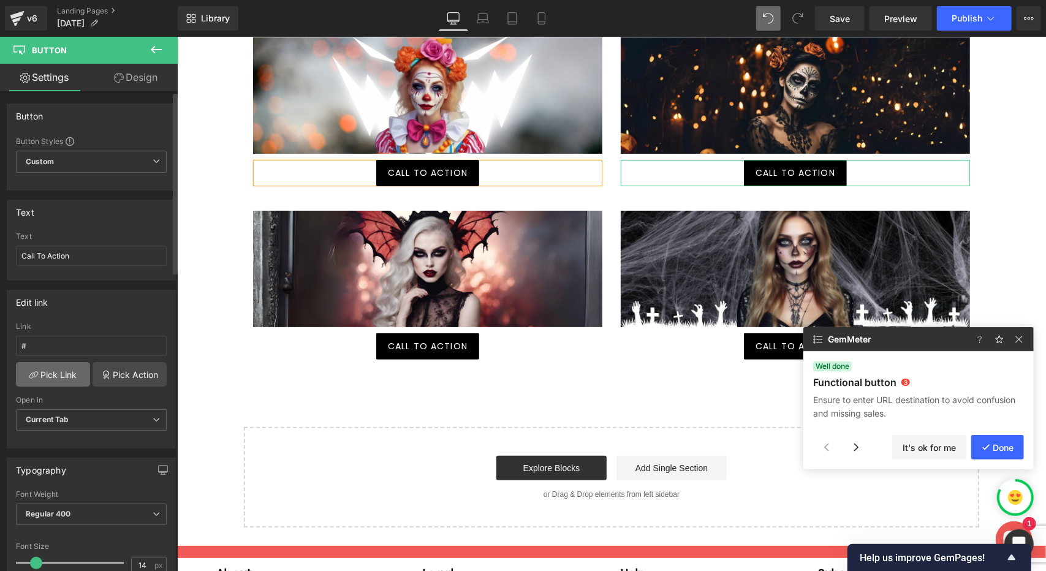
click at [62, 371] on link "Pick Link" at bounding box center [53, 374] width 74 height 25
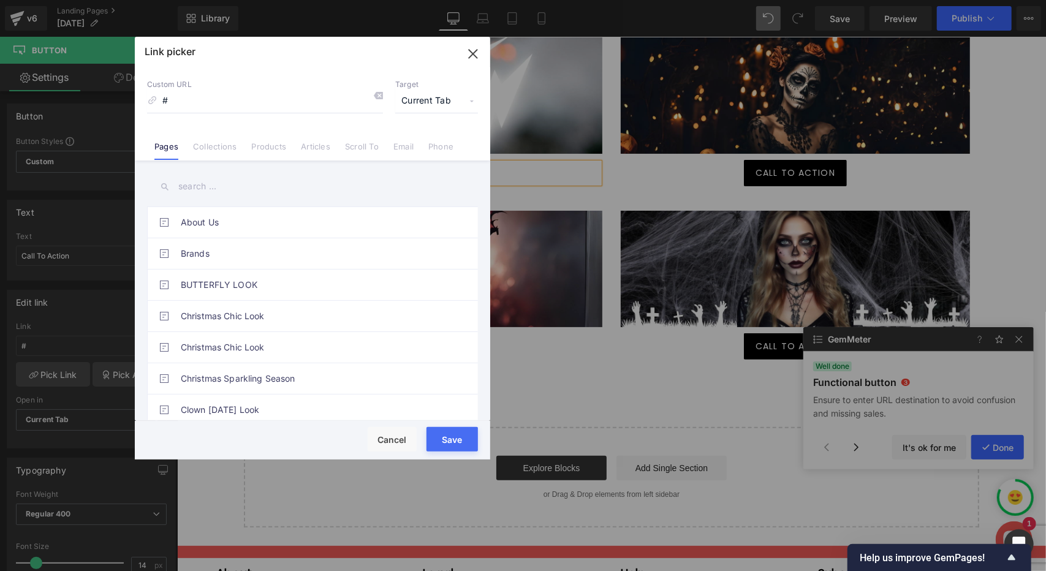
click at [215, 192] on input "text" at bounding box center [312, 187] width 331 height 28
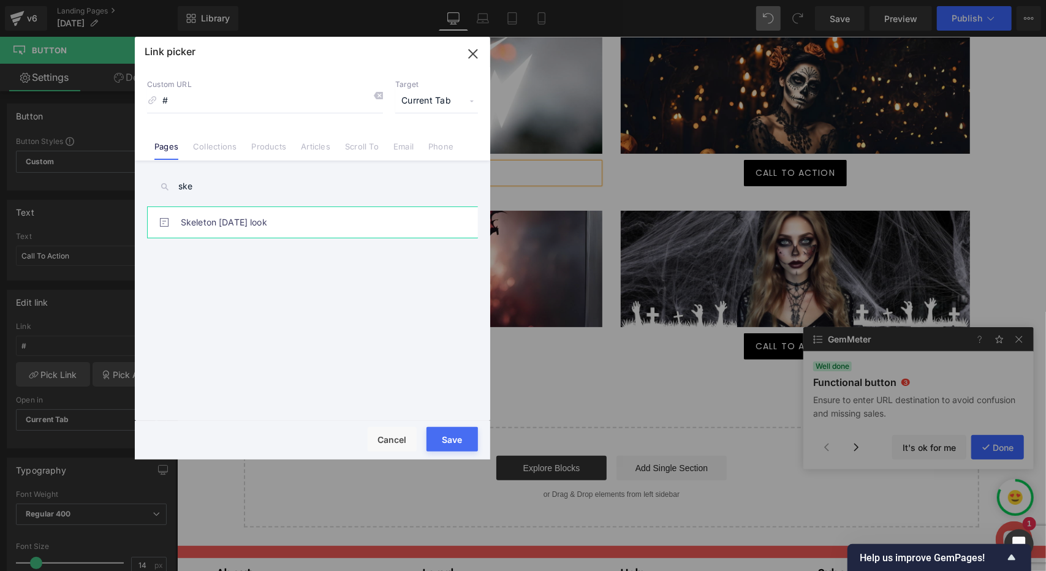
type input "ske"
click at [216, 219] on link "Skeleton [DATE] look" at bounding box center [316, 222] width 270 height 31
type input "/pages/halloween-edition-🎃"
click at [470, 435] on button "Save" at bounding box center [452, 439] width 51 height 25
type input "/pages/halloween-edition-🎃"
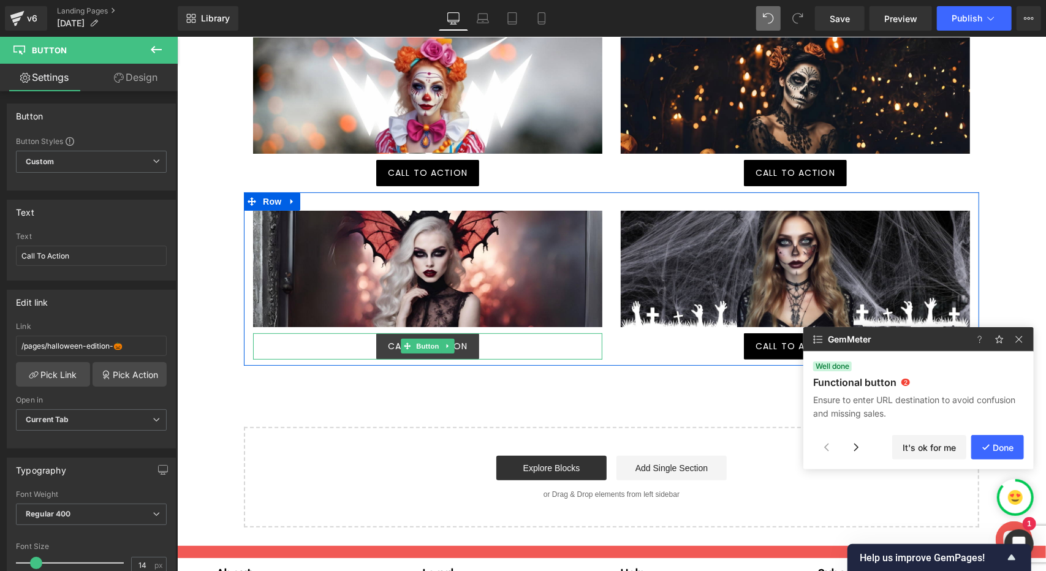
click at [457, 342] on span "Call To Action" at bounding box center [427, 346] width 80 height 13
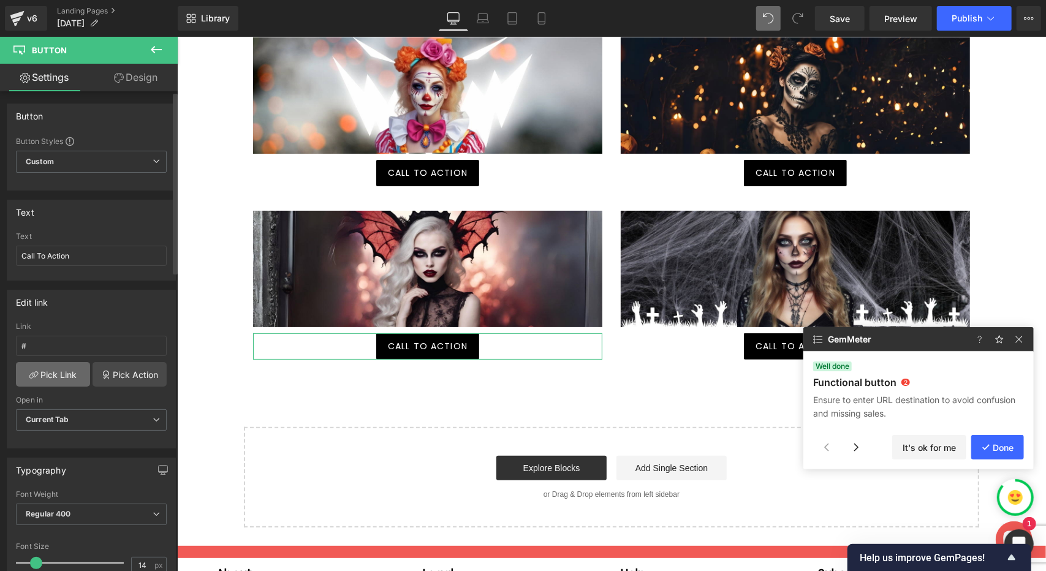
click at [53, 373] on link "Pick Link" at bounding box center [53, 374] width 74 height 25
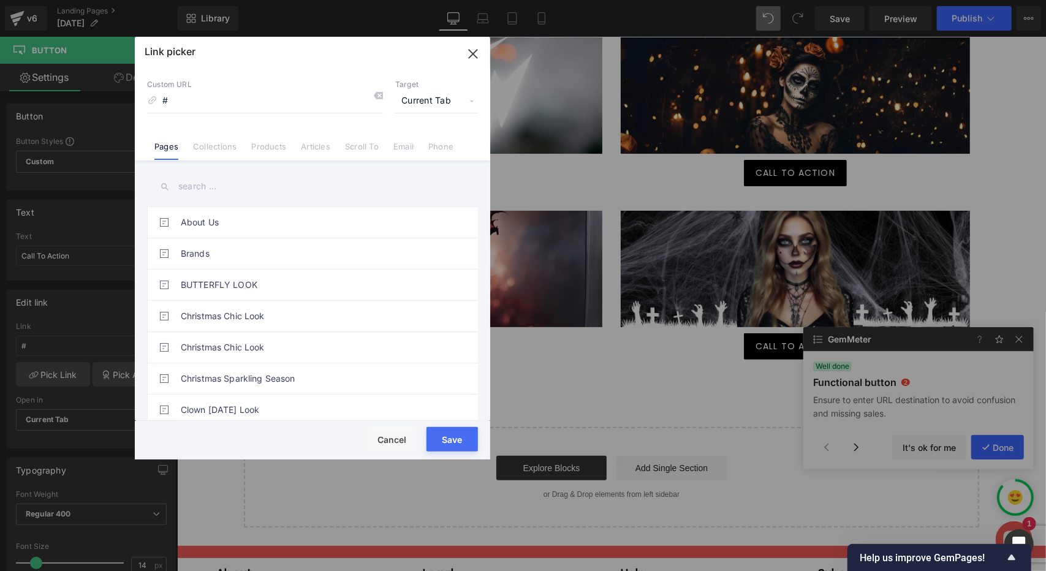
click at [211, 191] on input "text" at bounding box center [312, 187] width 331 height 28
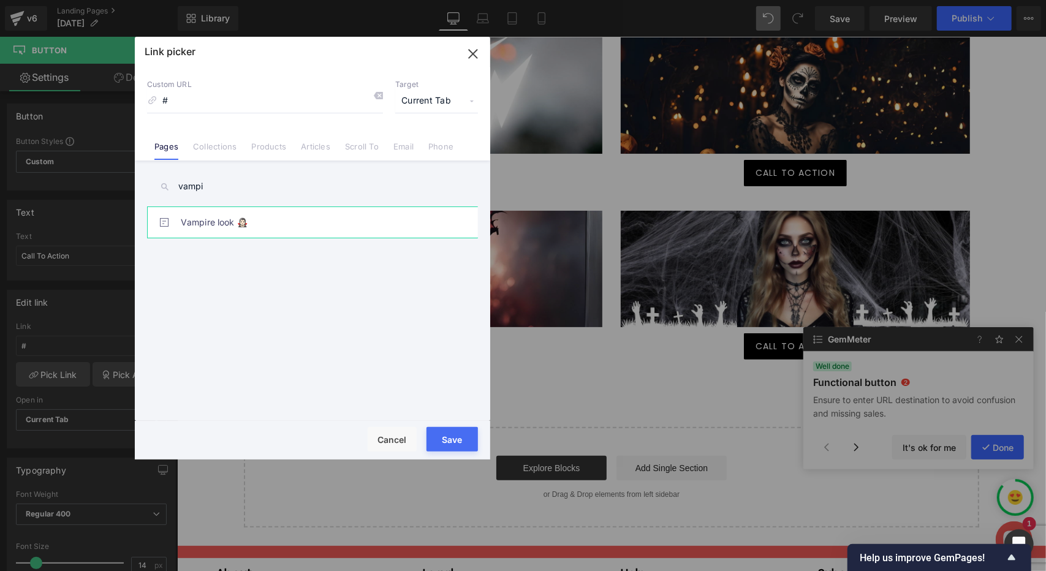
type input "vampi"
click at [215, 216] on link "Vampire look 🧛🏻‍♀️" at bounding box center [316, 222] width 270 height 31
type input "/pages/vampire-look-🏻-️"
click at [462, 437] on button "Save" at bounding box center [452, 439] width 51 height 25
type input "/pages/vampire-look-🏻-️"
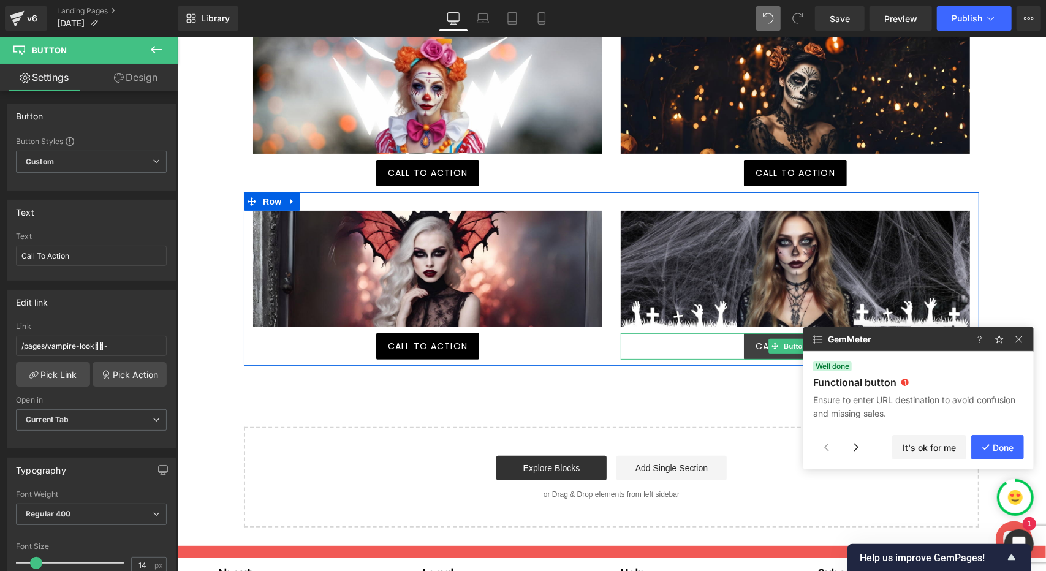
click at [756, 349] on span "Call To Action" at bounding box center [795, 346] width 80 height 13
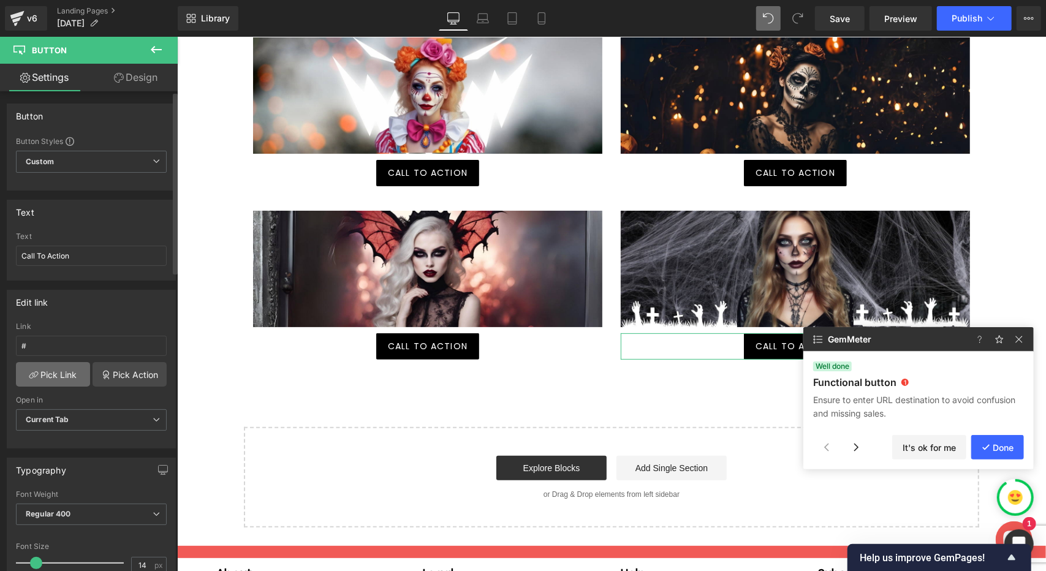
click at [53, 371] on link "Pick Link" at bounding box center [53, 374] width 74 height 25
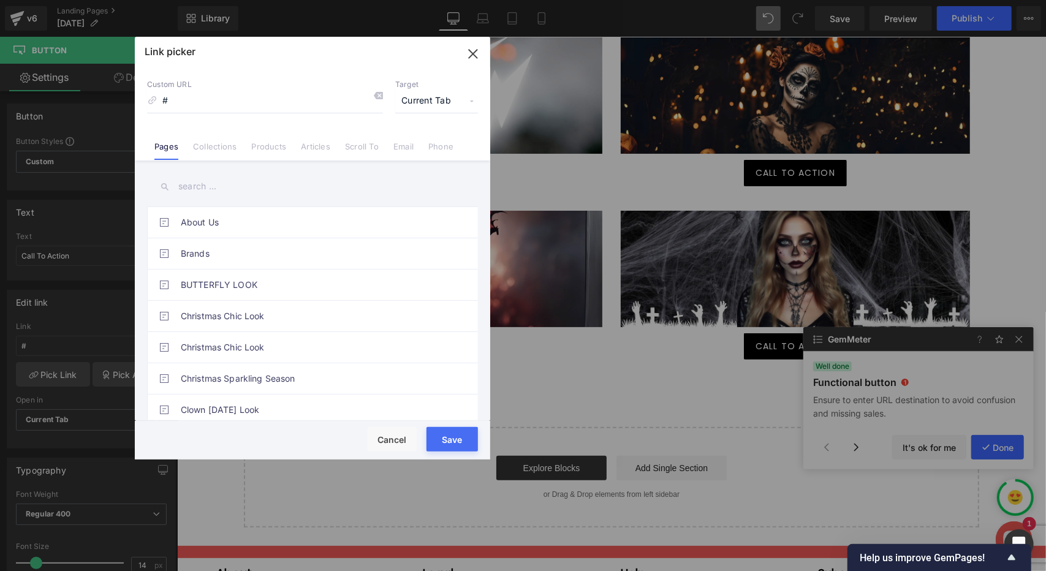
click at [278, 192] on input "text" at bounding box center [312, 187] width 331 height 28
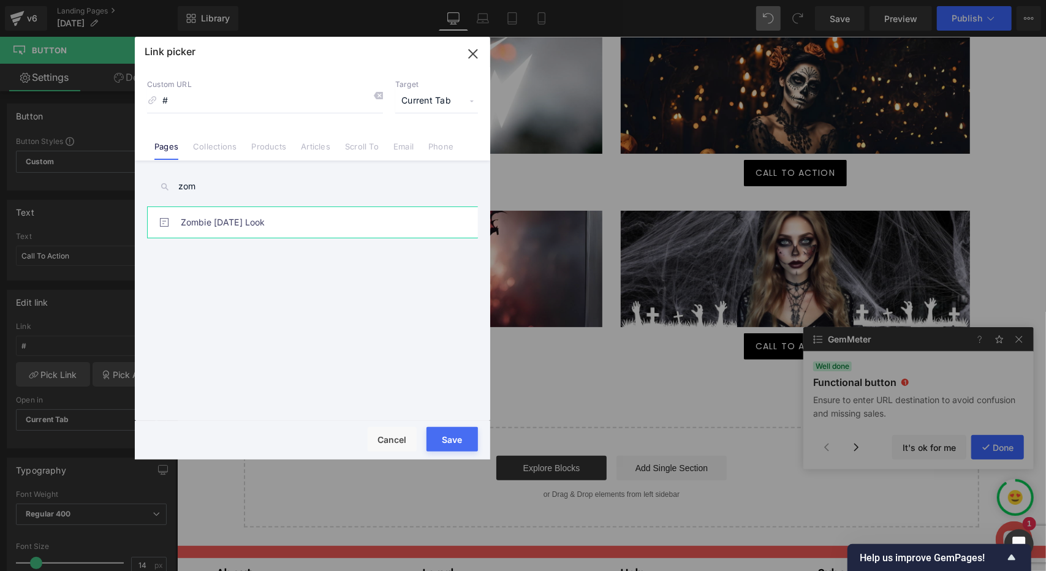
type input "zom"
click at [279, 227] on link "Zombie [DATE] Look" at bounding box center [316, 222] width 270 height 31
type input "/pages/zombie-classis-[DATE]-look"
click at [468, 435] on button "Save" at bounding box center [452, 439] width 51 height 25
type input "/pages/zombie-classis-[DATE]-look"
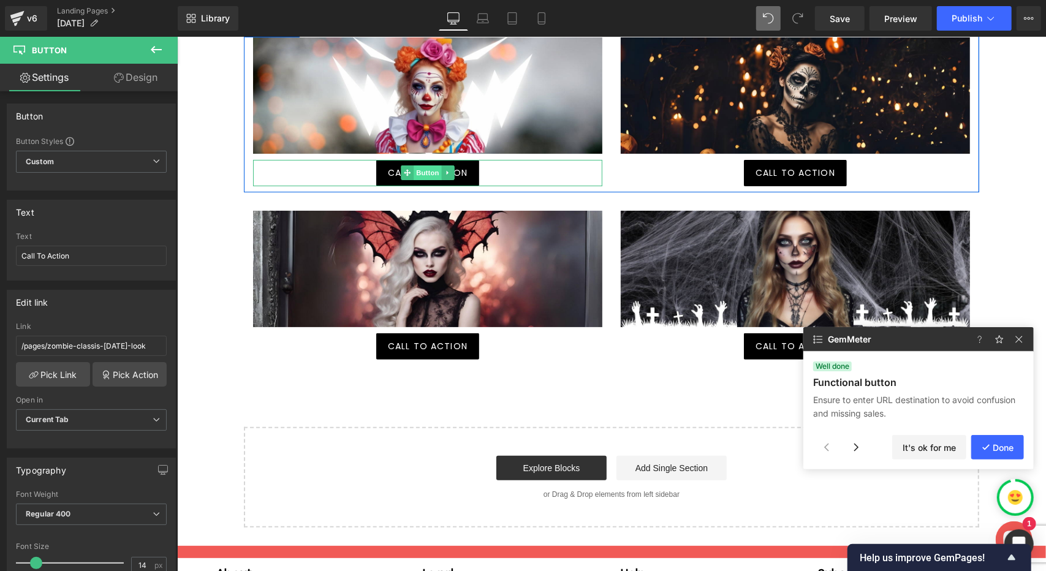
click at [428, 166] on span "Button" at bounding box center [427, 172] width 28 height 15
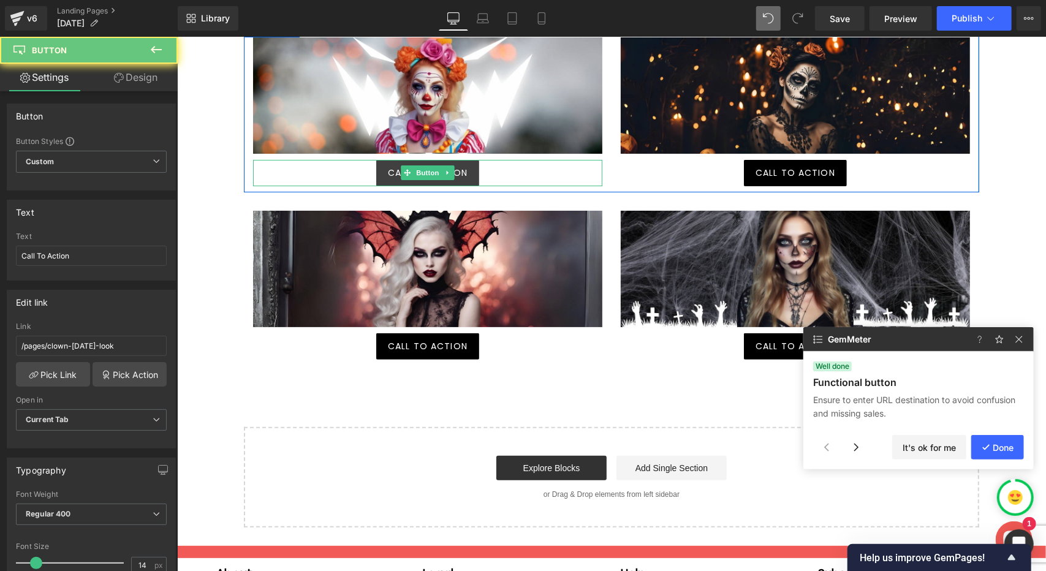
click at [465, 167] on link "Call To Action" at bounding box center [427, 172] width 103 height 26
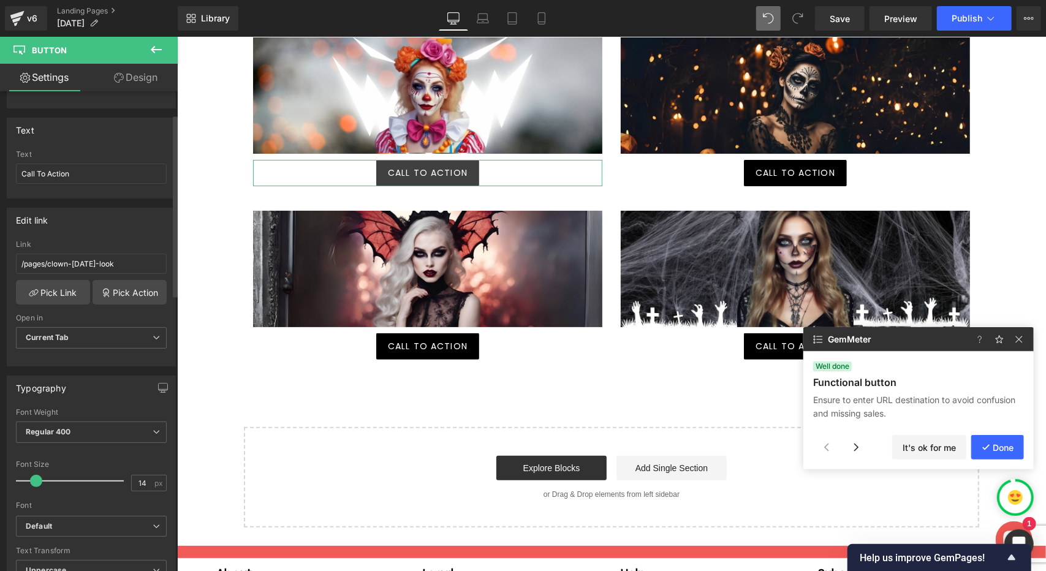
scroll to position [0, 0]
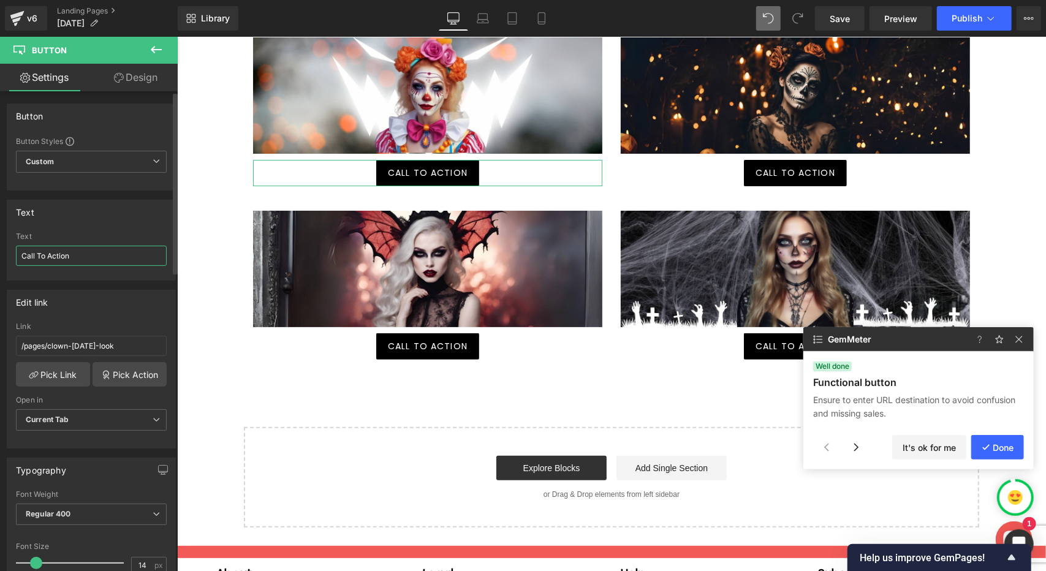
drag, startPoint x: 83, startPoint y: 257, endPoint x: 5, endPoint y: 257, distance: 78.5
click at [5, 257] on div "Text Call To Action Text Call To Action" at bounding box center [91, 236] width 183 height 90
type input "Z"
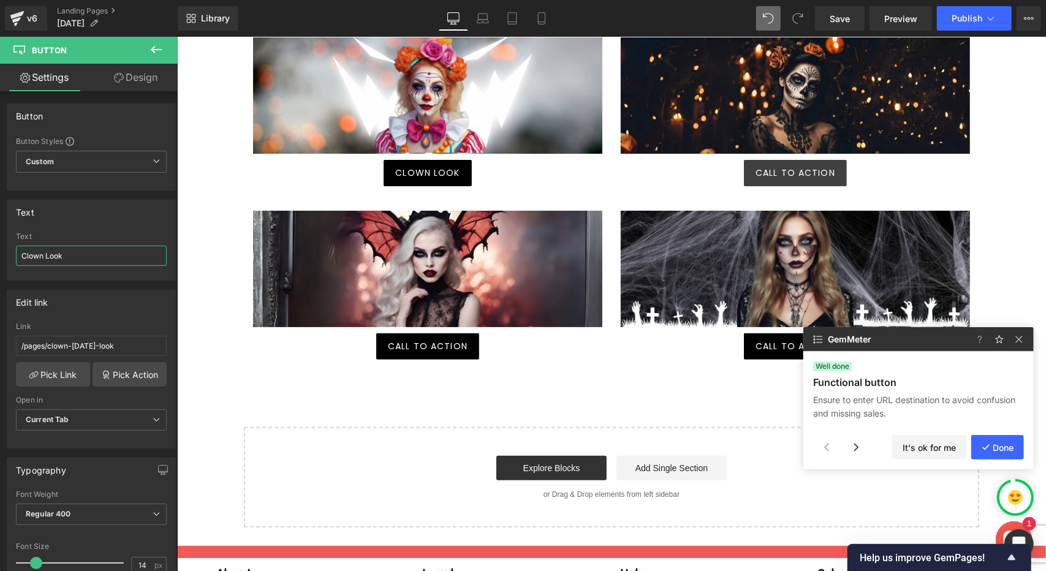
type input "Clown Look"
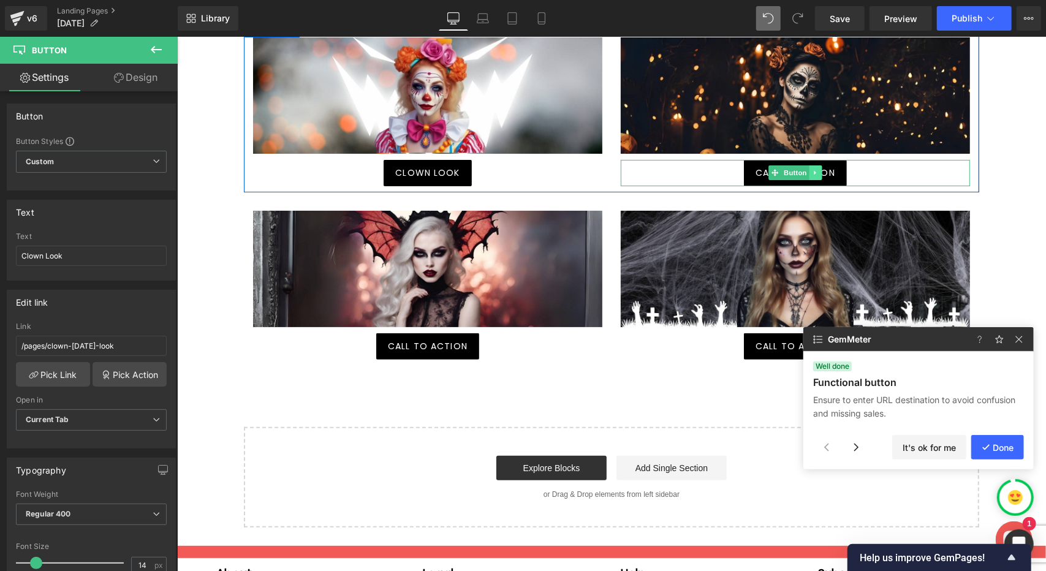
click at [812, 174] on icon at bounding box center [815, 172] width 7 height 7
click at [771, 172] on link "Button" at bounding box center [788, 172] width 40 height 15
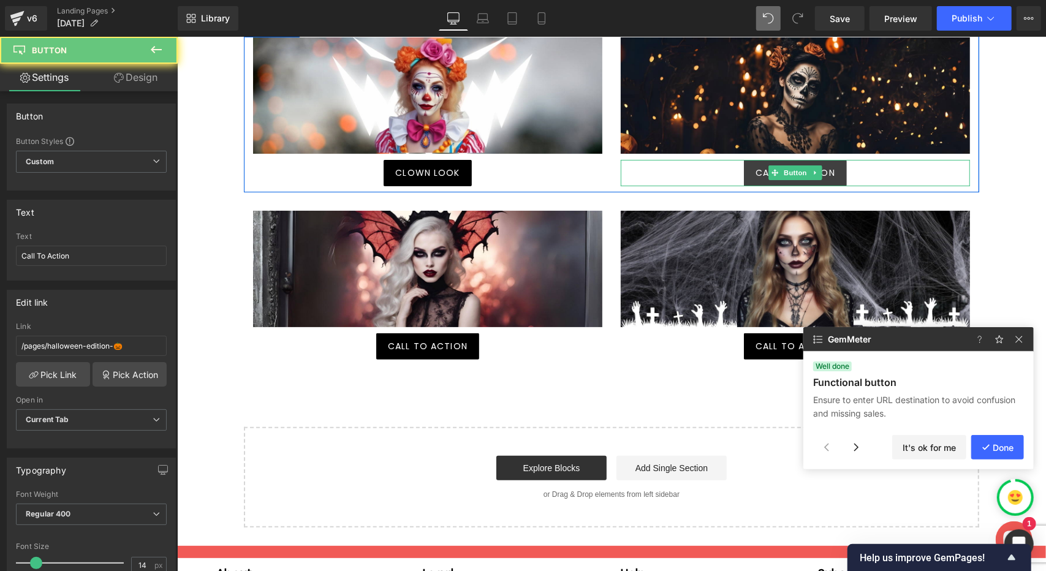
click at [756, 172] on span "Call To Action" at bounding box center [795, 172] width 80 height 13
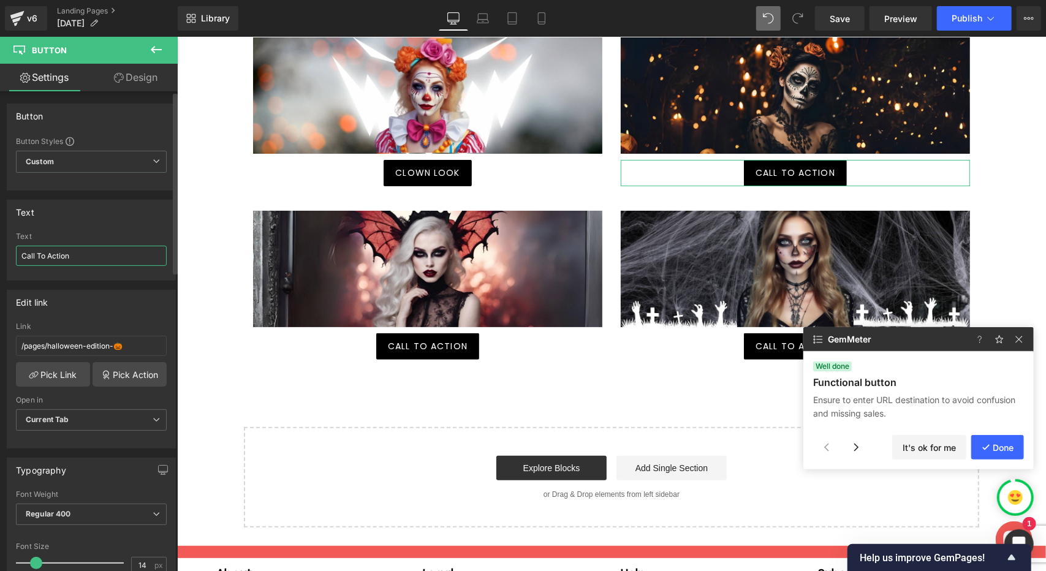
drag, startPoint x: 85, startPoint y: 254, endPoint x: 3, endPoint y: 258, distance: 81.6
click at [3, 258] on div "Text Call To Action Text Call To Action" at bounding box center [91, 236] width 183 height 90
type input "Skeleton Look"
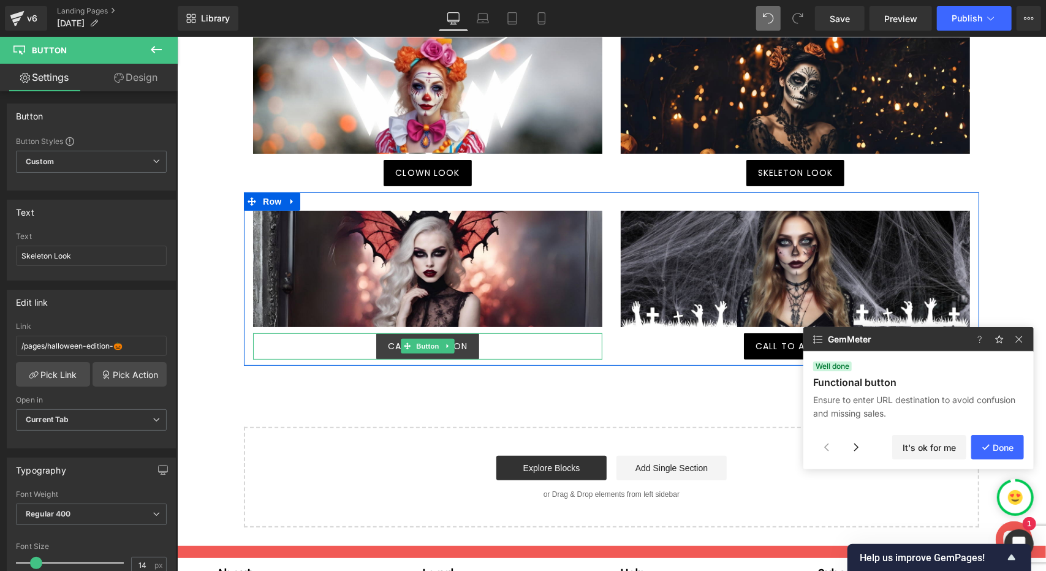
click at [465, 347] on link "Call To Action" at bounding box center [427, 346] width 103 height 26
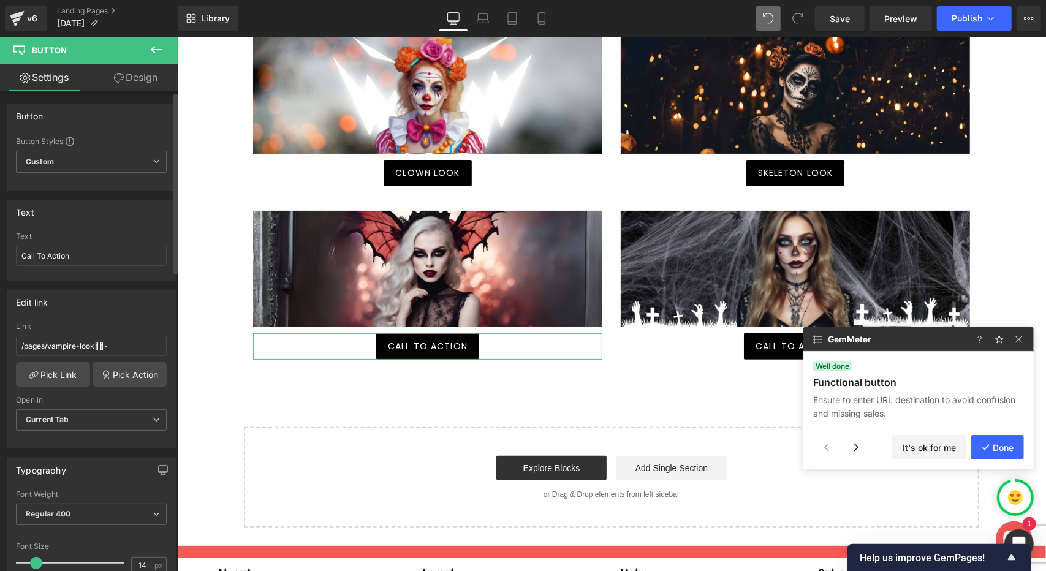
drag, startPoint x: 87, startPoint y: 257, endPoint x: 0, endPoint y: 257, distance: 87.0
click at [0, 257] on div "Text Call To Action Text Call To Action" at bounding box center [91, 236] width 183 height 90
type input "Vampire Look"
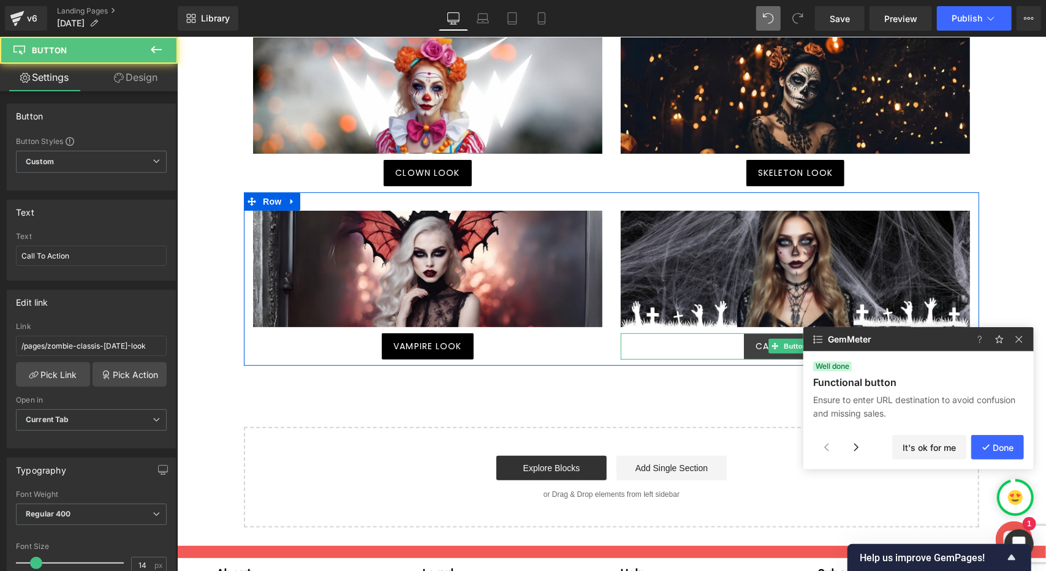
click at [756, 341] on span "Call To Action" at bounding box center [795, 346] width 80 height 13
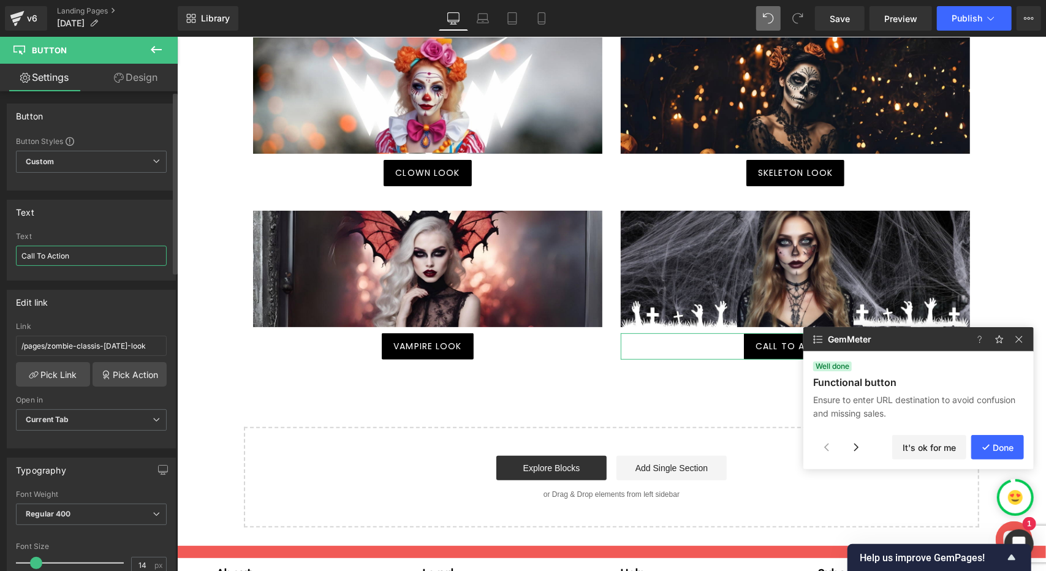
drag, startPoint x: 80, startPoint y: 257, endPoint x: 0, endPoint y: 252, distance: 79.9
click at [0, 252] on div "Text Call To Action Text Call To Action" at bounding box center [91, 236] width 183 height 90
type input "Zombie Look"
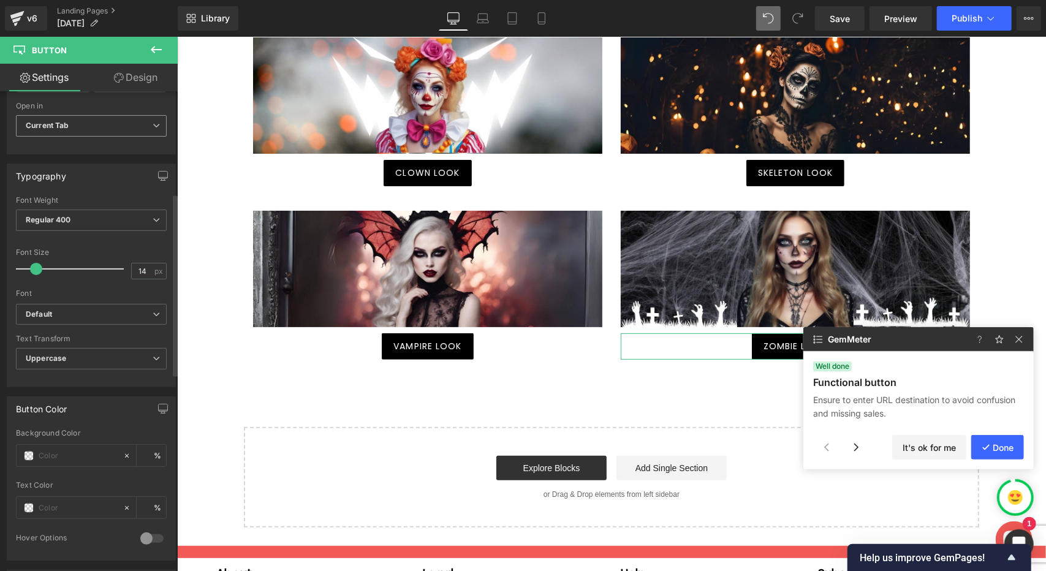
scroll to position [306, 0]
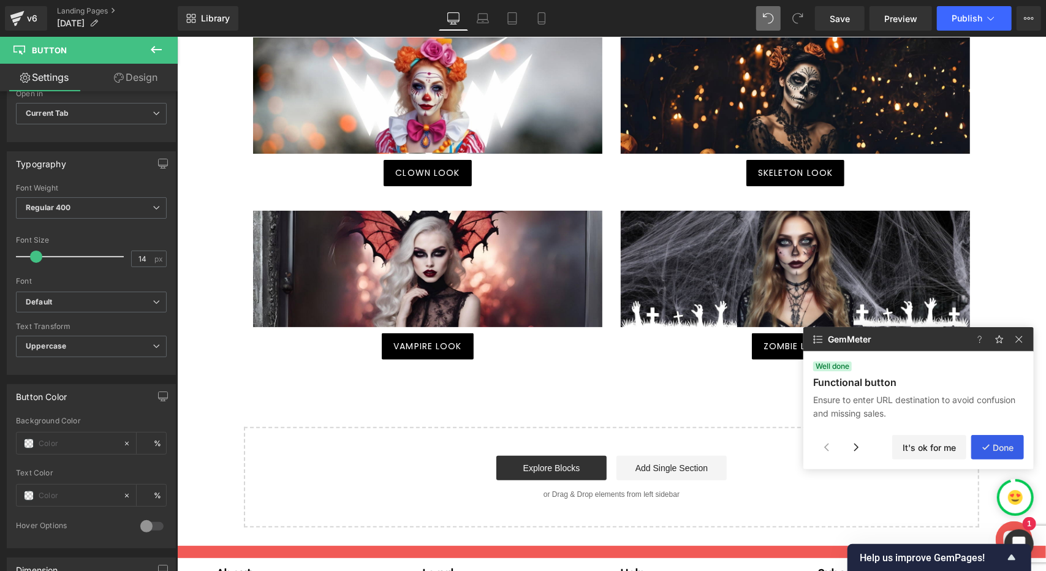
click at [993, 447] on button "Done" at bounding box center [998, 447] width 53 height 25
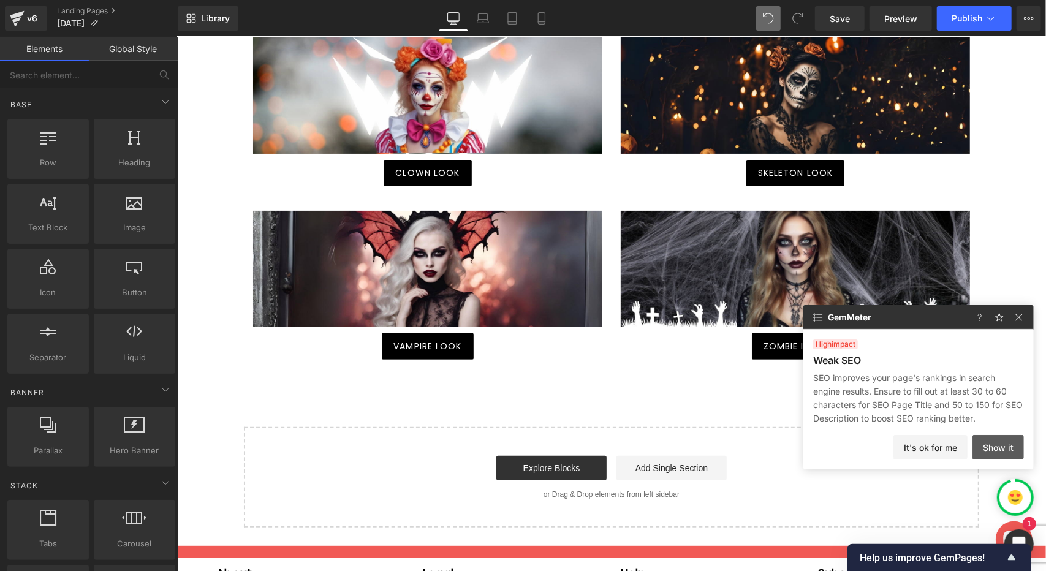
click at [999, 447] on button "Show it" at bounding box center [998, 447] width 51 height 25
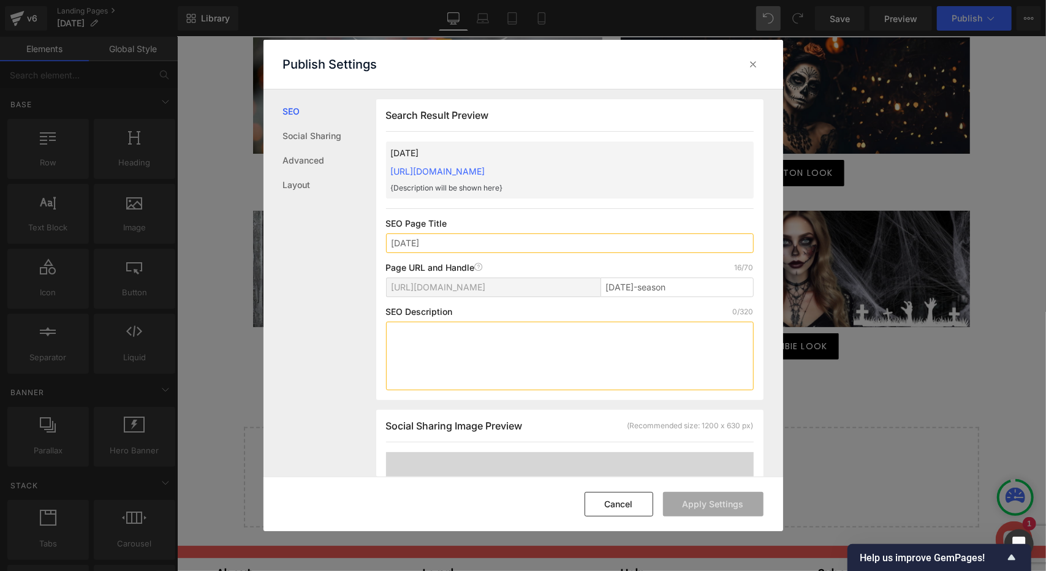
scroll to position [1, 0]
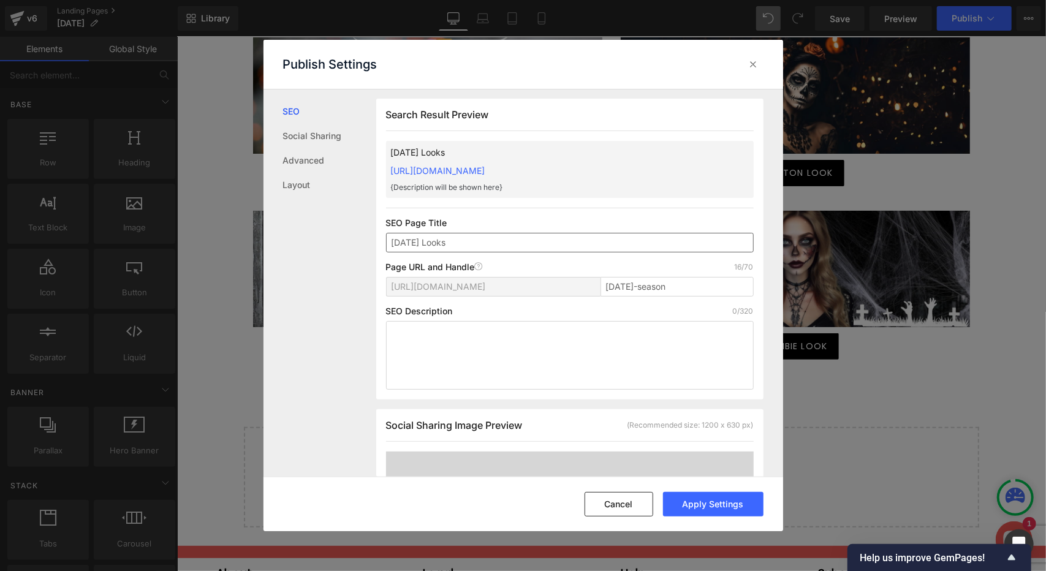
click at [390, 242] on input "[DATE] Looks" at bounding box center [570, 243] width 368 height 20
type input "Amazing [DATE] Looks"
click at [624, 340] on textarea at bounding box center [570, 355] width 368 height 69
drag, startPoint x: 543, startPoint y: 245, endPoint x: 367, endPoint y: 249, distance: 176.6
click at [367, 249] on div "SEO Social Sharing Advanced Layout Search Result Preview Amazing [DATE] Looks […" at bounding box center [524, 282] width 520 height 387
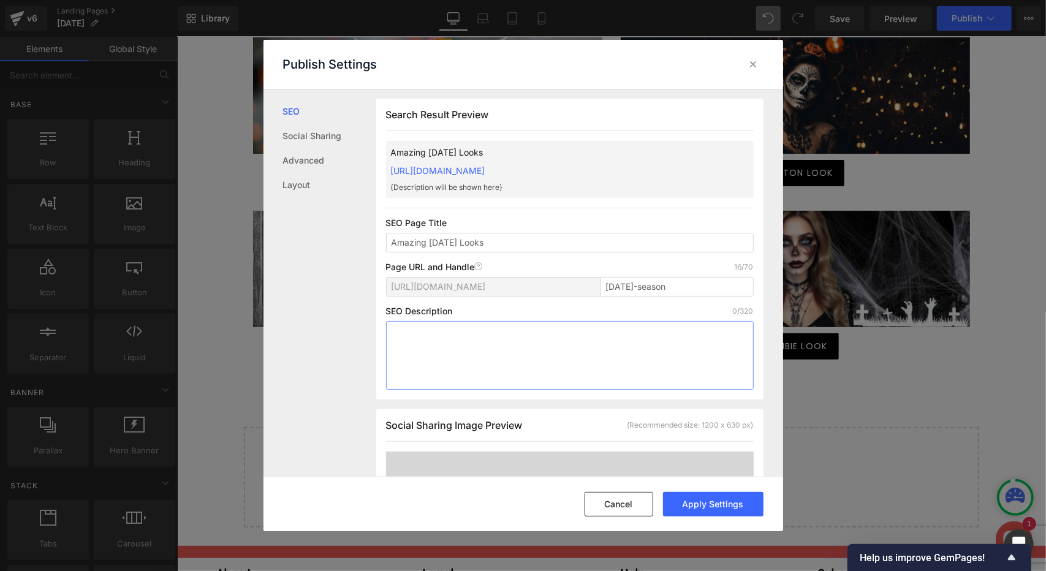
click at [483, 352] on textarea at bounding box center [570, 355] width 368 height 69
paste textarea "Unlock 2025's best [DATE] face looks! Shop the products used in our viral tutor…"
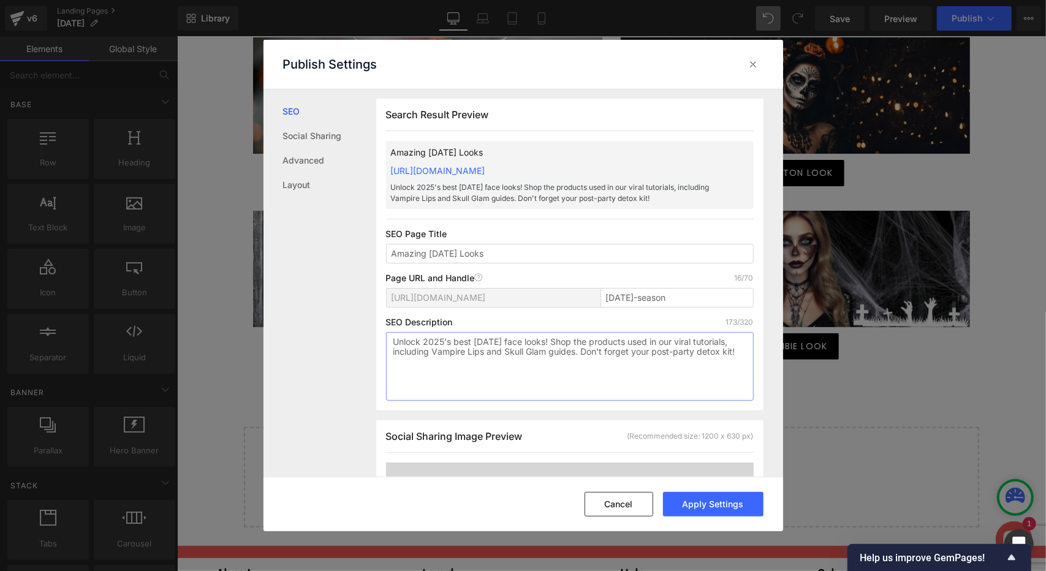
type textarea "Unlock 2025's best [DATE] face looks! Shop the products used in our viral tutor…"
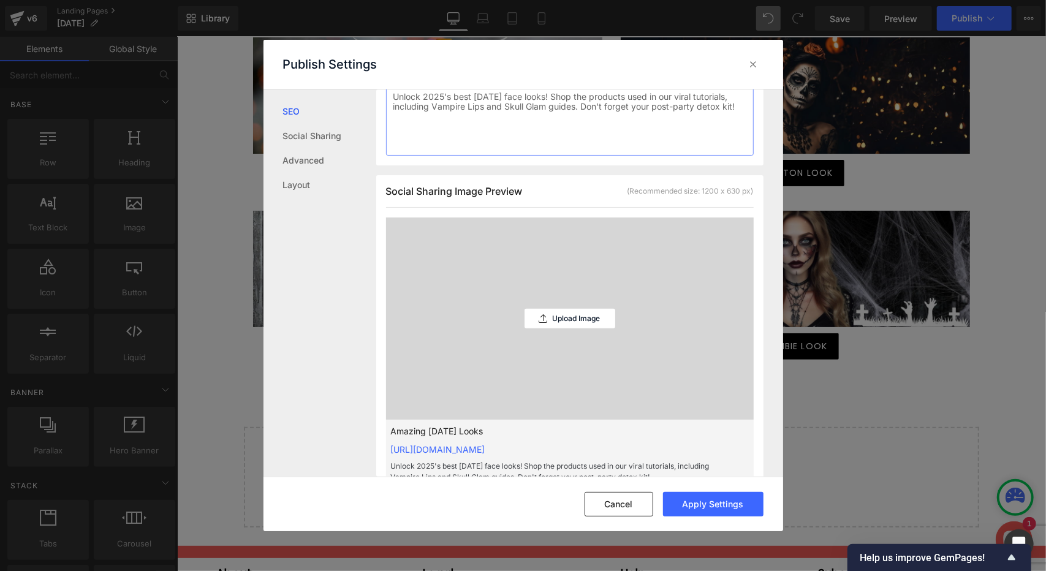
scroll to position [307, 0]
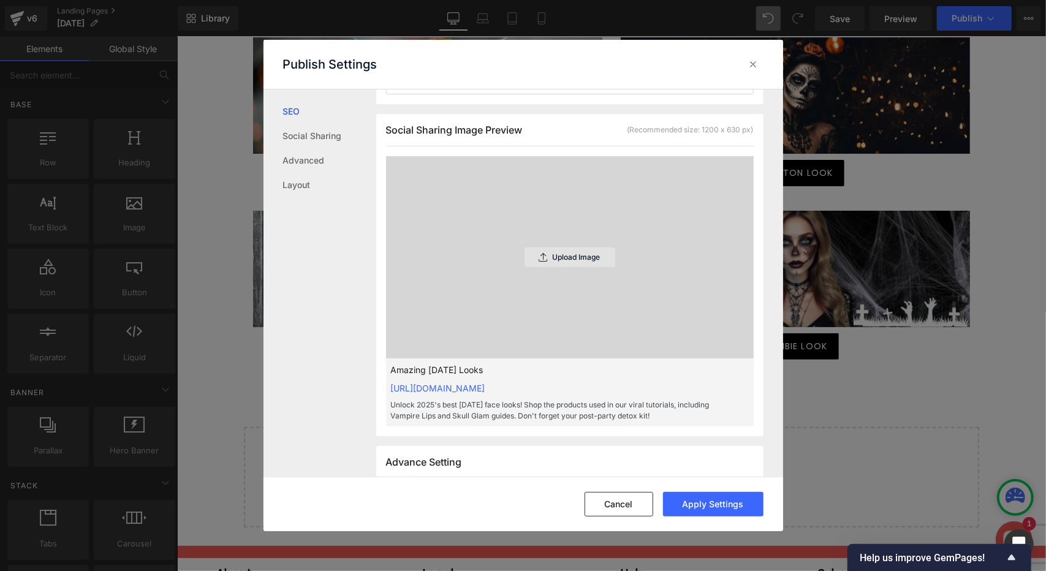
click at [580, 262] on div "Upload Image" at bounding box center [570, 258] width 91 height 20
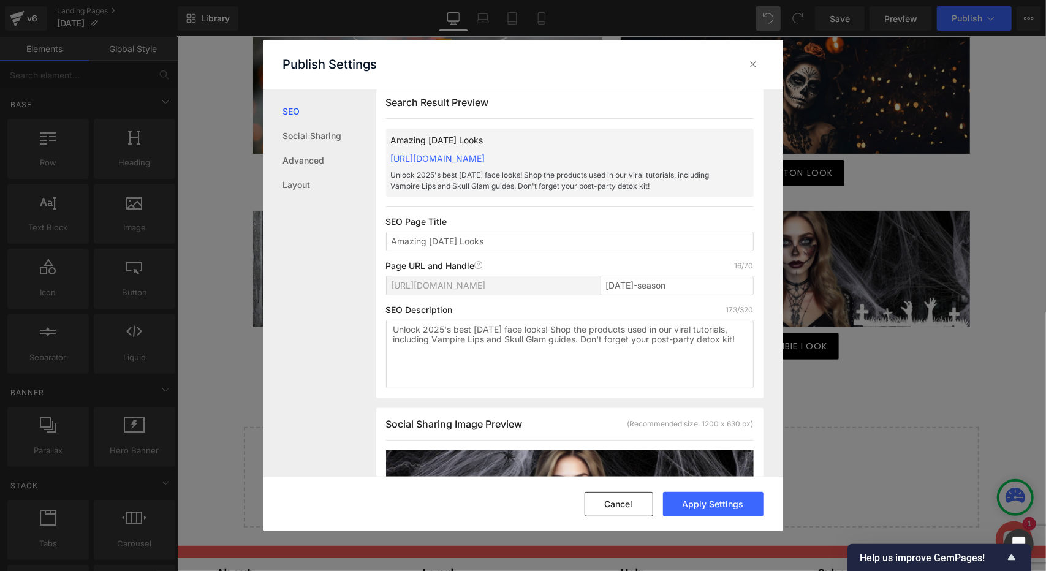
scroll to position [0, 0]
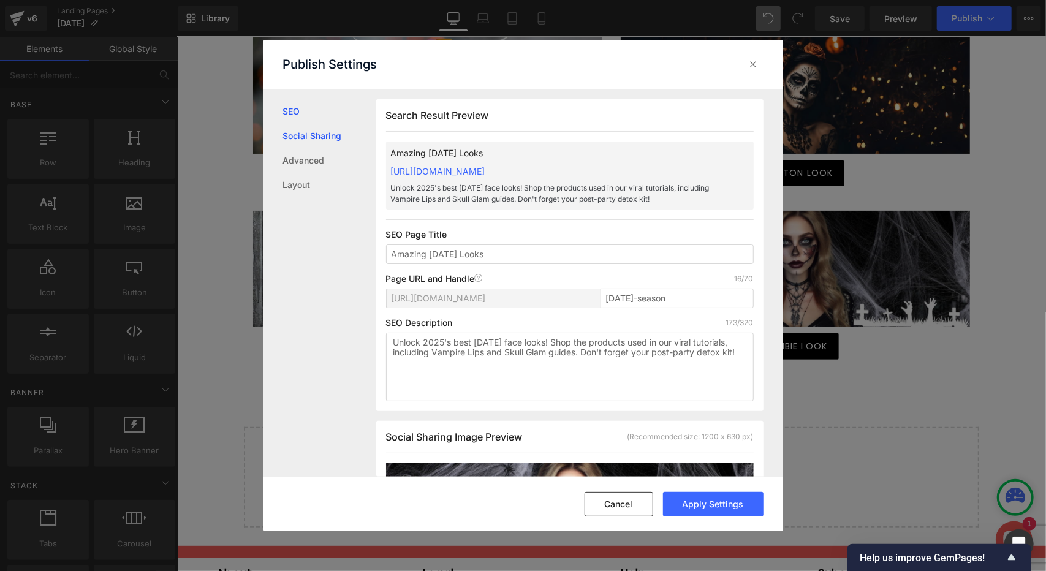
click at [321, 140] on link "Social Sharing" at bounding box center [329, 136] width 93 height 25
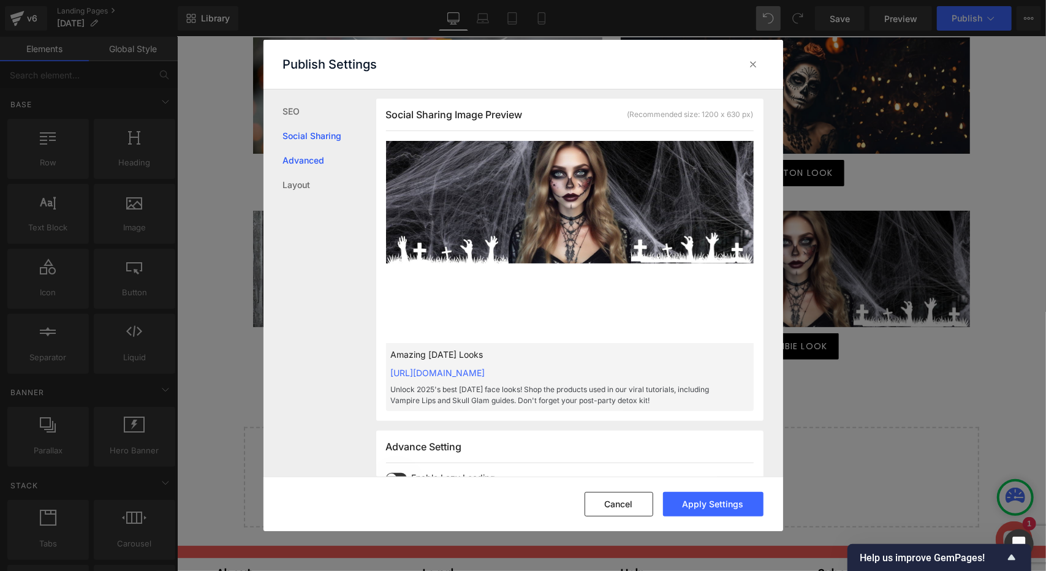
click at [310, 161] on link "Advanced" at bounding box center [329, 160] width 93 height 25
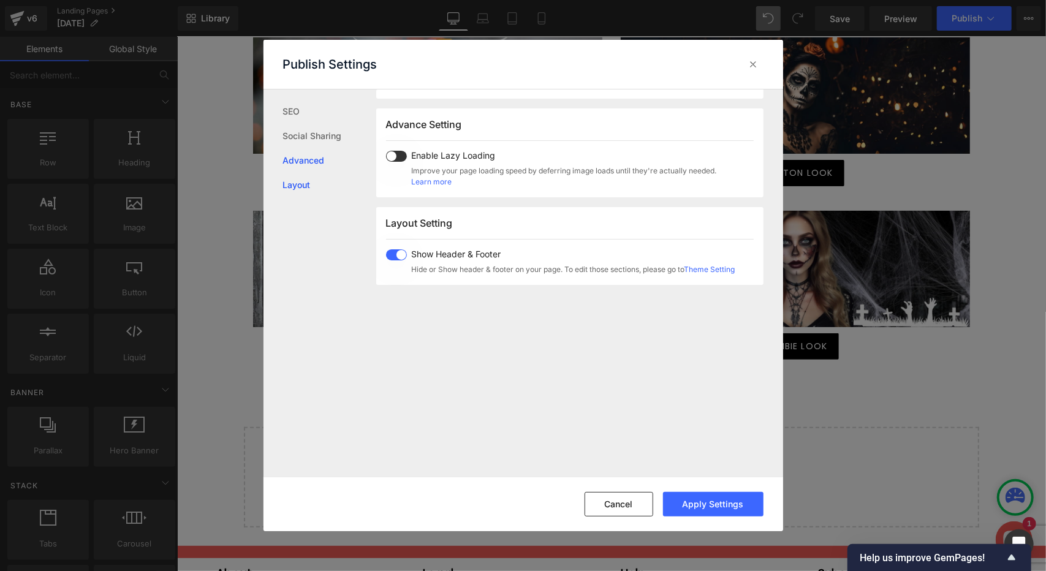
scroll to position [654, 0]
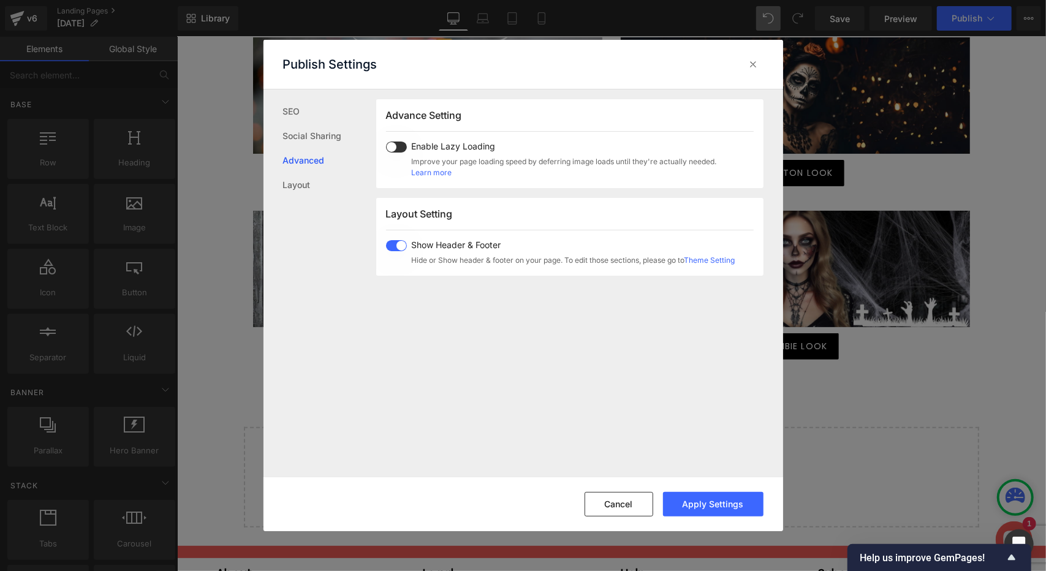
click at [396, 146] on span at bounding box center [396, 147] width 21 height 11
click at [295, 186] on link "Layout" at bounding box center [329, 185] width 93 height 25
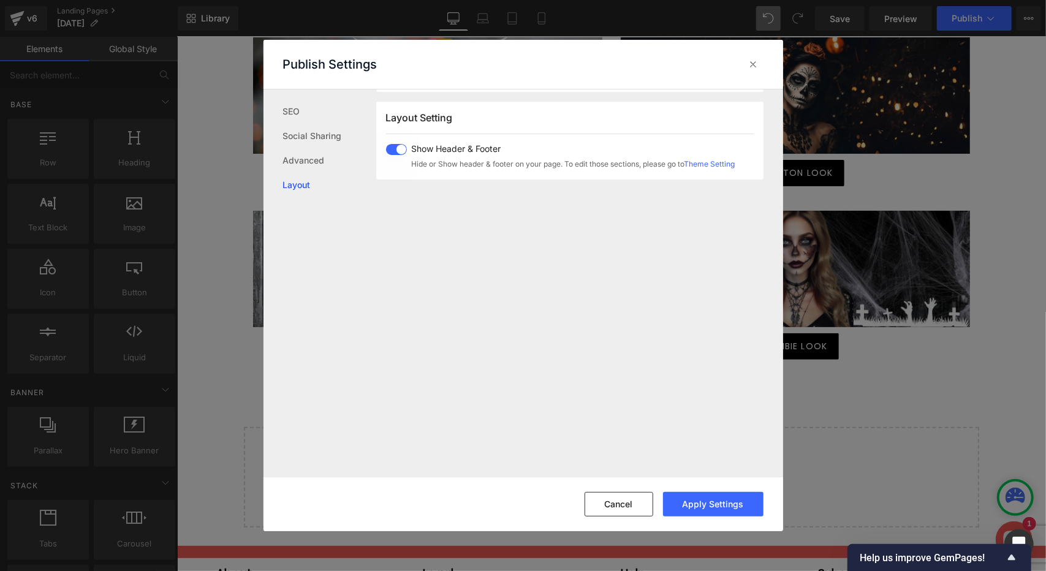
scroll to position [752, 0]
click at [736, 502] on button "Apply Settings" at bounding box center [713, 504] width 101 height 25
click at [753, 69] on icon at bounding box center [754, 64] width 12 height 12
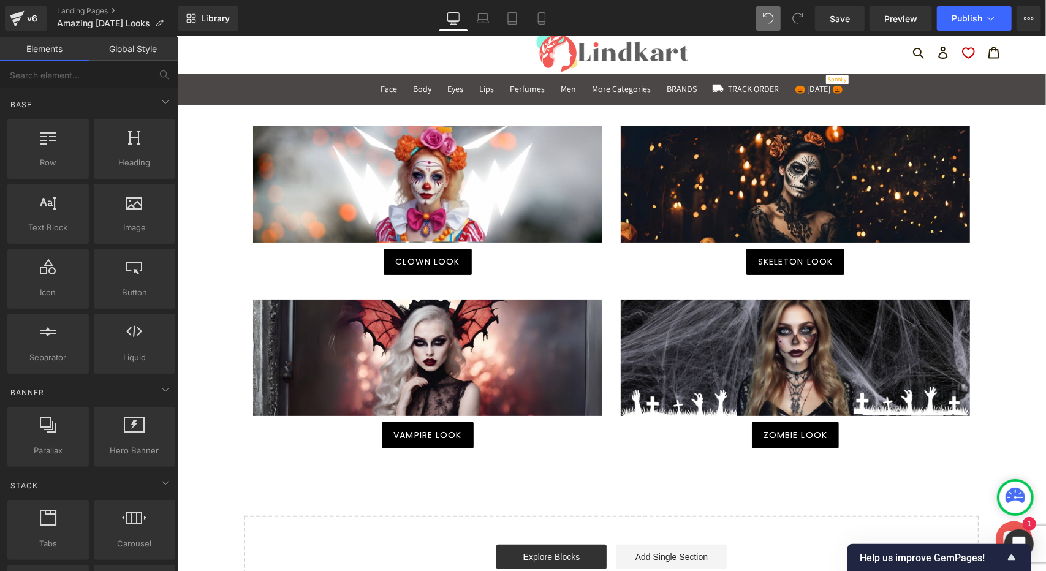
scroll to position [0, 0]
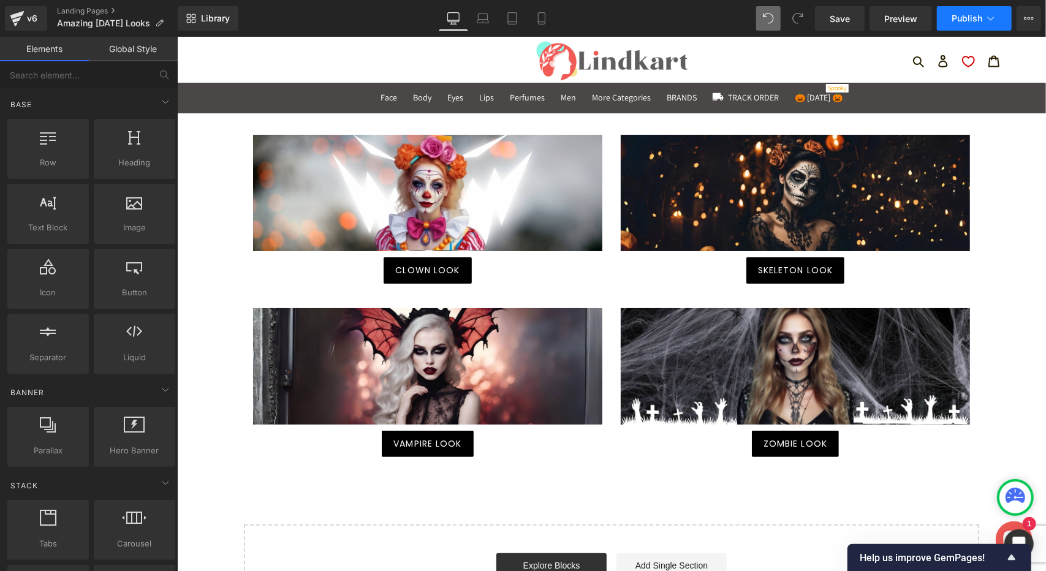
click at [970, 21] on span "Publish" at bounding box center [967, 18] width 31 height 10
type input "Amazing [DATE] Looks"
type textarea "Unlock 2025's best [DATE] face looks! Shop the products used in our viral tutor…"
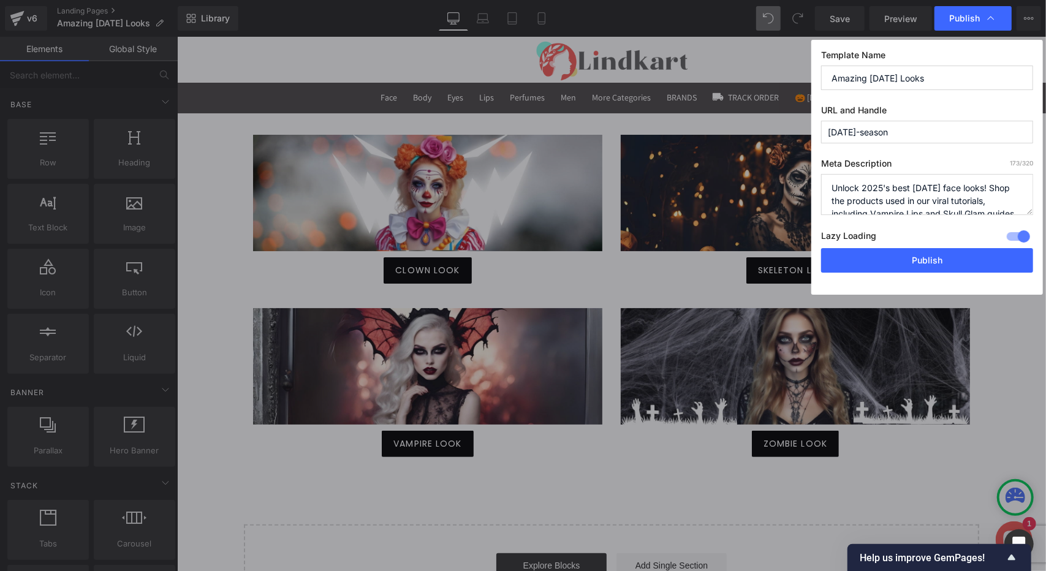
drag, startPoint x: 935, startPoint y: 134, endPoint x: 807, endPoint y: 133, distance: 127.5
click at [807, 133] on div "Publish Template Name Amazing [DATE] Looks URL and Handle [DATE]-season Meta De…" at bounding box center [523, 285] width 1046 height 571
click at [969, 19] on span "Publish" at bounding box center [965, 18] width 31 height 11
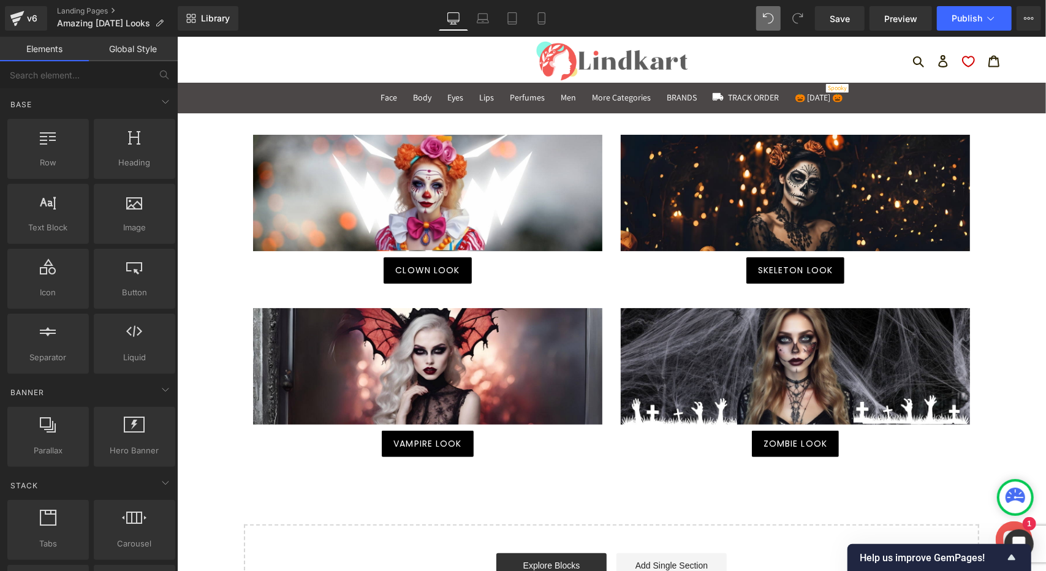
click at [969, 19] on span "Publish" at bounding box center [967, 18] width 31 height 10
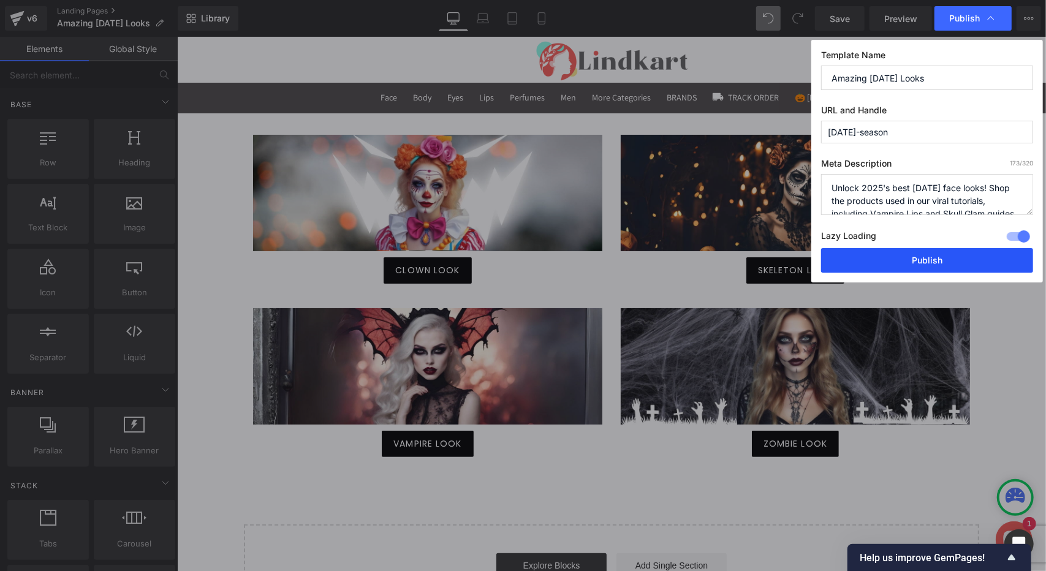
click at [907, 264] on button "Publish" at bounding box center [927, 260] width 212 height 25
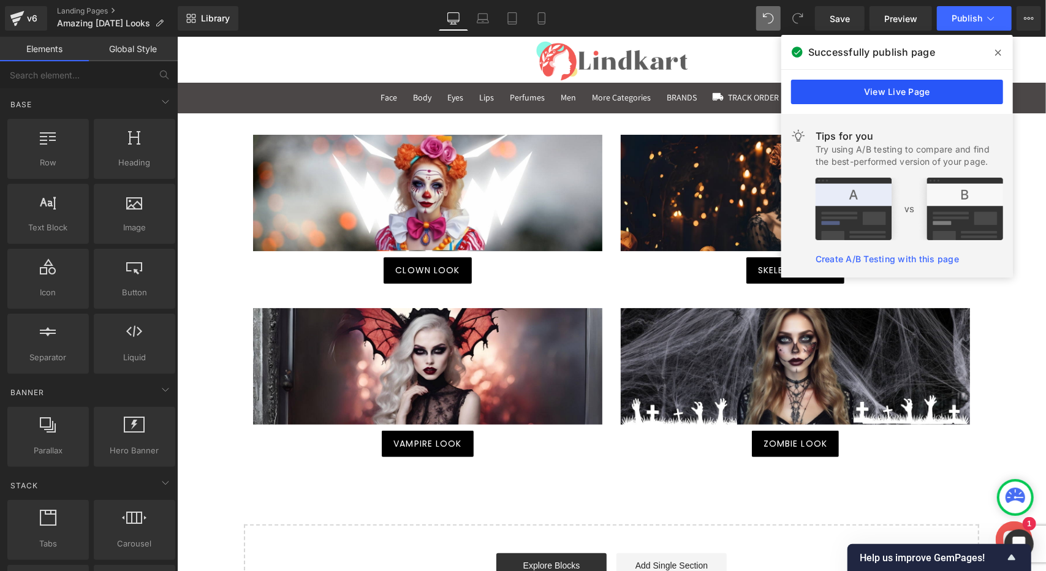
click at [913, 90] on link "View Live Page" at bounding box center [897, 92] width 212 height 25
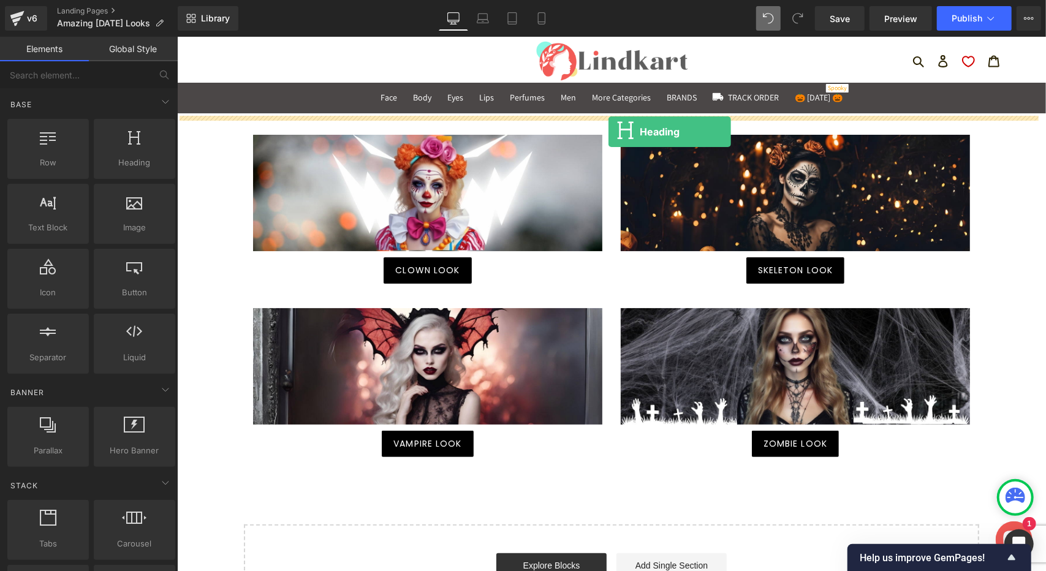
drag, startPoint x: 328, startPoint y: 194, endPoint x: 608, endPoint y: 131, distance: 287.0
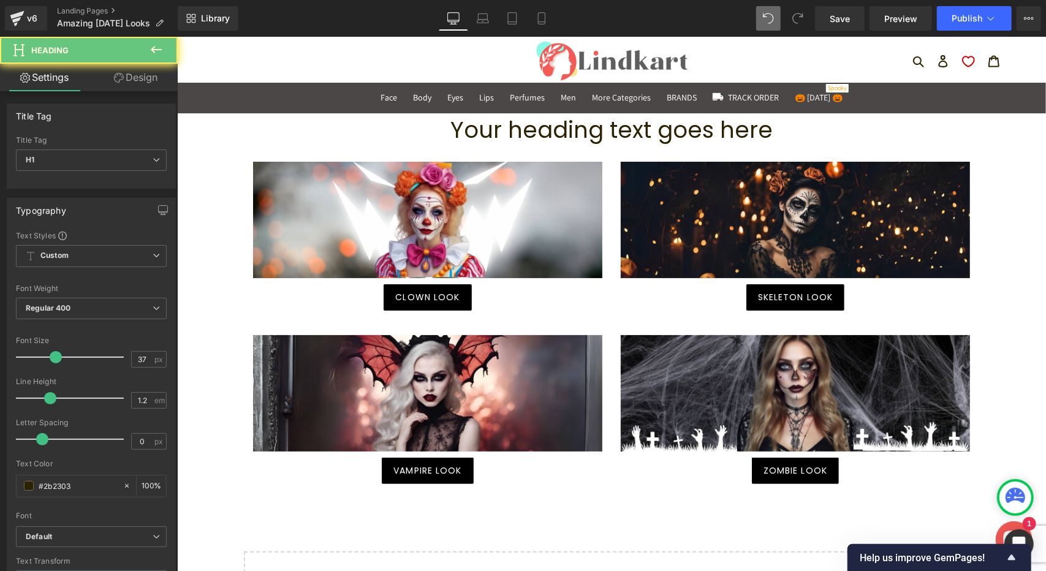
click at [644, 136] on h1 "Your heading text goes here" at bounding box center [611, 129] width 869 height 27
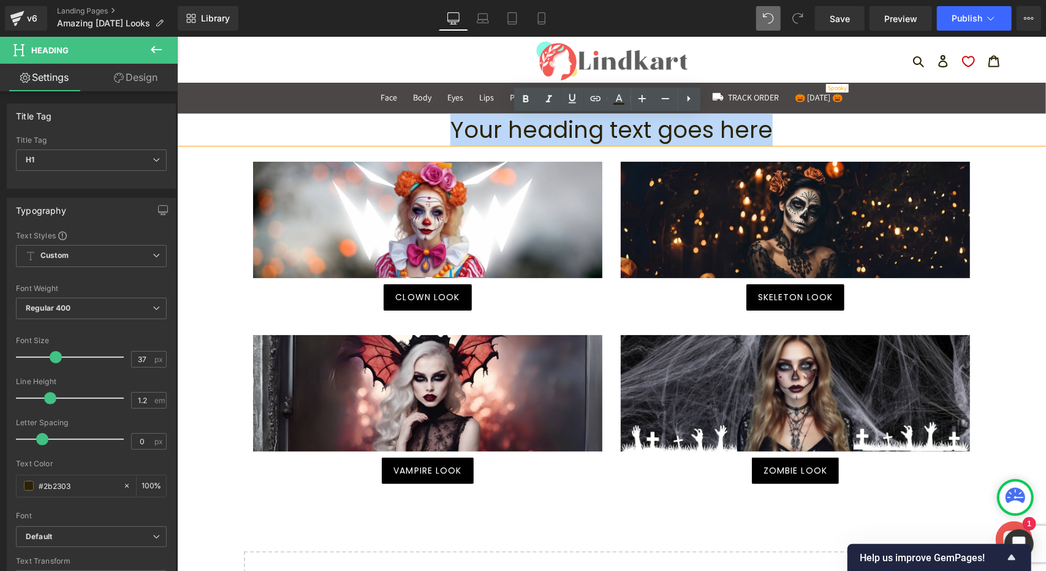
drag, startPoint x: 752, startPoint y: 129, endPoint x: 468, endPoint y: 131, distance: 283.2
click at [468, 131] on h1 "Your heading text goes here" at bounding box center [611, 129] width 869 height 27
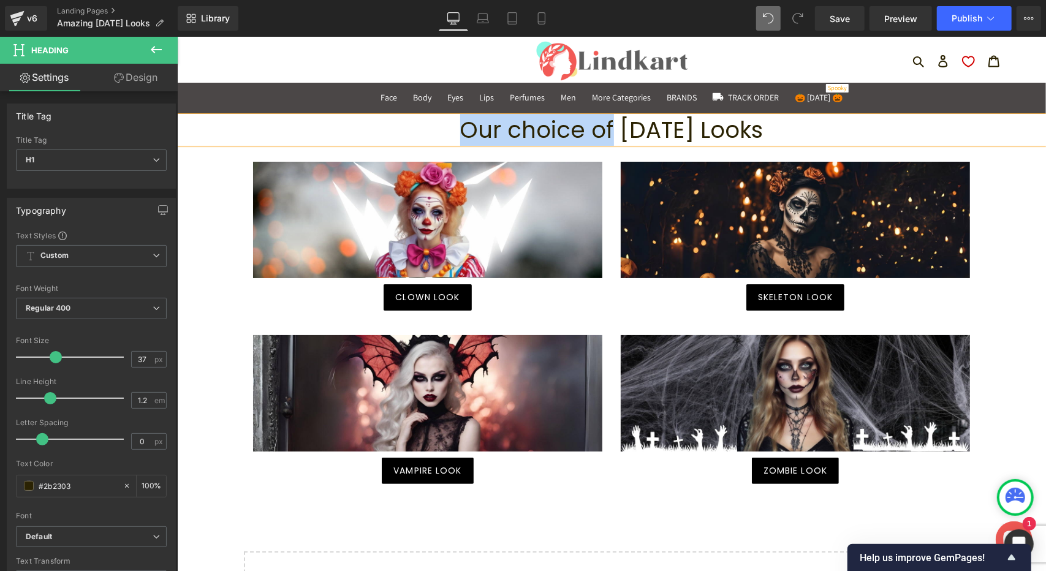
drag, startPoint x: 453, startPoint y: 132, endPoint x: 581, endPoint y: 130, distance: 128.1
click at [581, 130] on h1 "Our choice of [DATE] Looks" at bounding box center [611, 129] width 869 height 27
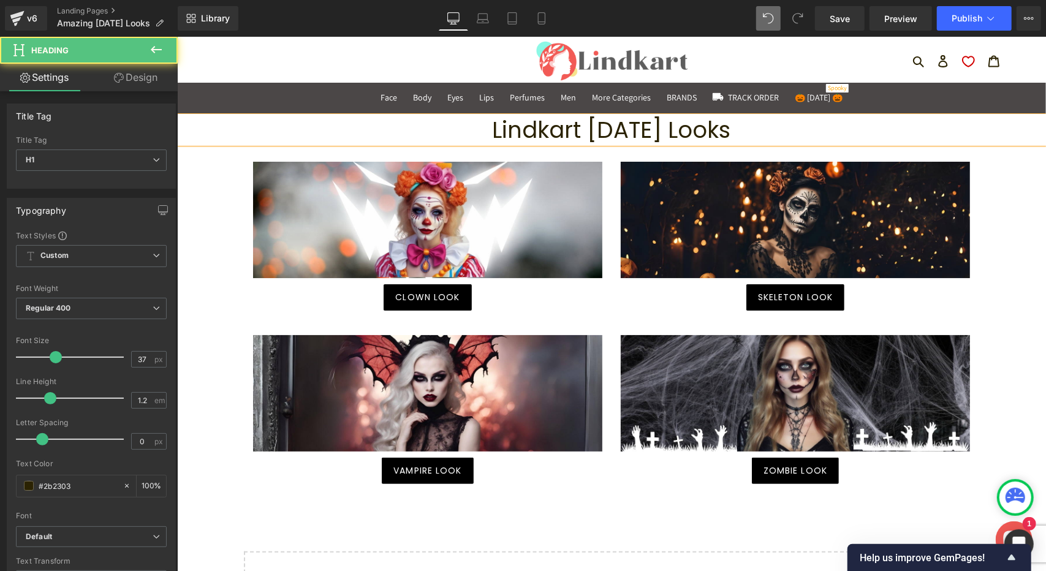
click at [669, 131] on h1 "Lindkart [DATE] Looks" at bounding box center [611, 129] width 869 height 27
click at [1013, 249] on div "Lindkart [DATE] Looks Heading Image Clown Look Button Image Skeleton Look [GEOG…" at bounding box center [611, 384] width 869 height 536
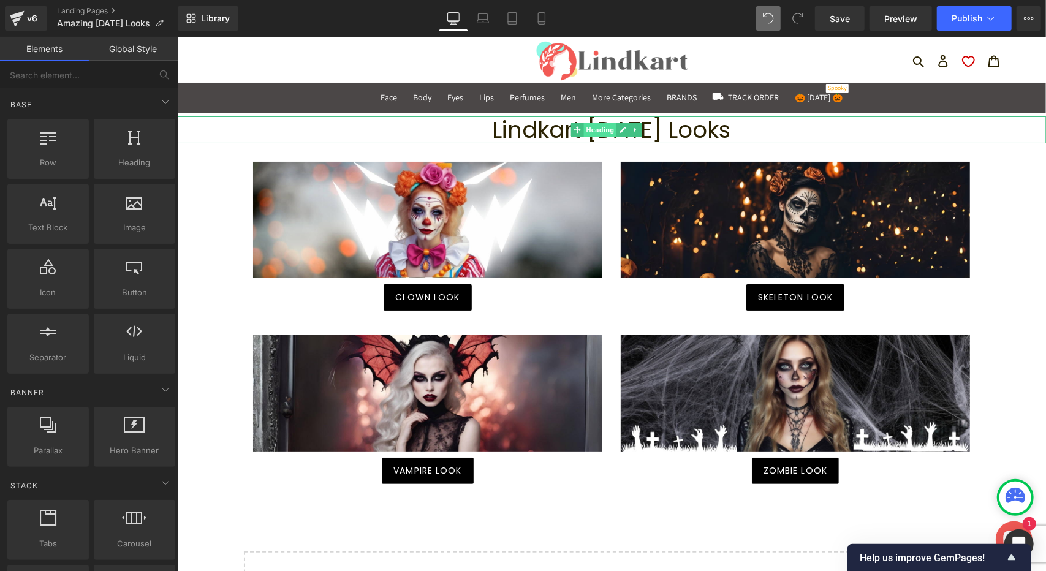
click at [593, 131] on span "Heading" at bounding box center [600, 129] width 33 height 15
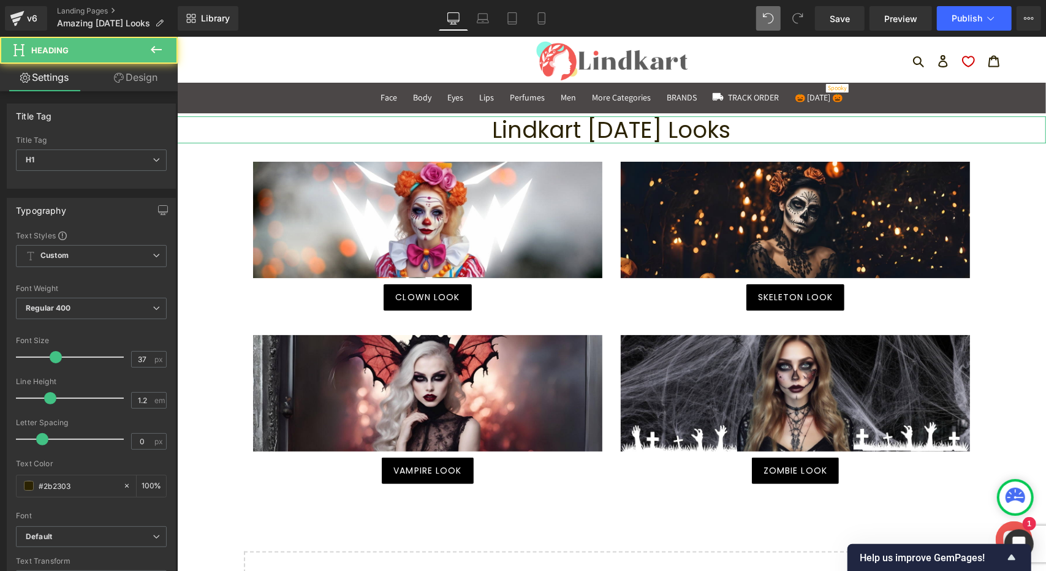
click at [130, 84] on link "Design" at bounding box center [135, 78] width 89 height 28
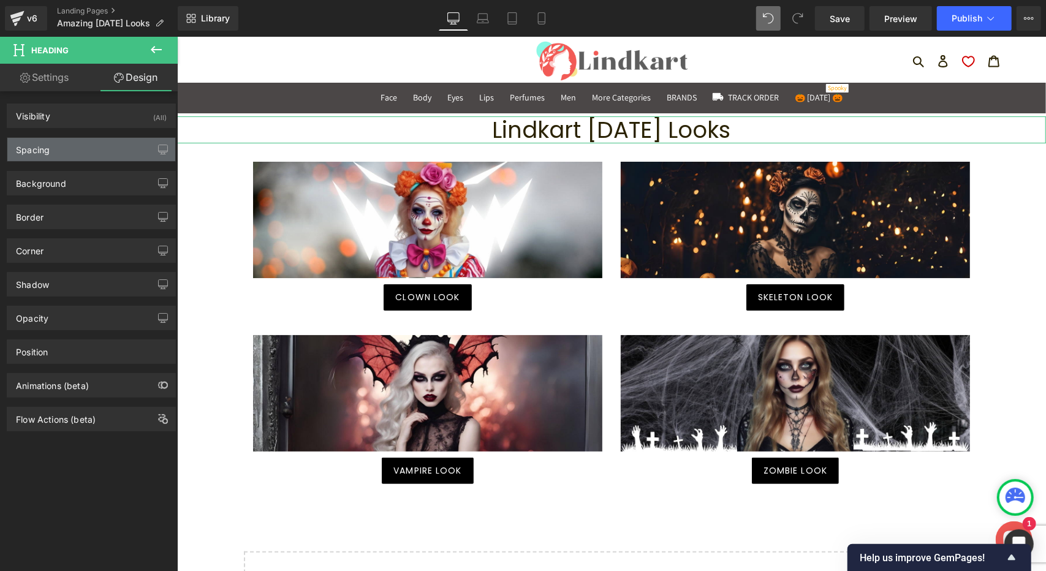
click at [62, 151] on div "Spacing" at bounding box center [91, 149] width 168 height 23
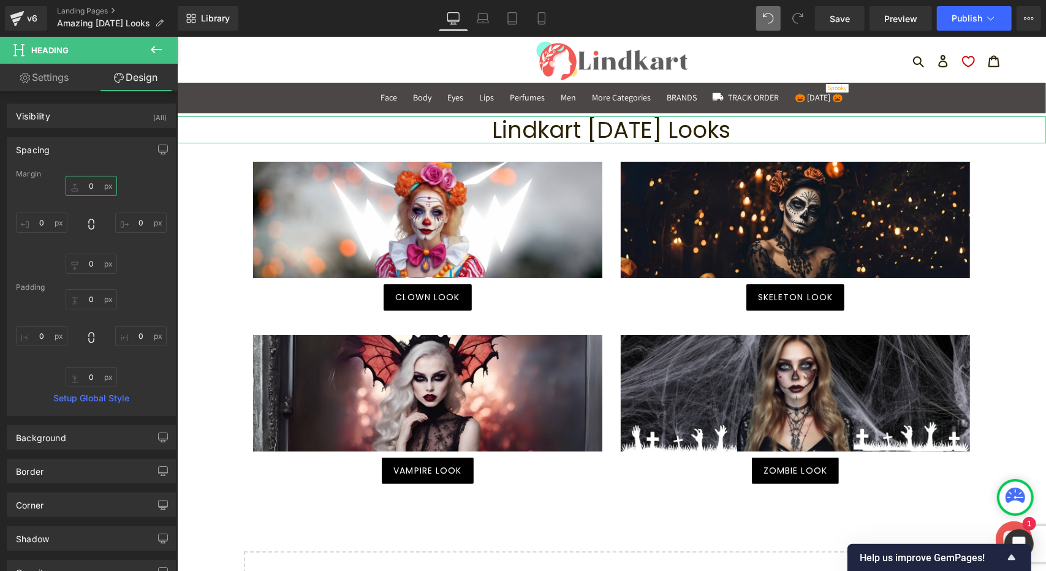
click at [82, 183] on input "0" at bounding box center [91, 186] width 51 height 20
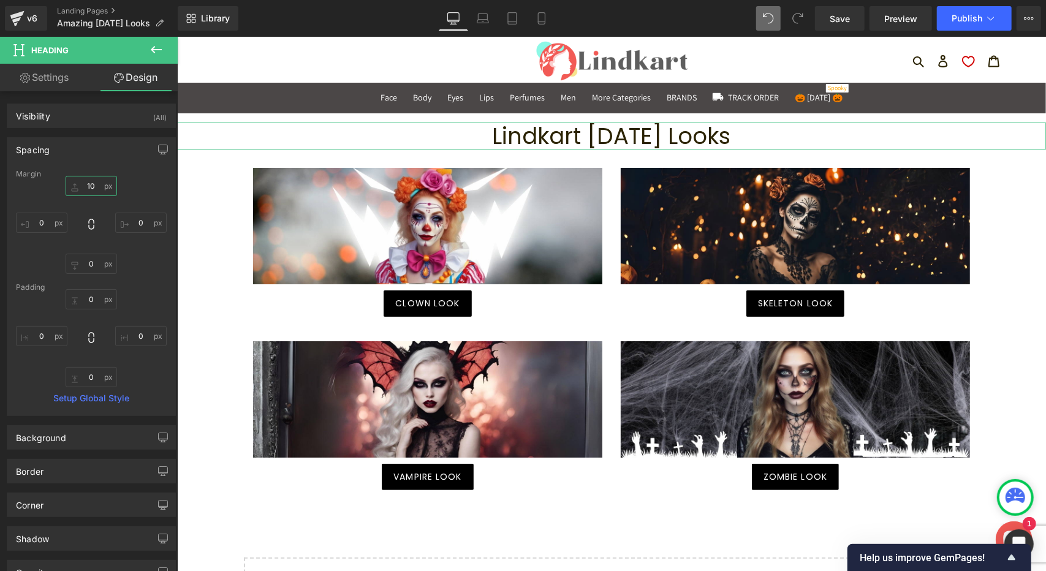
type input "10"
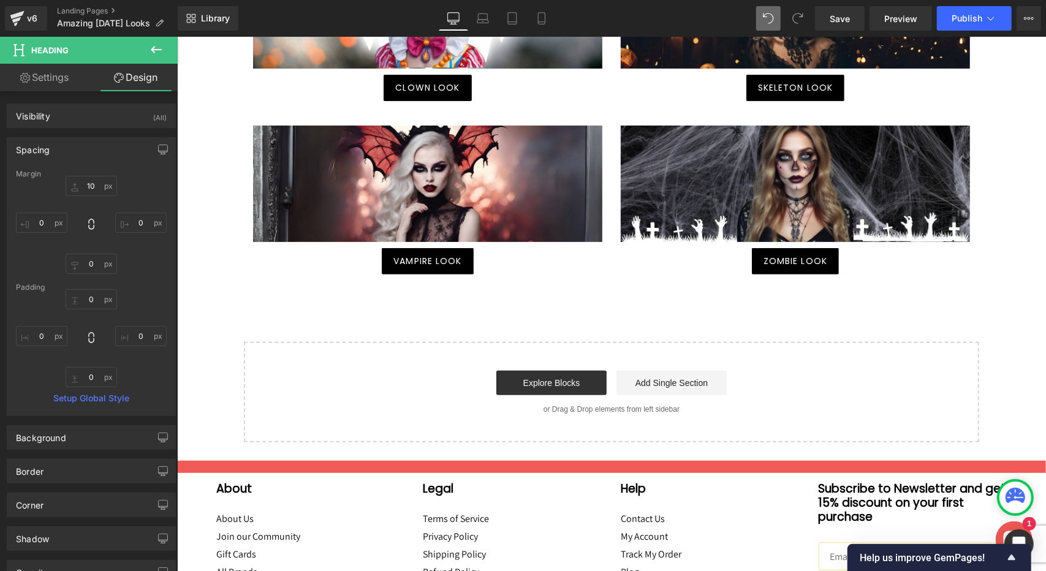
scroll to position [245, 0]
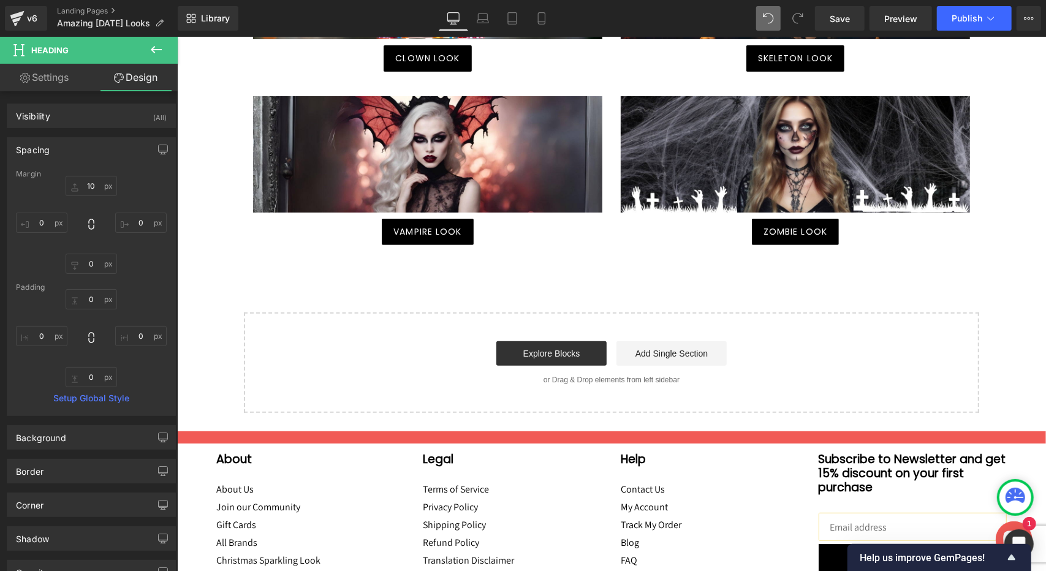
click at [158, 51] on icon at bounding box center [156, 49] width 15 height 15
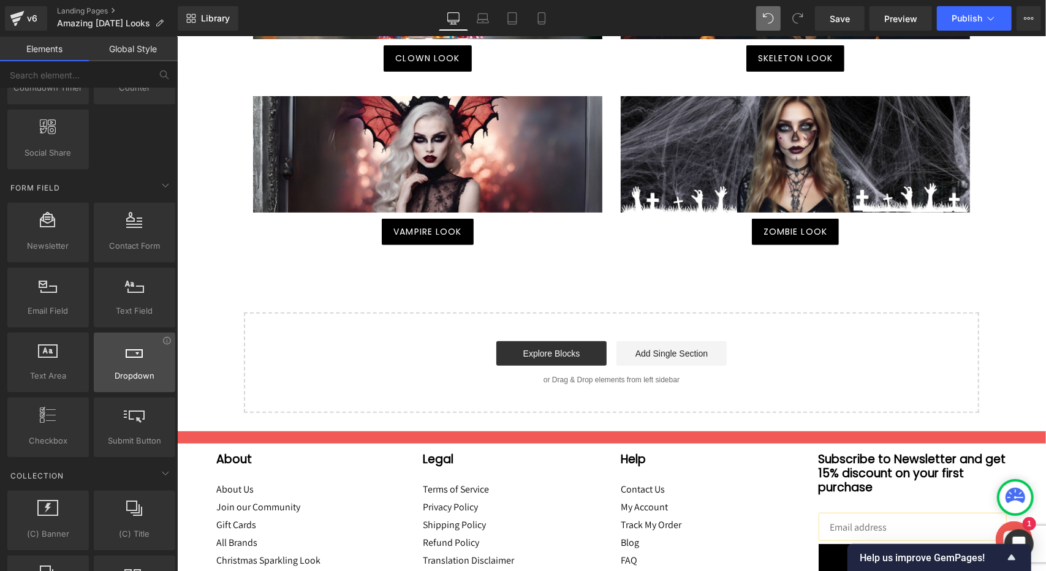
scroll to position [1655, 0]
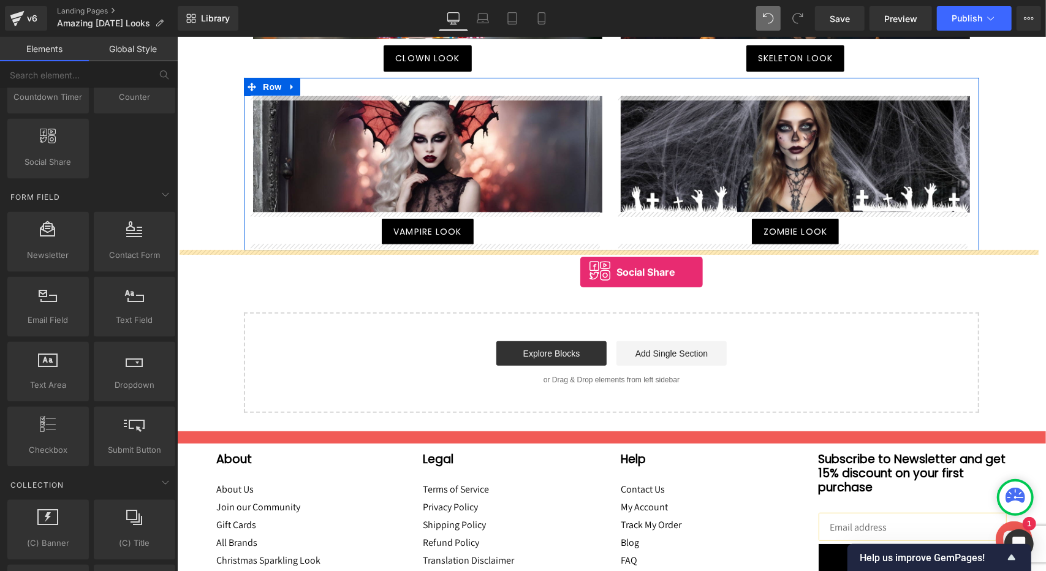
drag, startPoint x: 229, startPoint y: 166, endPoint x: 580, endPoint y: 272, distance: 366.3
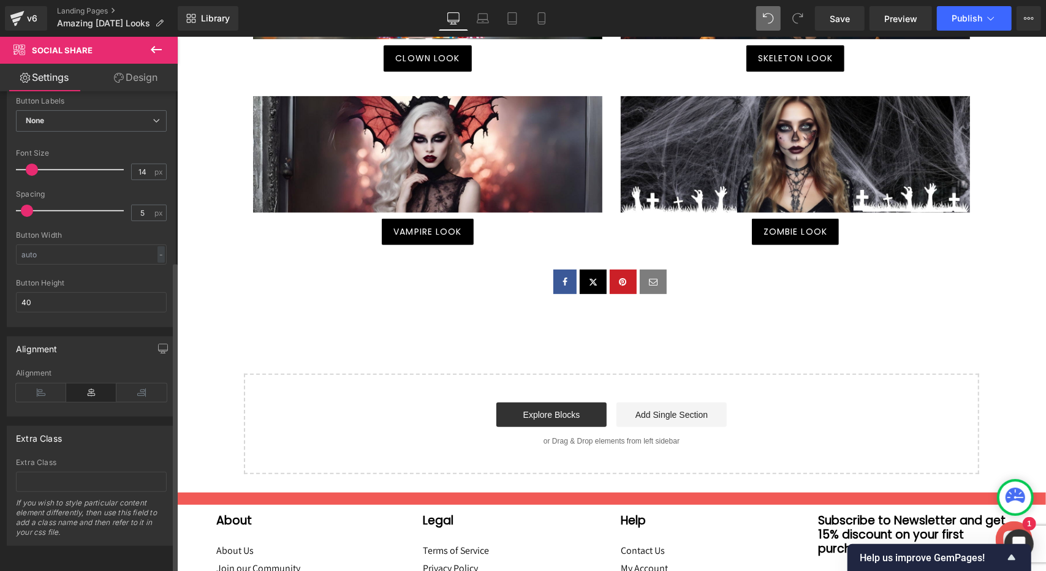
scroll to position [0, 0]
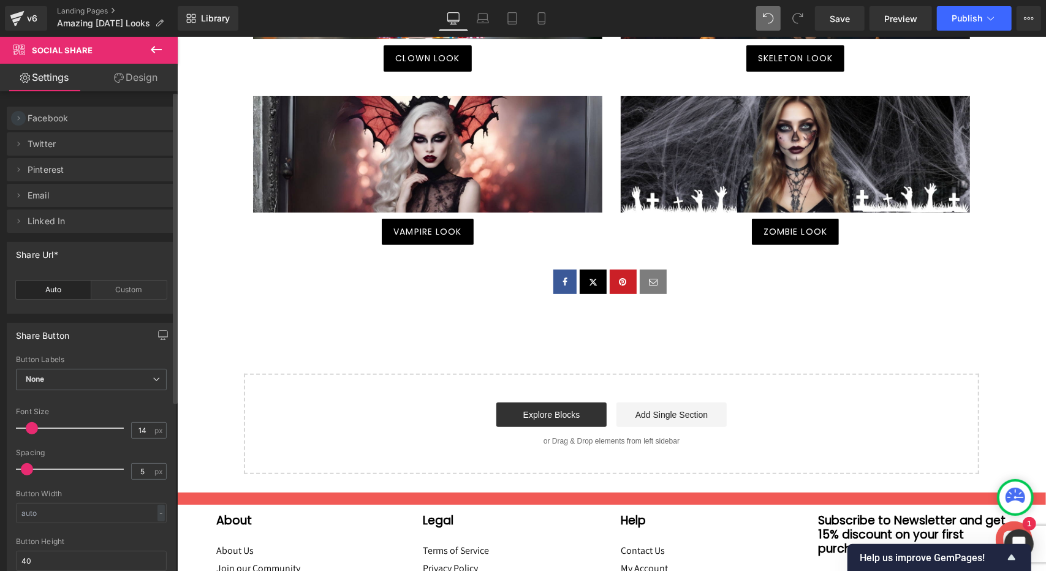
click at [18, 120] on icon at bounding box center [19, 118] width 2 height 4
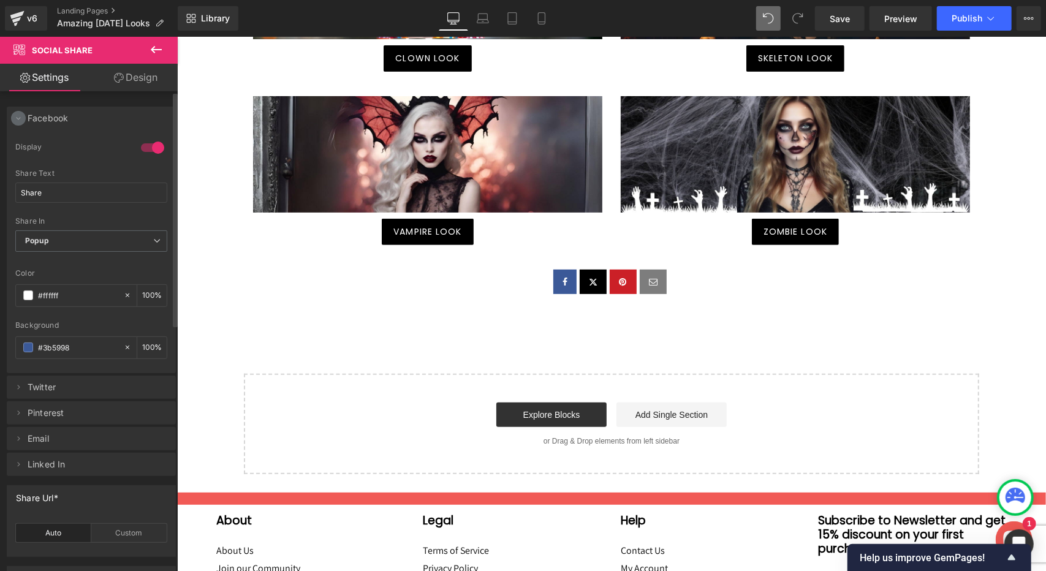
click at [18, 120] on icon at bounding box center [18, 118] width 10 height 10
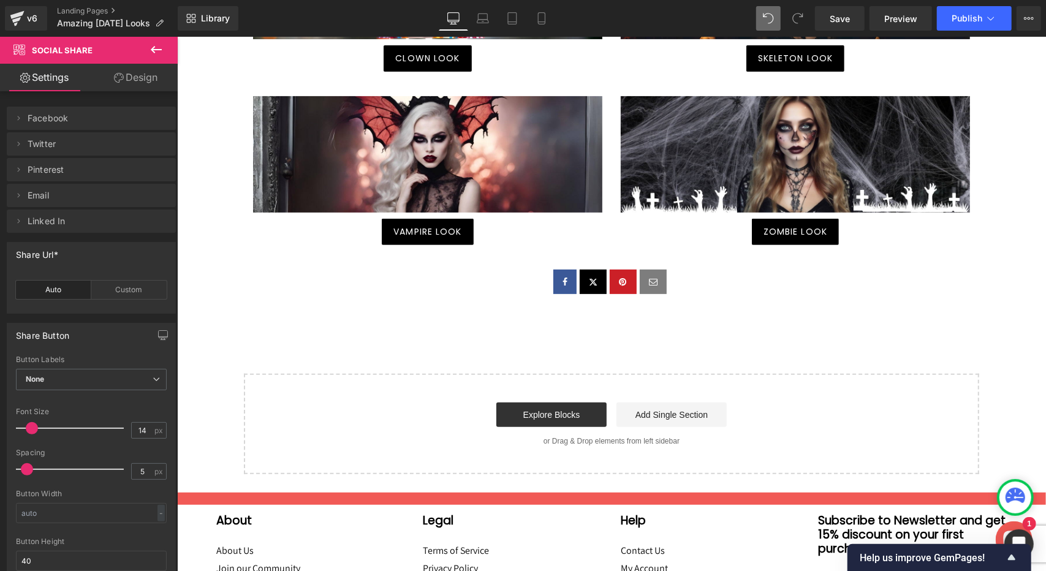
click at [154, 55] on icon at bounding box center [156, 49] width 15 height 15
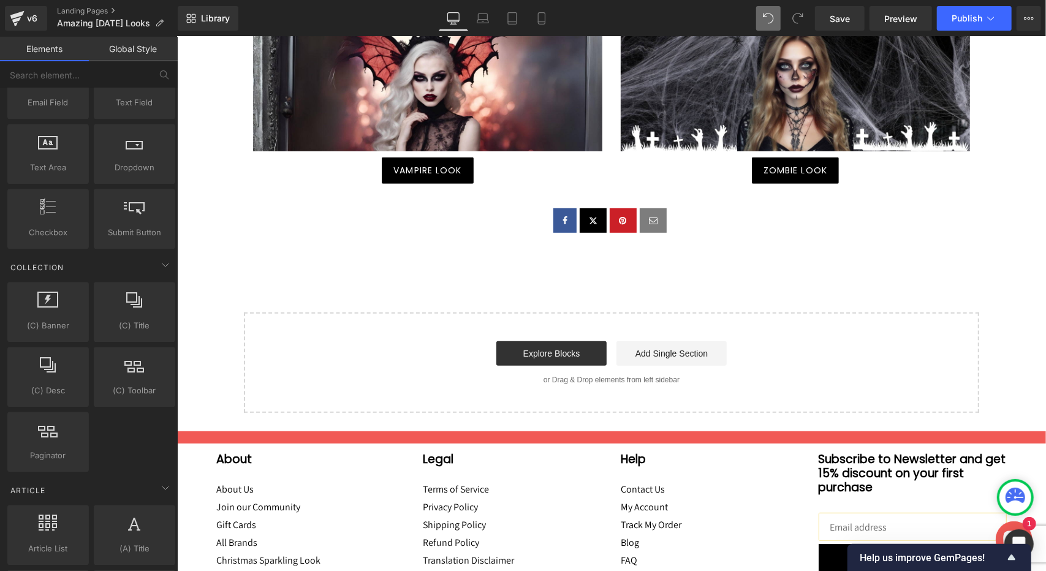
scroll to position [2204, 0]
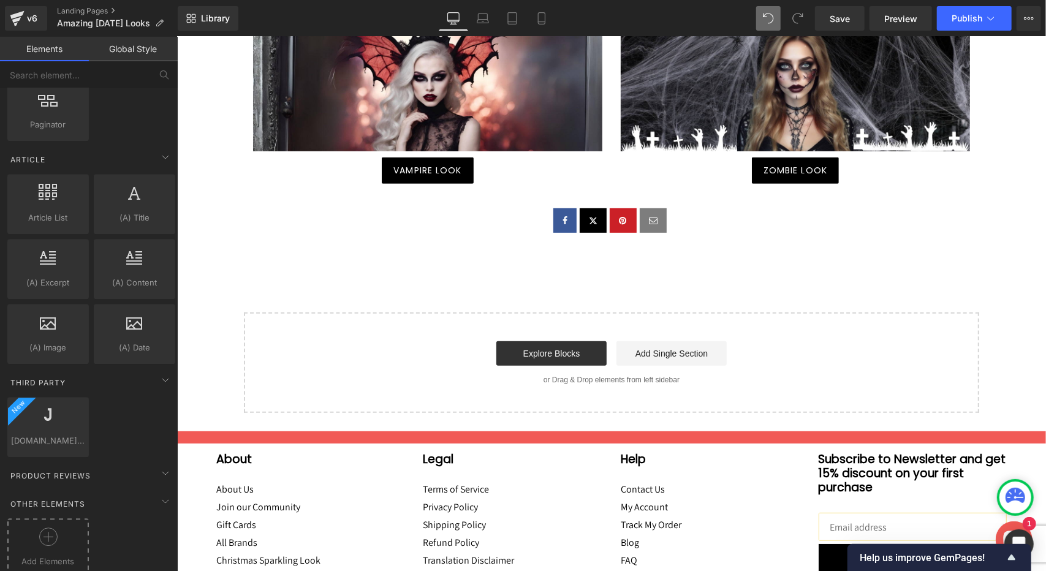
click at [53, 528] on icon at bounding box center [48, 537] width 18 height 18
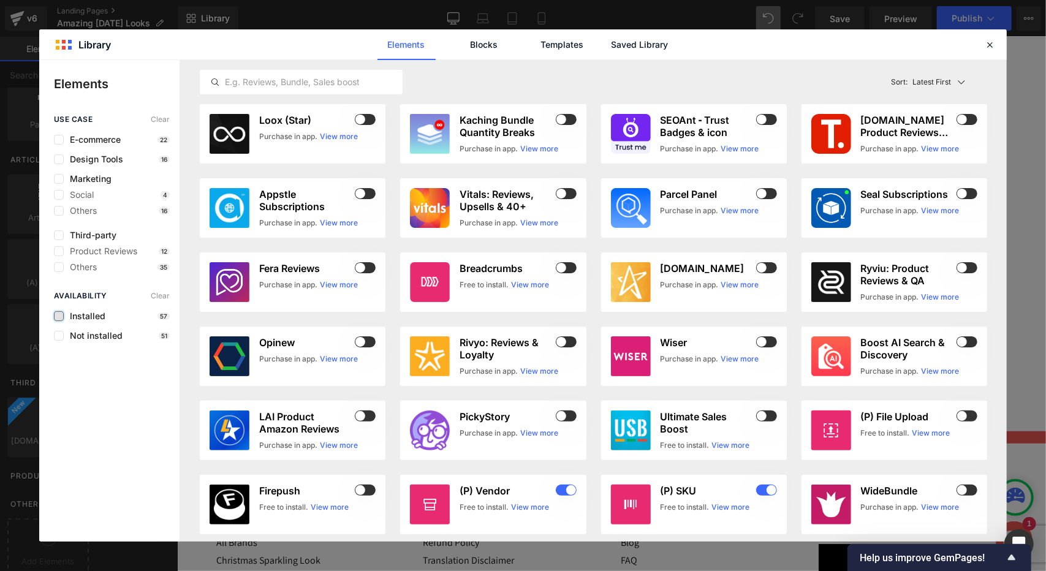
click at [61, 314] on label at bounding box center [59, 316] width 10 height 10
click at [59, 316] on input "checkbox" at bounding box center [59, 316] width 0 height 0
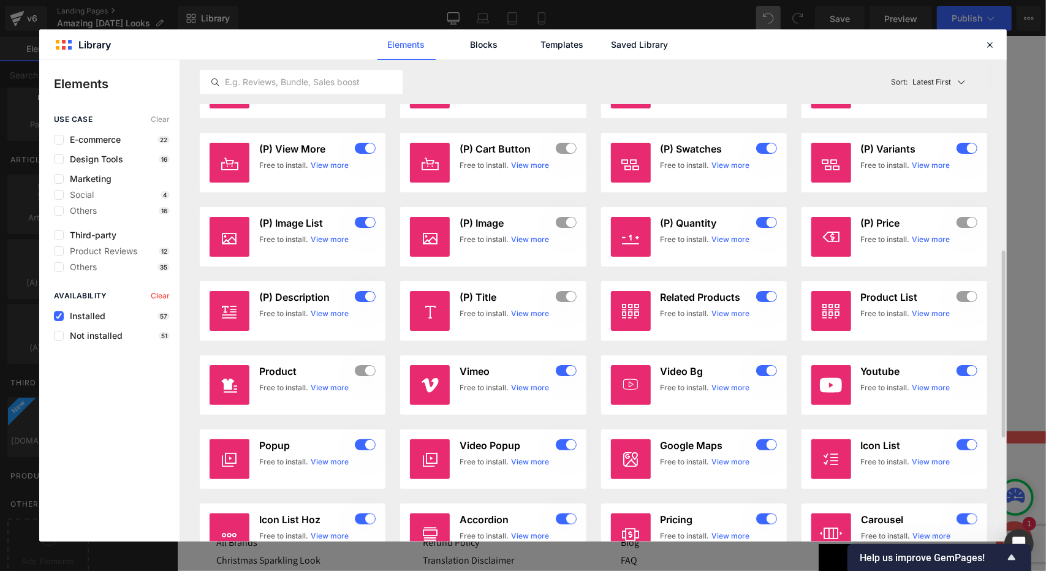
scroll to position [552, 0]
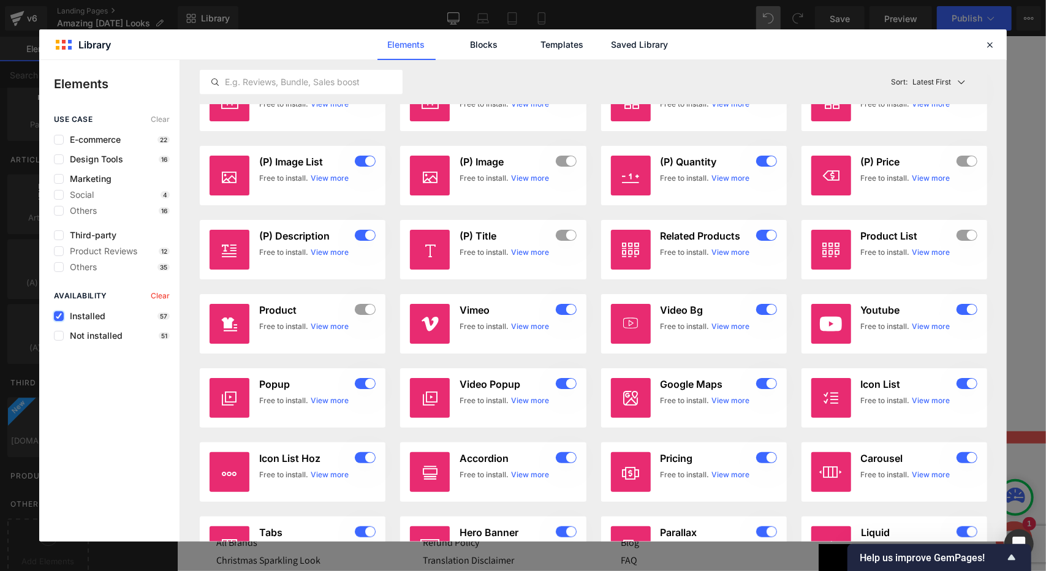
click at [59, 316] on icon at bounding box center [59, 316] width 6 height 0
click at [59, 316] on input "checkbox" at bounding box center [59, 316] width 0 height 0
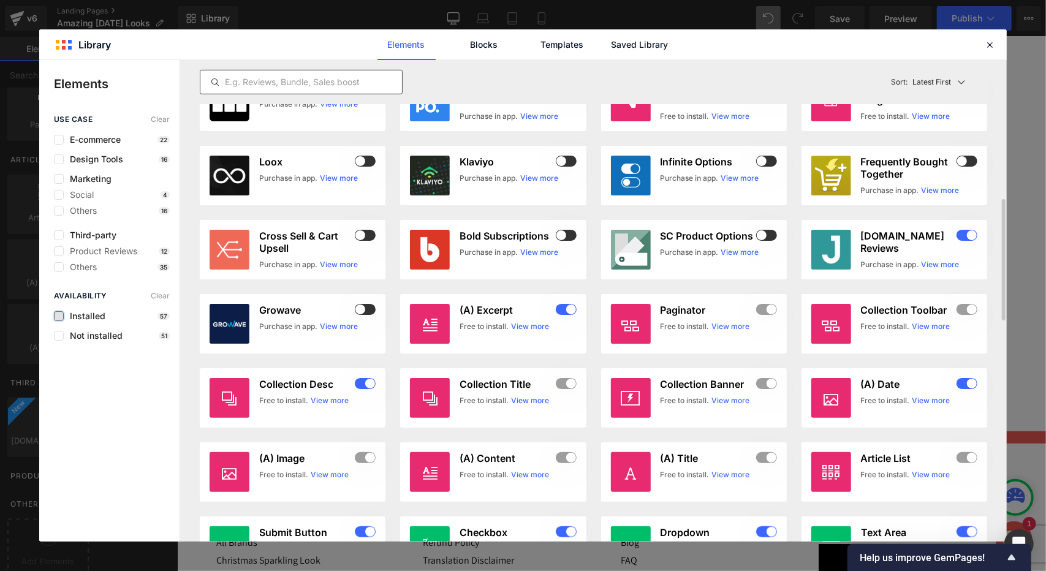
click at [343, 86] on input "text" at bounding box center [301, 82] width 202 height 15
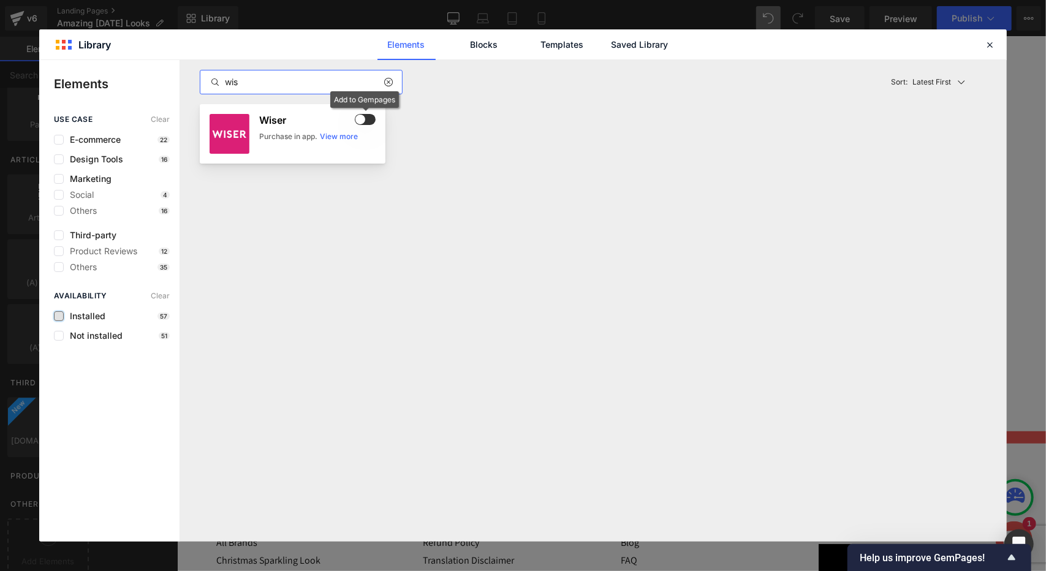
type input "wis"
click at [368, 120] on span at bounding box center [365, 119] width 21 height 11
click at [389, 83] on icon at bounding box center [388, 82] width 9 height 10
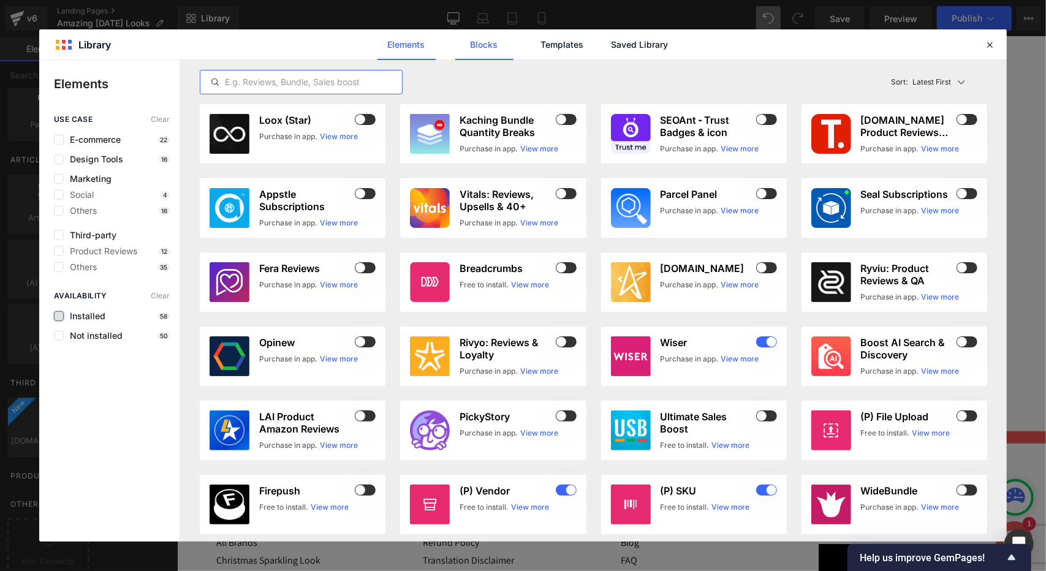
click at [488, 48] on link "Blocks" at bounding box center [484, 44] width 58 height 31
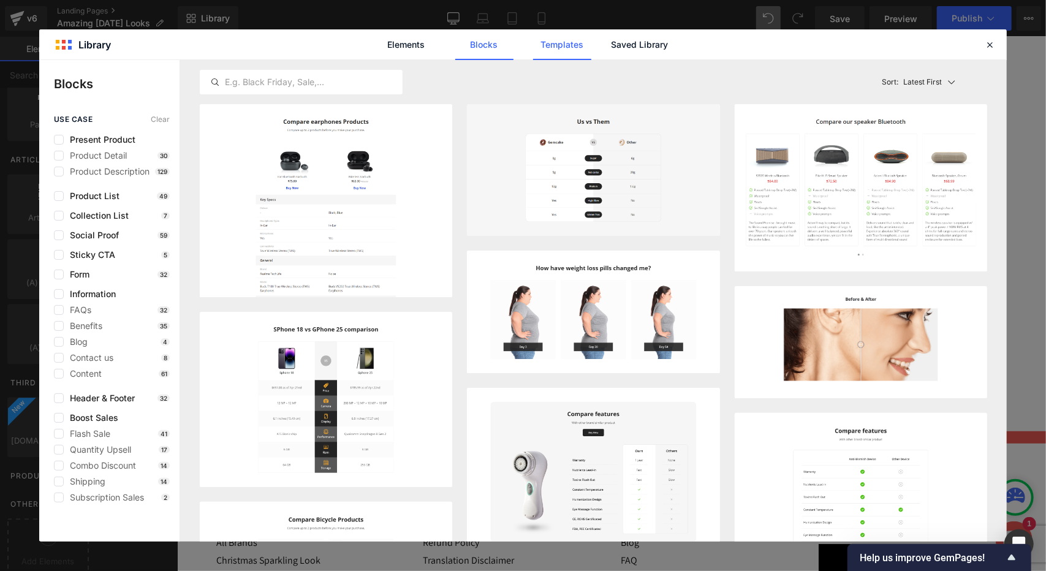
click at [555, 55] on link "Templates" at bounding box center [562, 44] width 58 height 31
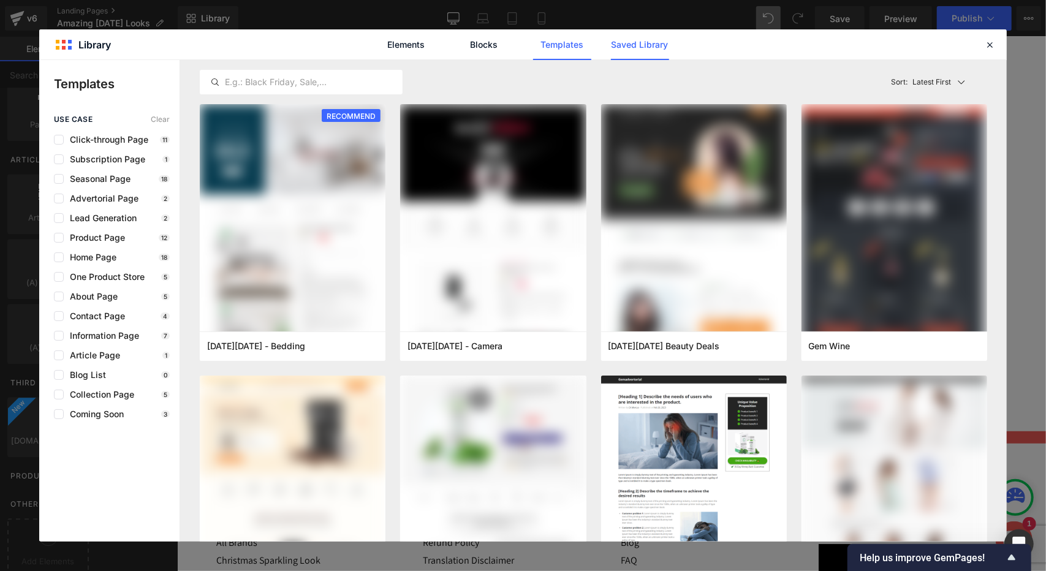
click at [647, 47] on link "Saved Library" at bounding box center [640, 44] width 58 height 31
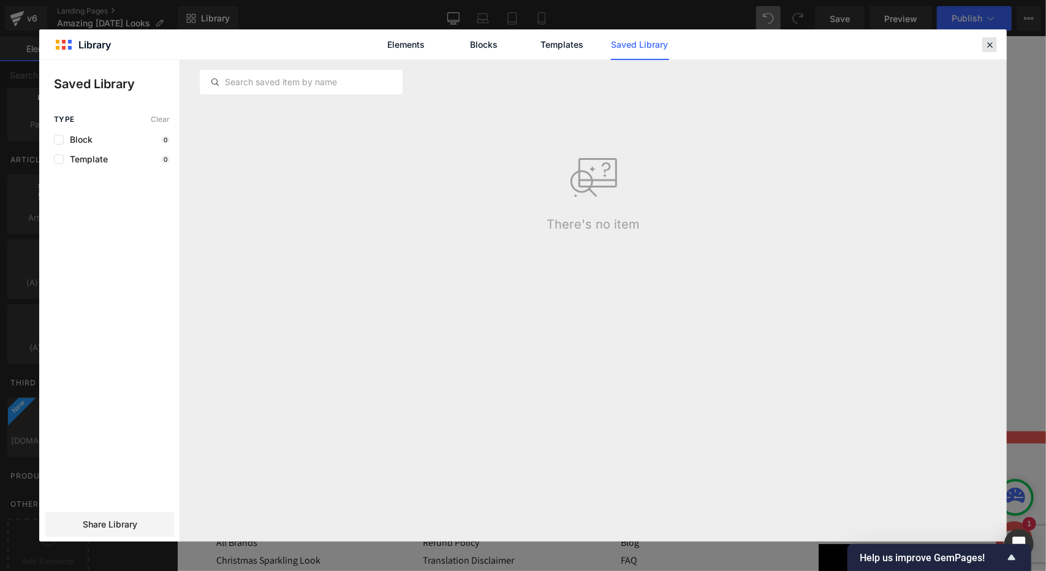
click at [989, 47] on icon at bounding box center [989, 44] width 11 height 11
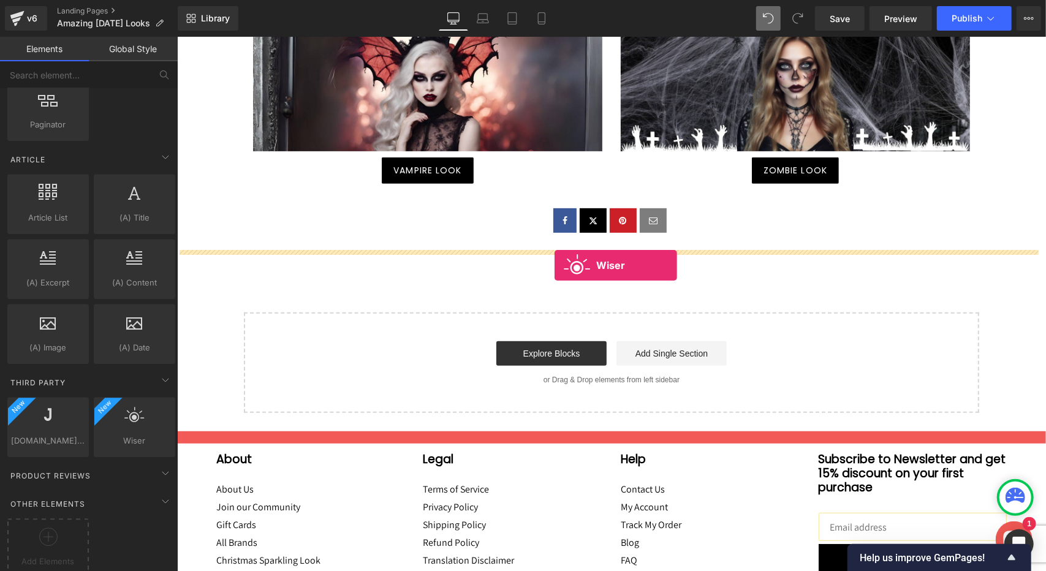
drag, startPoint x: 309, startPoint y: 450, endPoint x: 554, endPoint y: 265, distance: 307.2
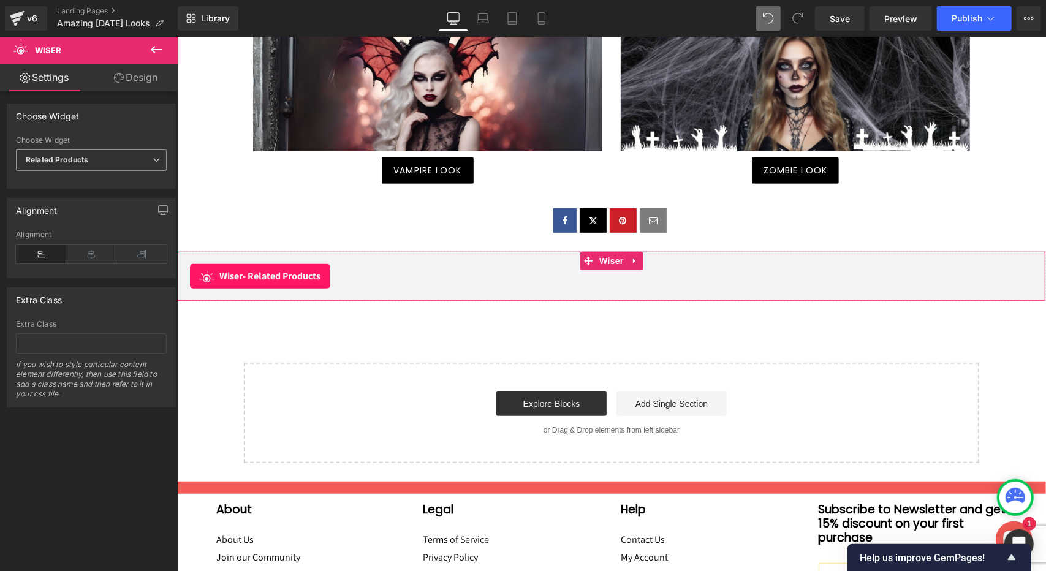
click at [147, 159] on span "Related Products" at bounding box center [91, 160] width 151 height 21
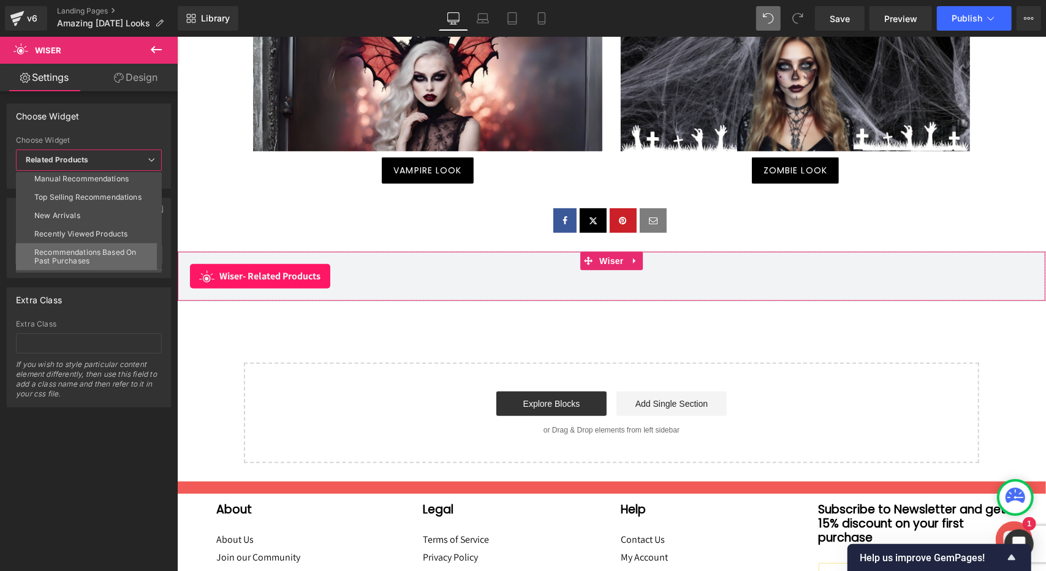
scroll to position [49, 0]
click at [74, 221] on div "New Arrivals" at bounding box center [57, 224] width 46 height 9
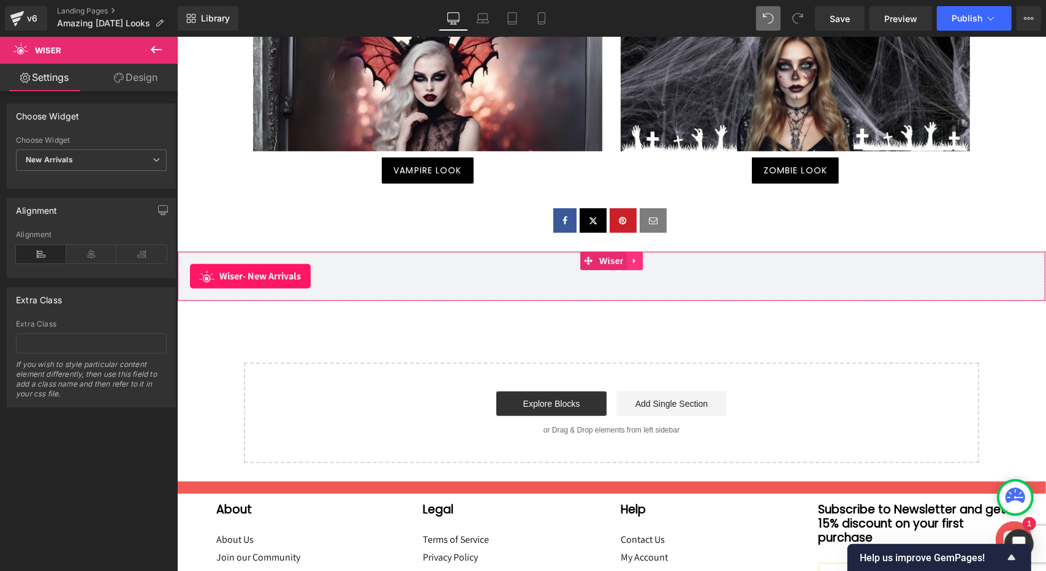
click at [631, 260] on icon at bounding box center [634, 260] width 9 height 9
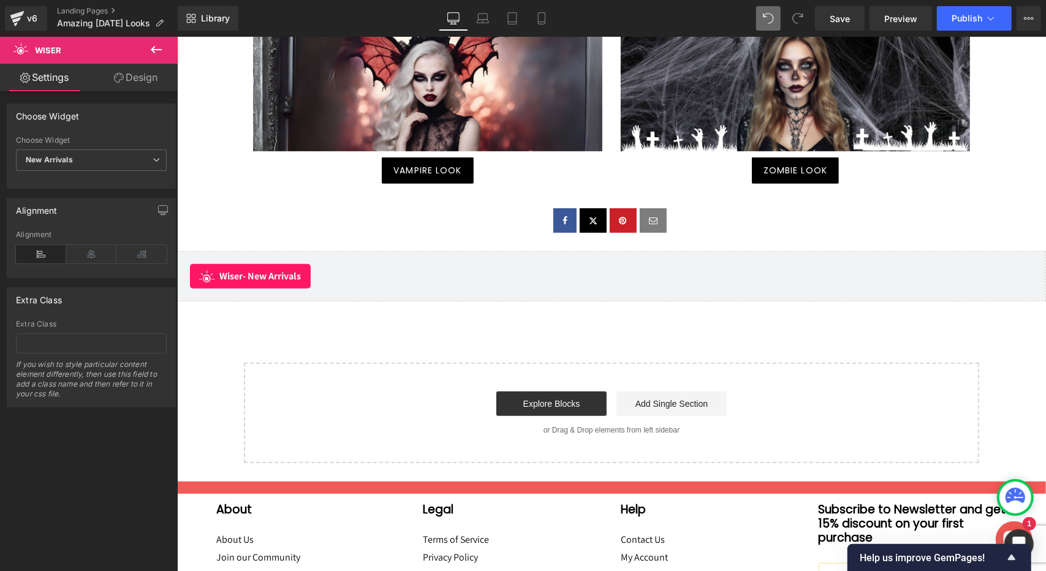
click at [154, 50] on icon at bounding box center [156, 49] width 11 height 7
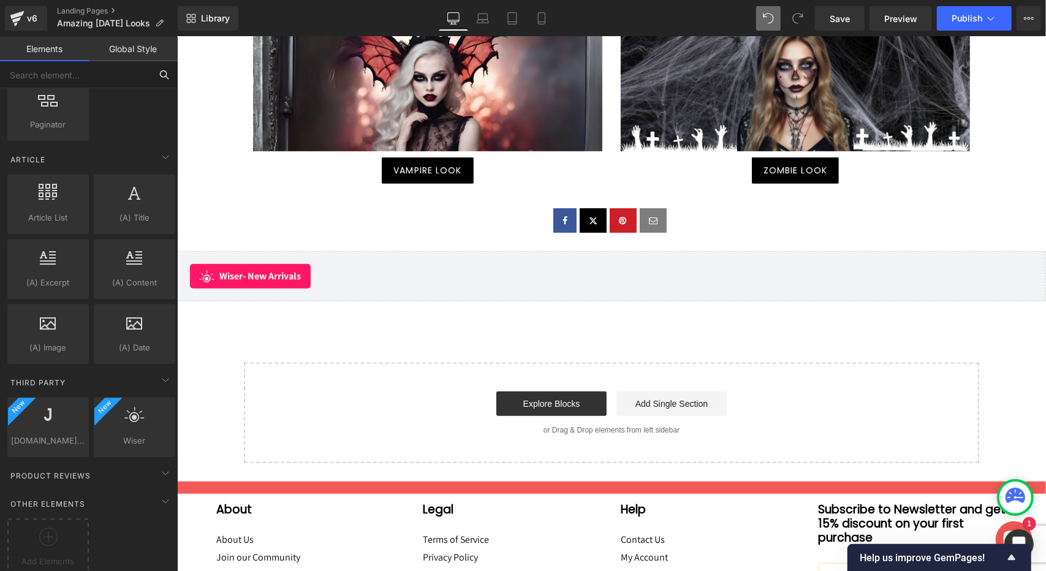
click at [78, 82] on input "text" at bounding box center [75, 74] width 151 height 27
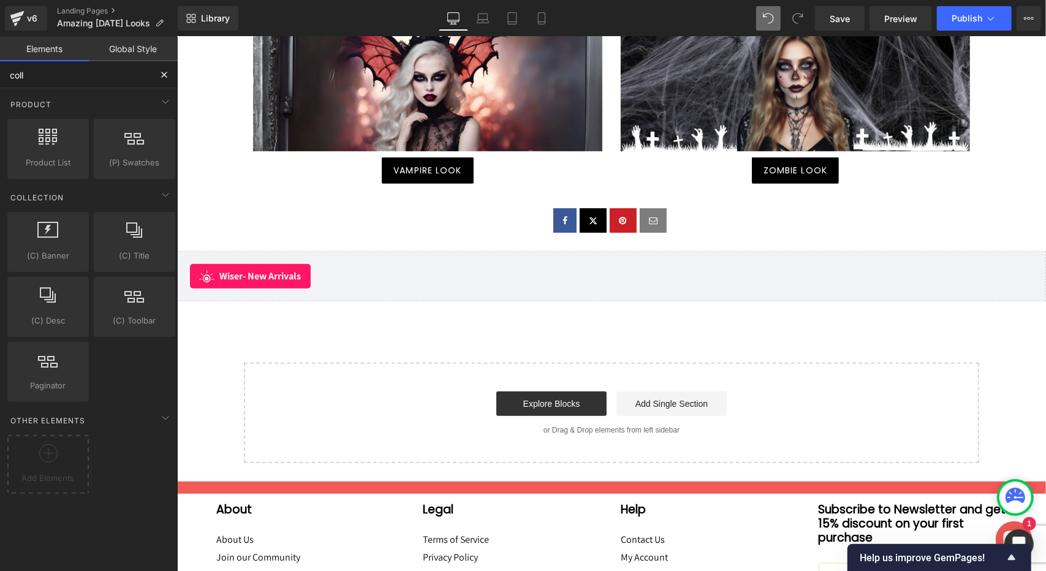
scroll to position [0, 0]
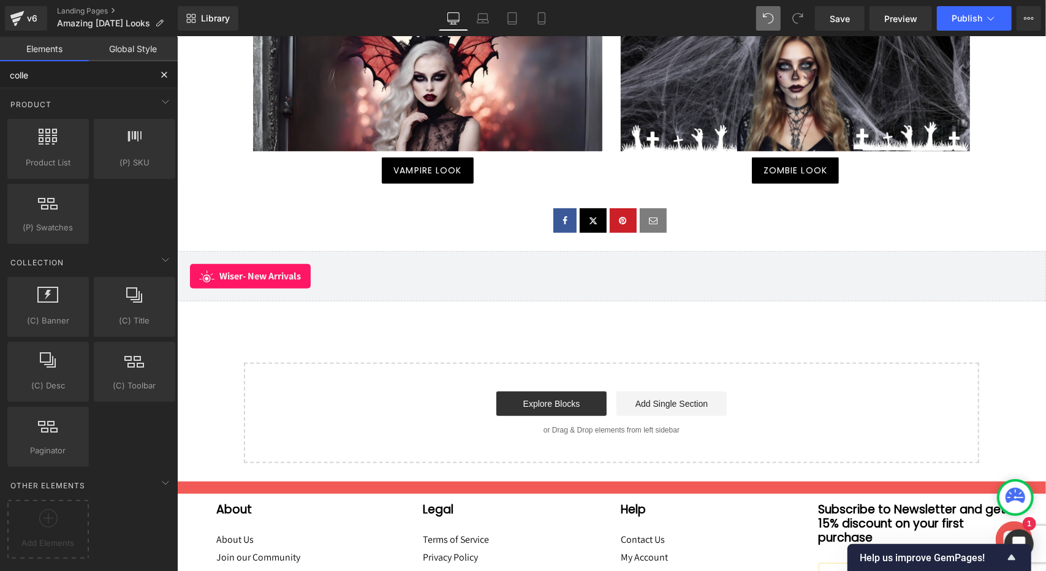
type input "collec"
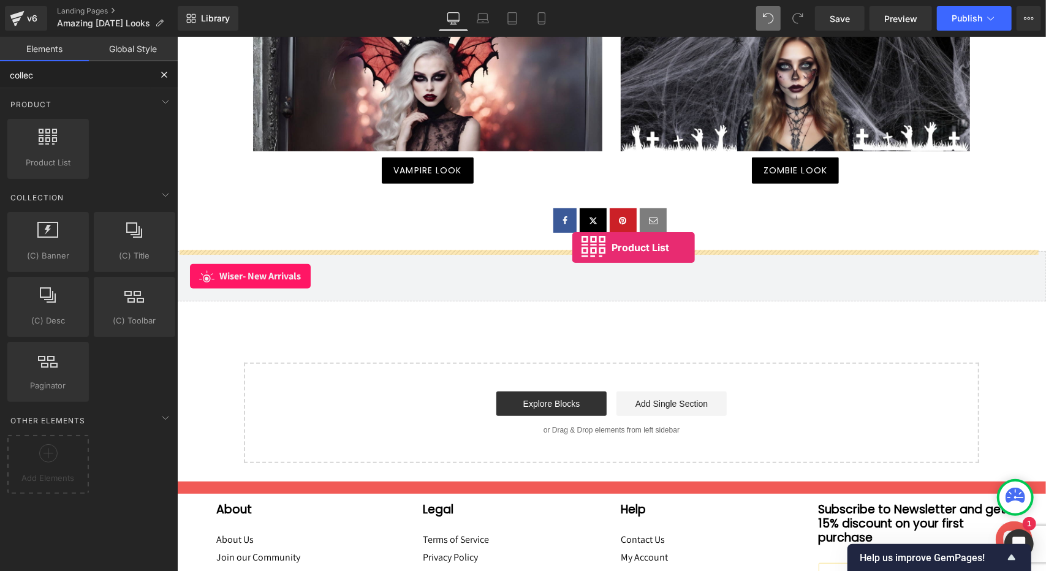
drag, startPoint x: 216, startPoint y: 194, endPoint x: 572, endPoint y: 247, distance: 360.1
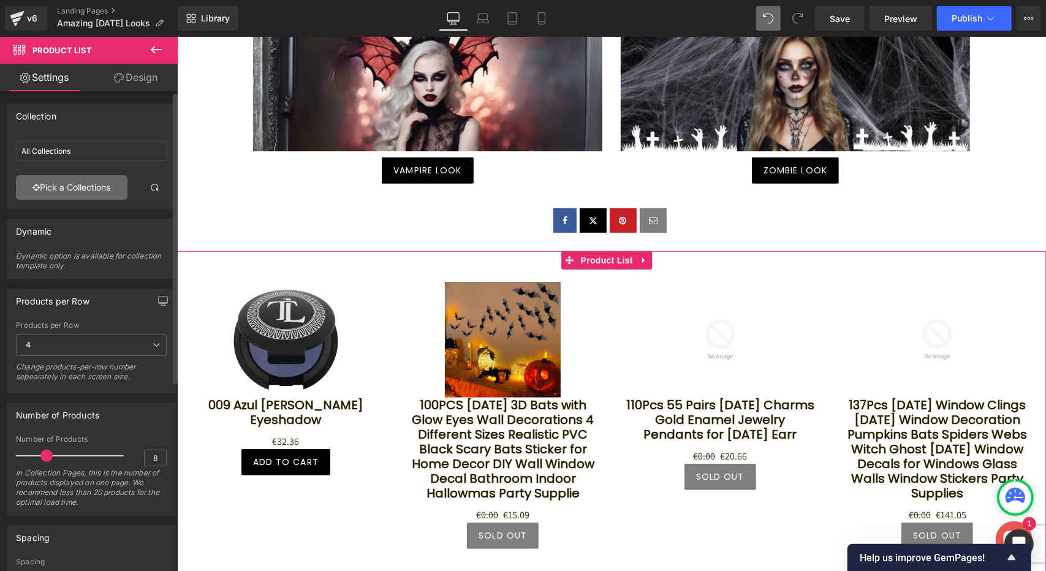
click at [81, 183] on link "Pick a Collections" at bounding box center [72, 187] width 112 height 25
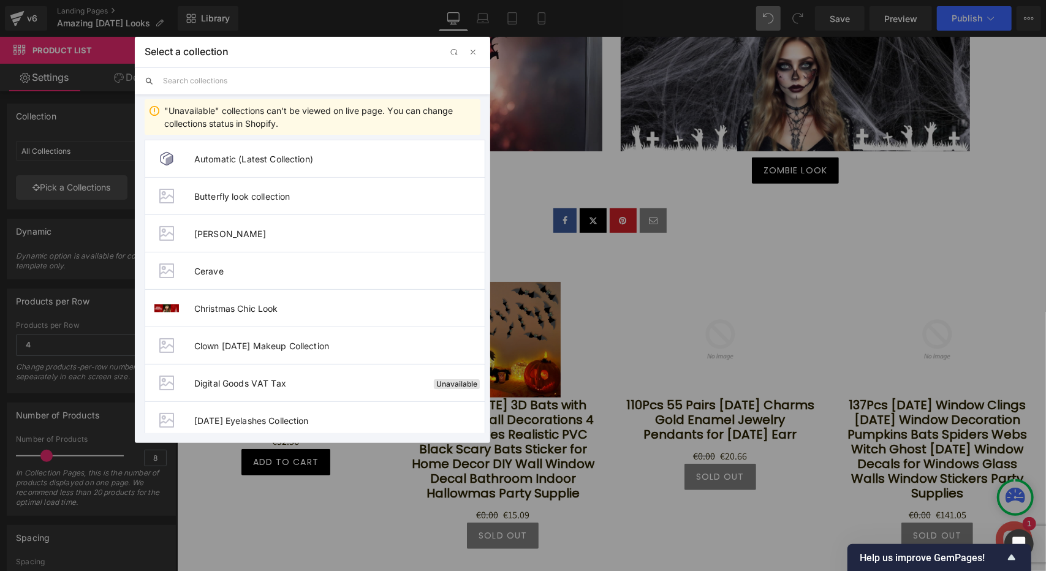
click at [271, 81] on input "text" at bounding box center [322, 80] width 318 height 27
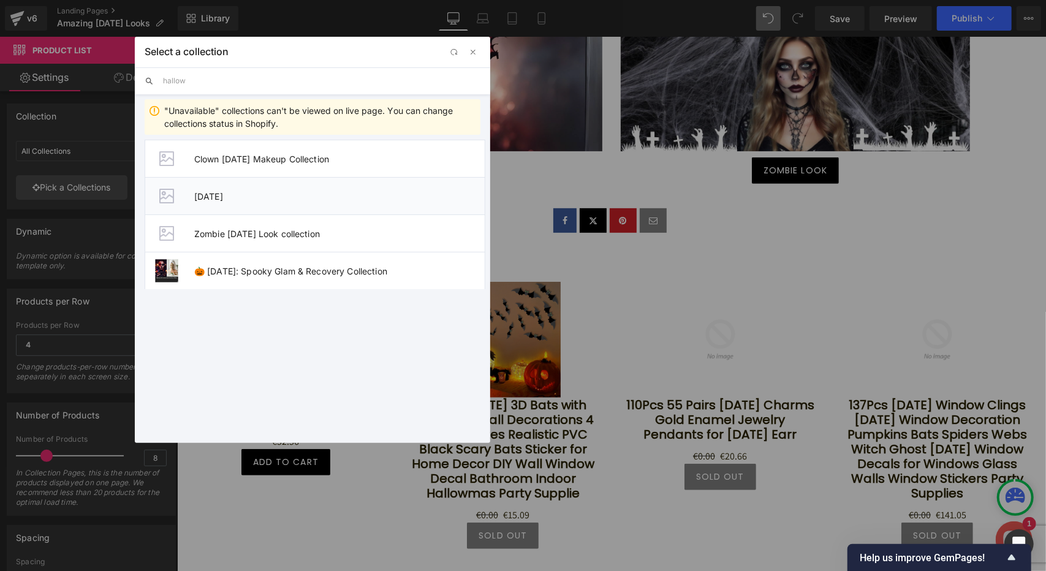
type input "hallow"
click at [239, 197] on span "[DATE]" at bounding box center [339, 196] width 291 height 10
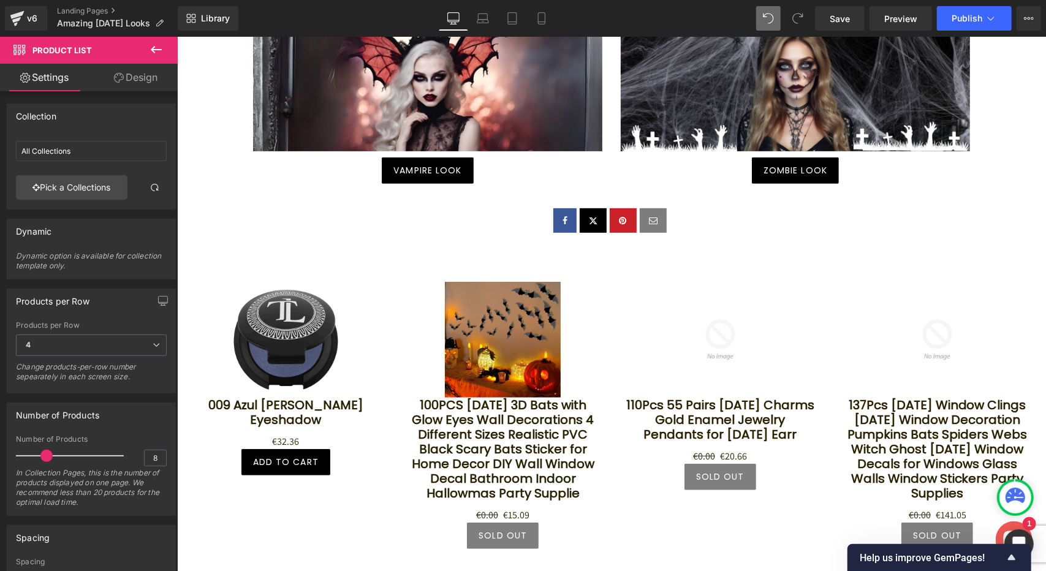
type input "[DATE]"
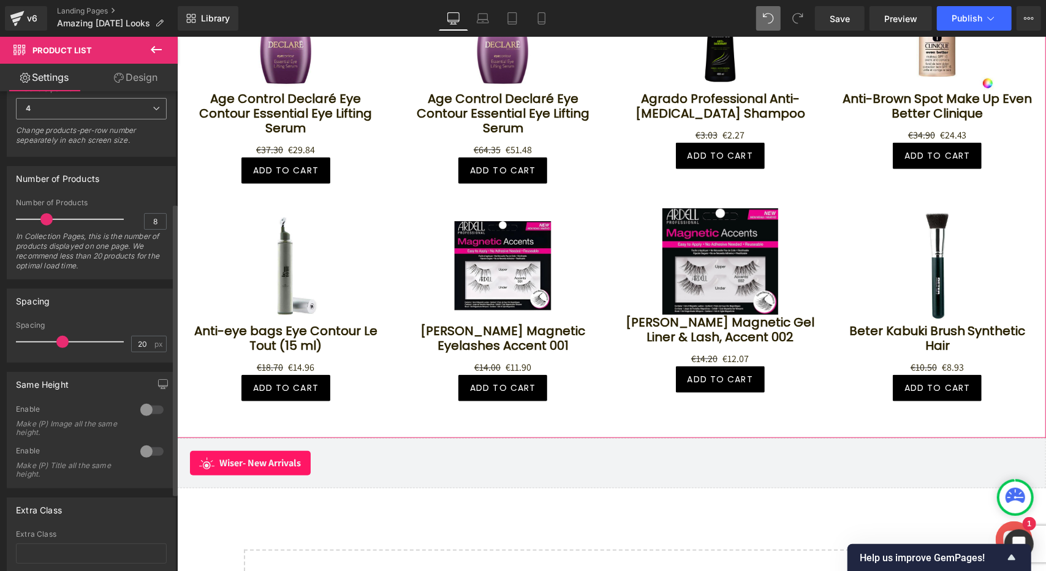
scroll to position [245, 0]
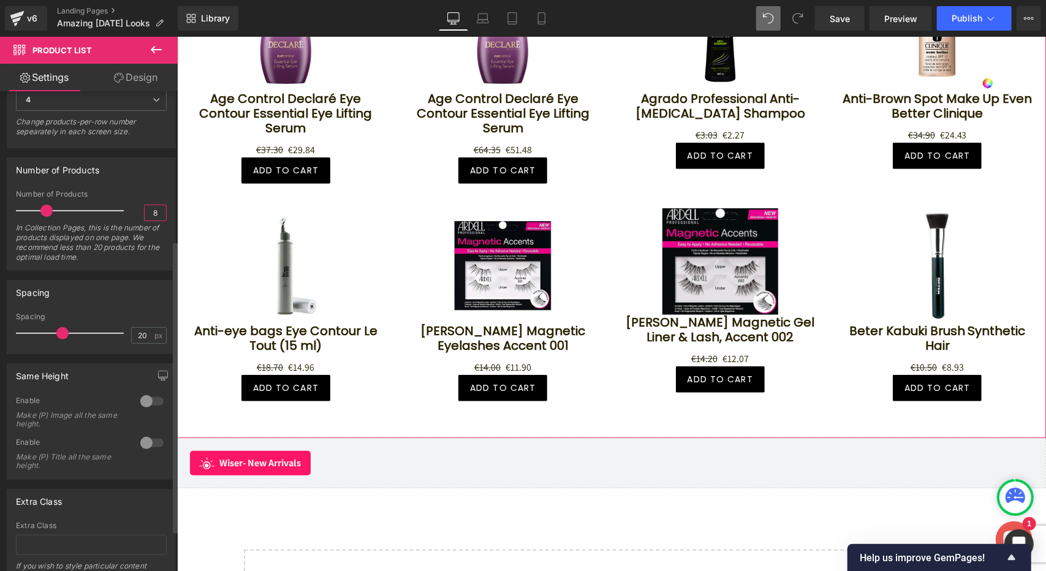
click at [153, 213] on input "8" at bounding box center [155, 212] width 21 height 15
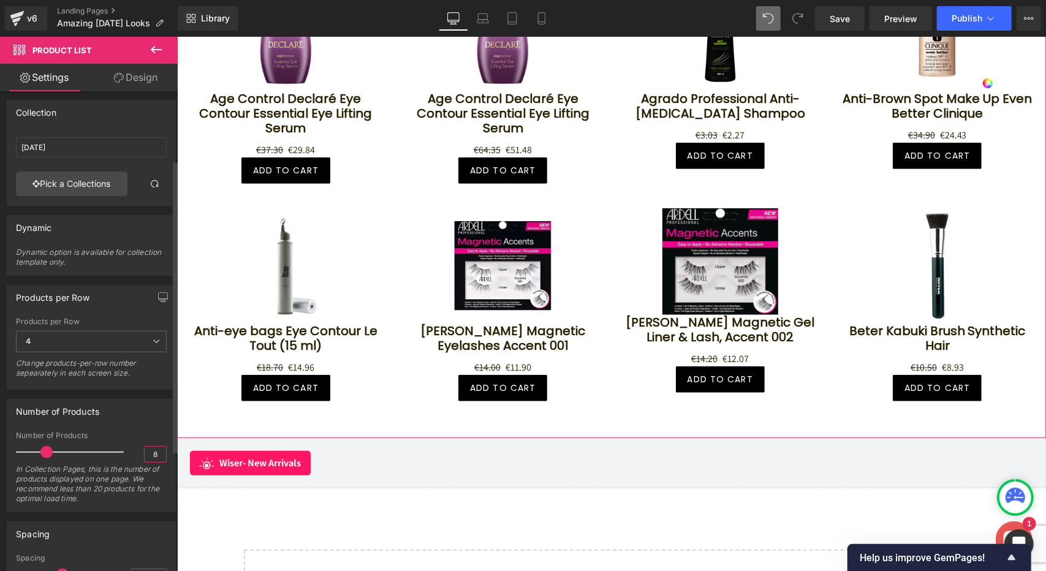
scroll to position [0, 0]
click at [131, 79] on link "Design" at bounding box center [135, 78] width 89 height 28
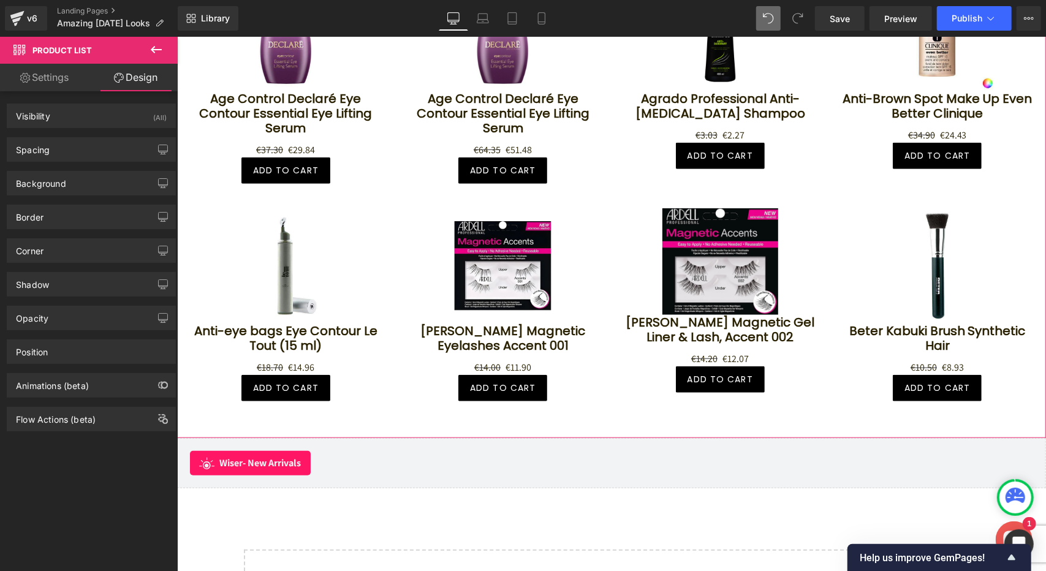
click at [61, 77] on link "Settings" at bounding box center [44, 78] width 89 height 28
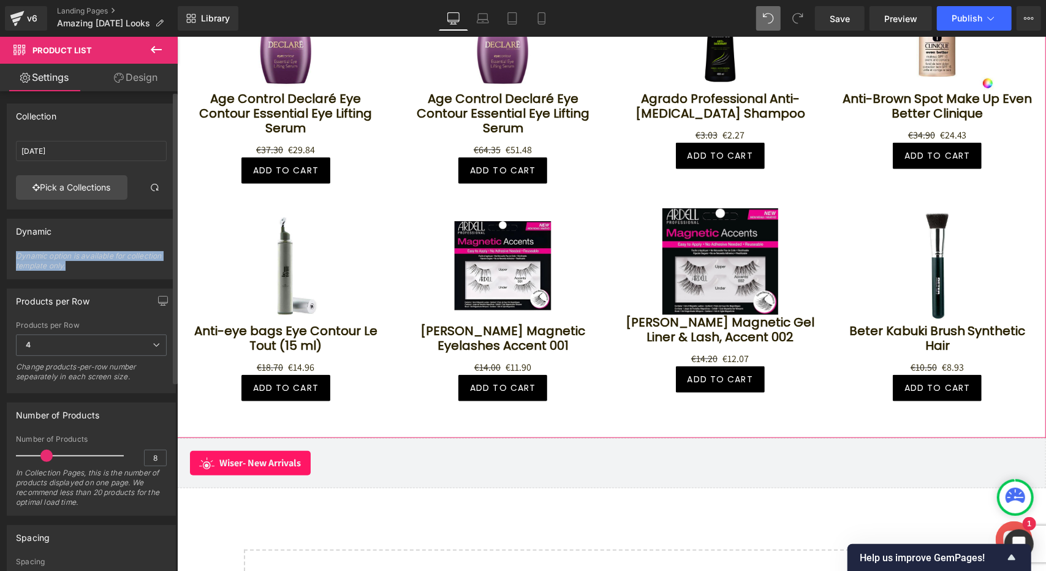
drag, startPoint x: 14, startPoint y: 251, endPoint x: 83, endPoint y: 268, distance: 71.4
click at [83, 268] on div "0 Dynamic option is available for collection template only." at bounding box center [91, 265] width 168 height 28
click at [83, 268] on div "Dynamic option is available for collection template only." at bounding box center [91, 265] width 151 height 28
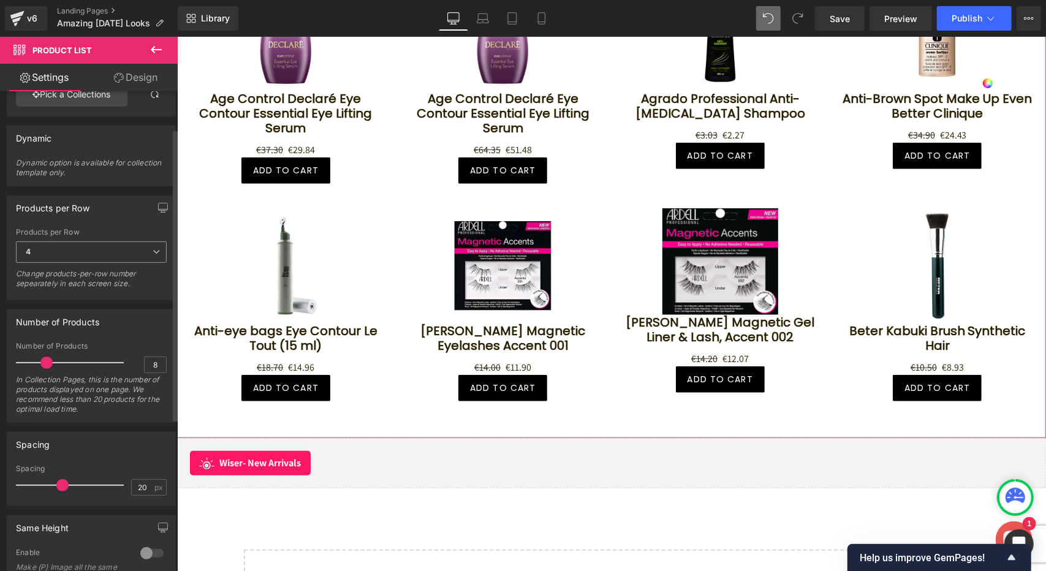
scroll to position [306, 0]
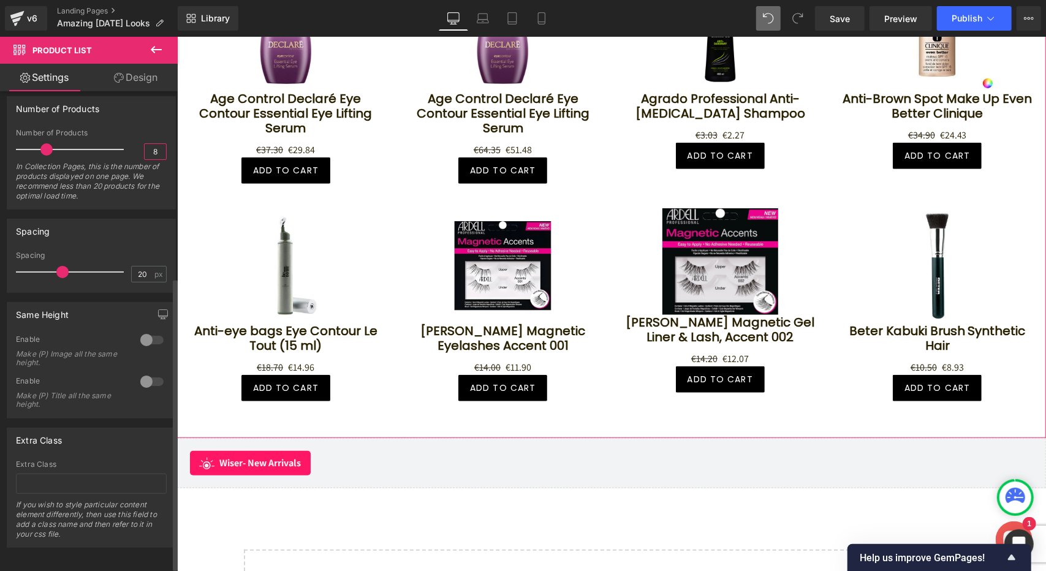
click at [145, 148] on input "8" at bounding box center [155, 151] width 21 height 15
drag, startPoint x: 144, startPoint y: 148, endPoint x: 157, endPoint y: 147, distance: 12.9
click at [157, 147] on input "8" at bounding box center [155, 151] width 21 height 15
type input "4"
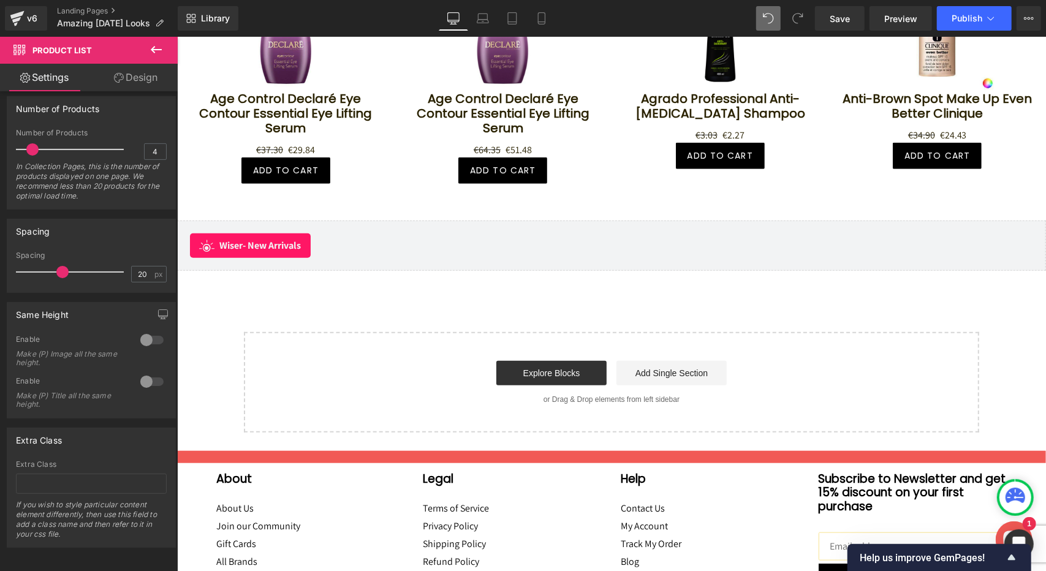
click at [154, 54] on icon at bounding box center [156, 49] width 15 height 15
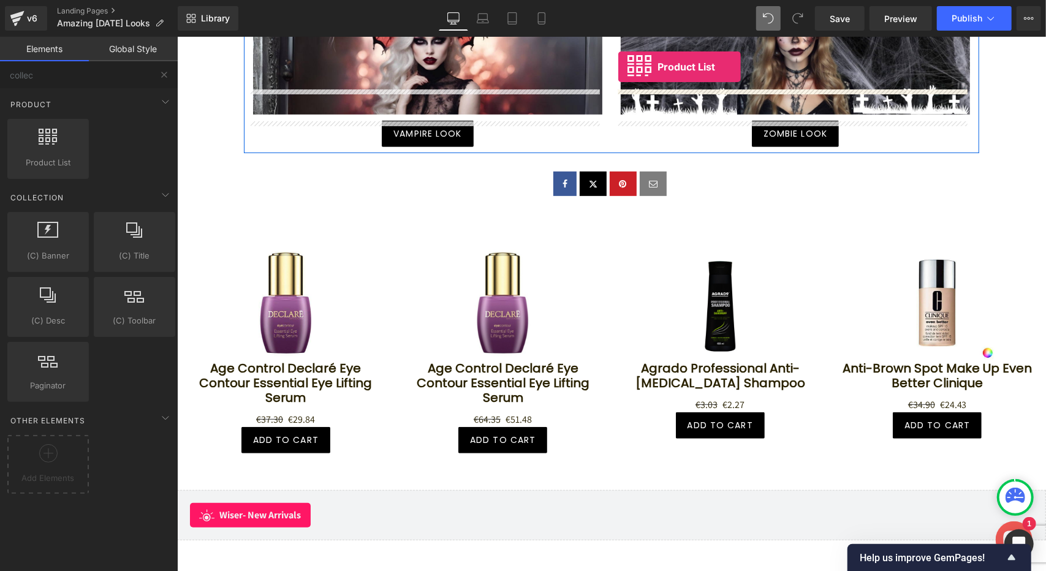
scroll to position [270, 0]
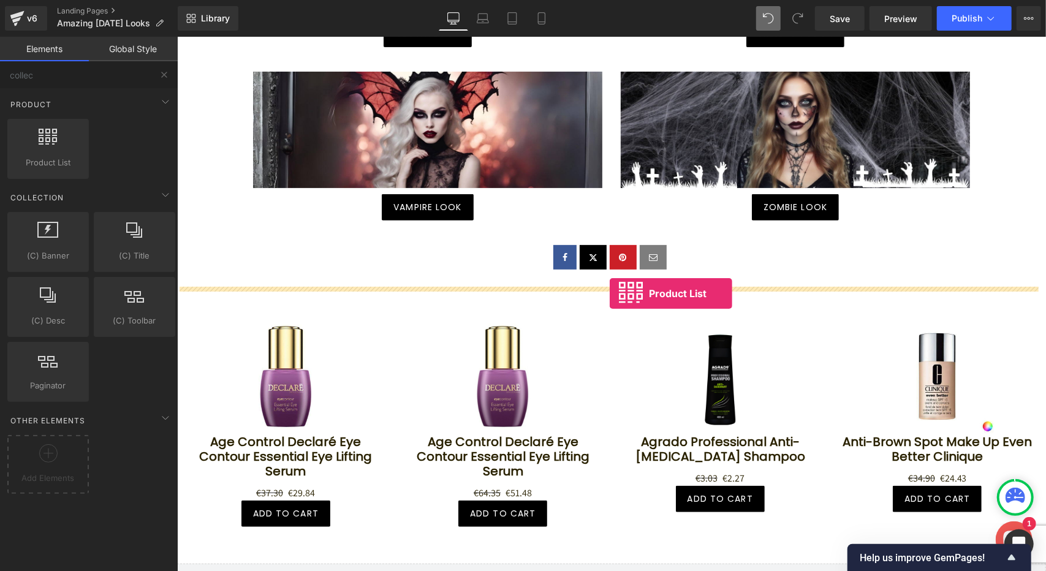
drag, startPoint x: 223, startPoint y: 190, endPoint x: 609, endPoint y: 293, distance: 399.7
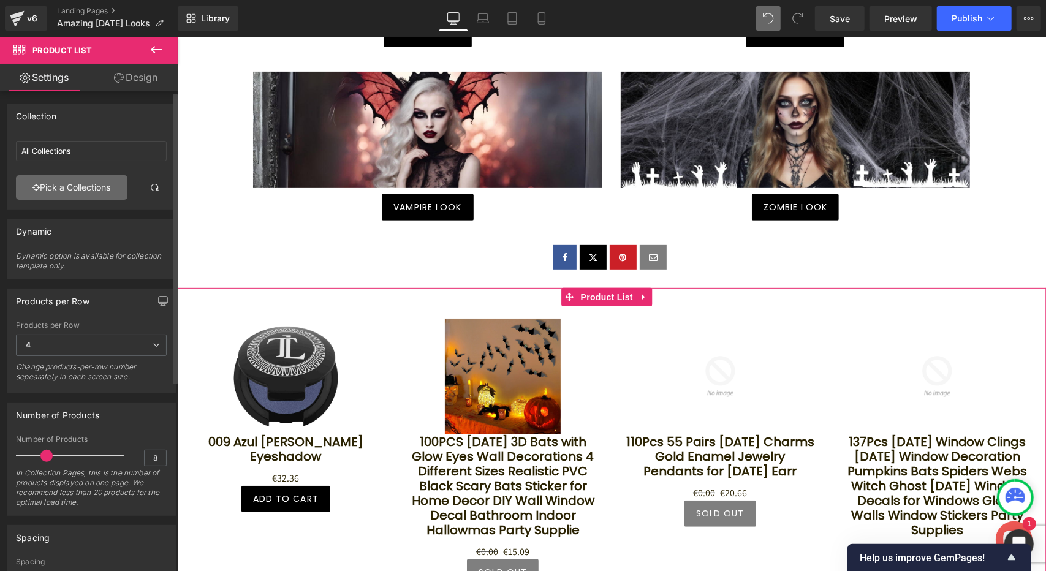
click at [65, 187] on link "Pick a Collections" at bounding box center [72, 187] width 112 height 25
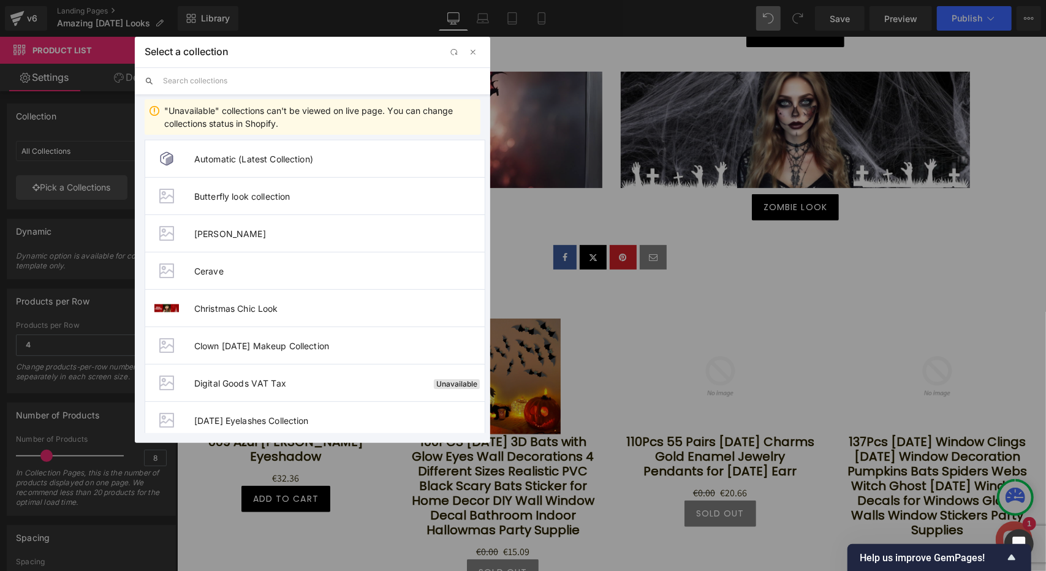
click at [235, 83] on input "text" at bounding box center [322, 80] width 318 height 27
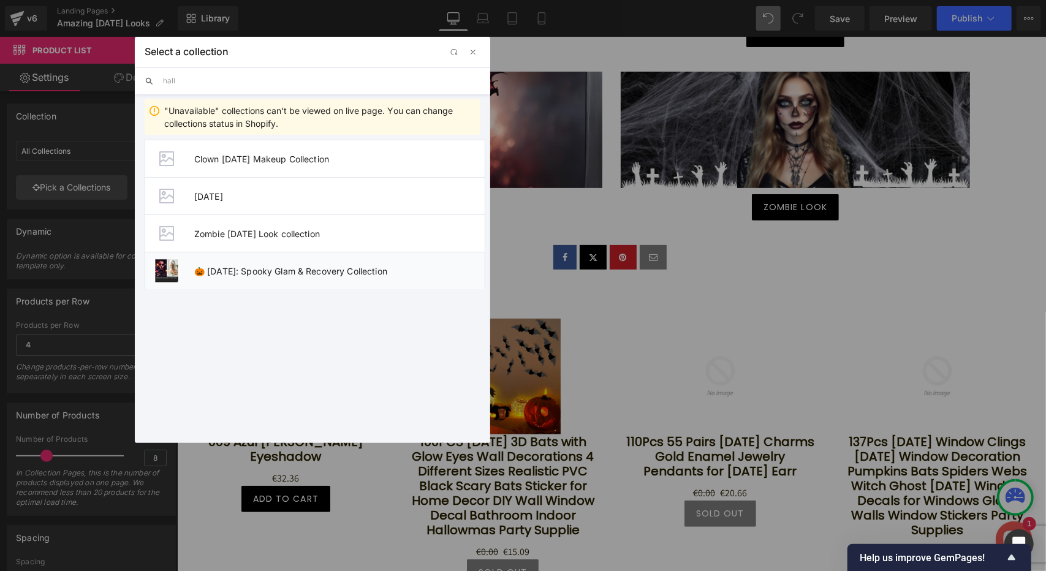
type input "hall"
click at [223, 267] on span "🎃 [DATE]: Spooky Glam & Recovery Collection" at bounding box center [339, 271] width 291 height 10
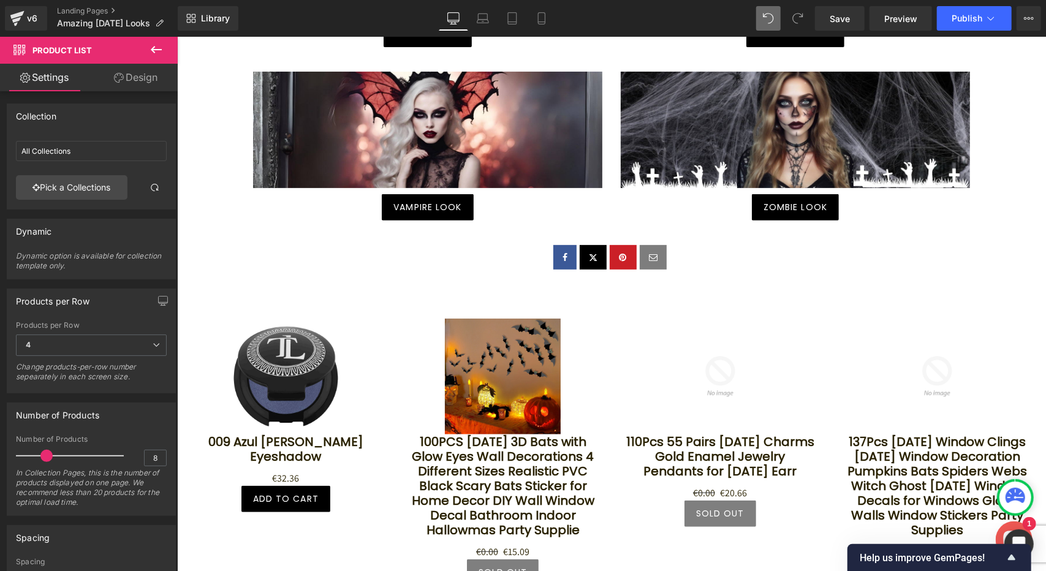
type input "🎃 [DATE]: Spooky Glam & Recovery Collection"
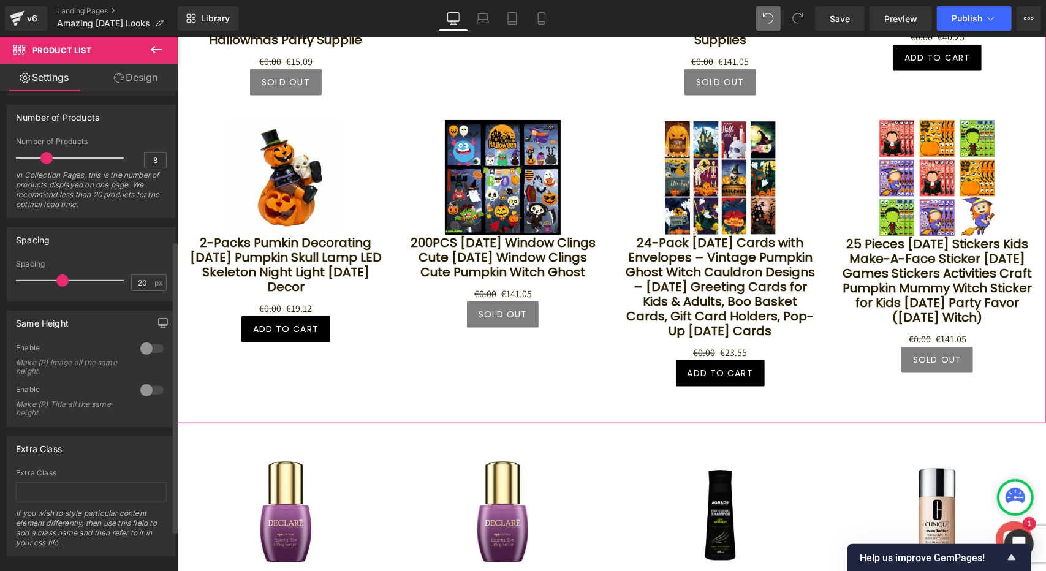
scroll to position [306, 0]
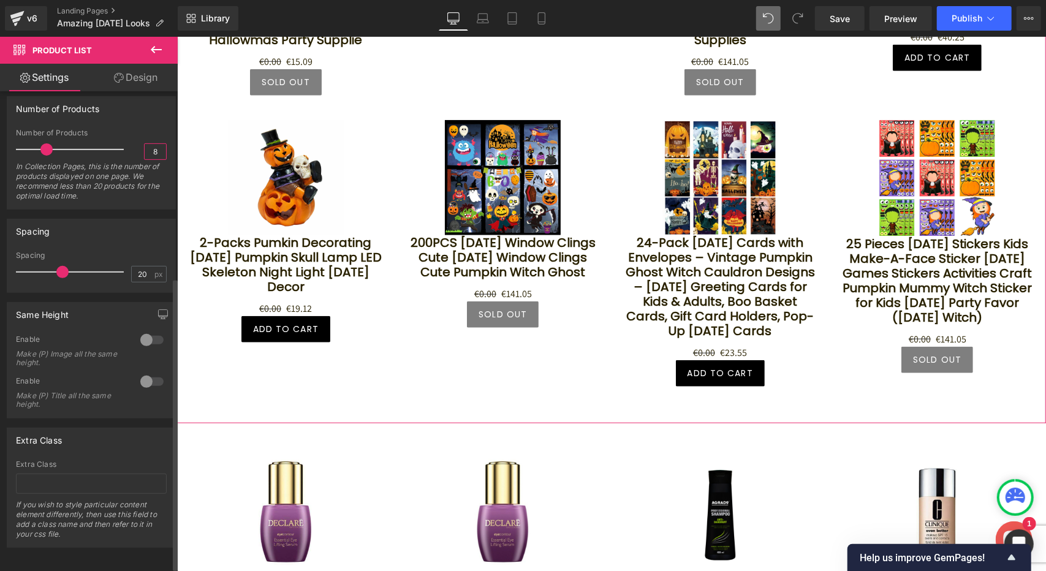
click at [150, 148] on input "8" at bounding box center [155, 151] width 21 height 15
click at [156, 147] on input "8" at bounding box center [155, 151] width 21 height 15
drag, startPoint x: 156, startPoint y: 147, endPoint x: 146, endPoint y: 147, distance: 9.8
click at [146, 147] on input "8" at bounding box center [155, 151] width 21 height 15
type input "4"
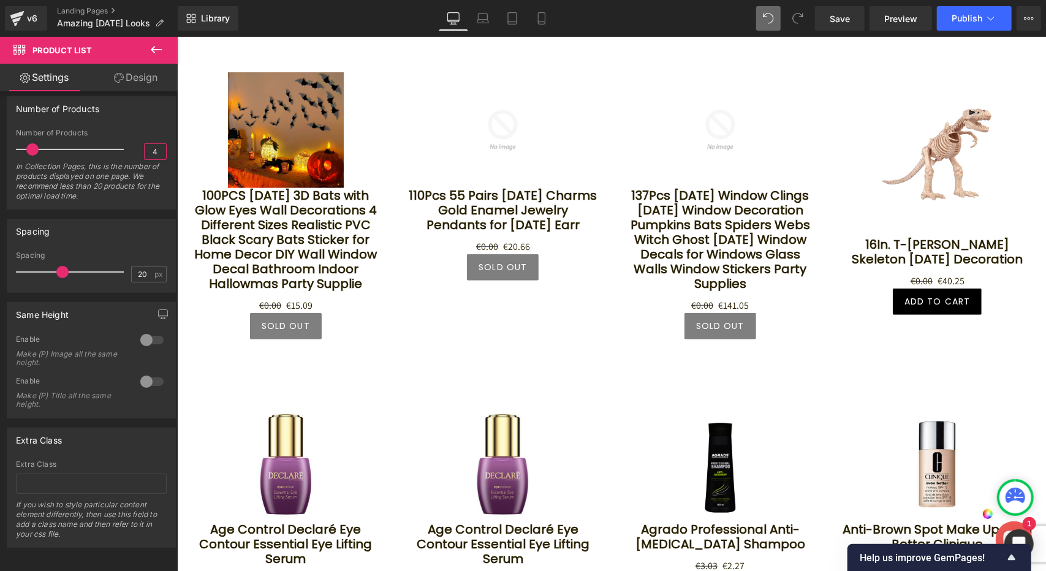
scroll to position [515, 0]
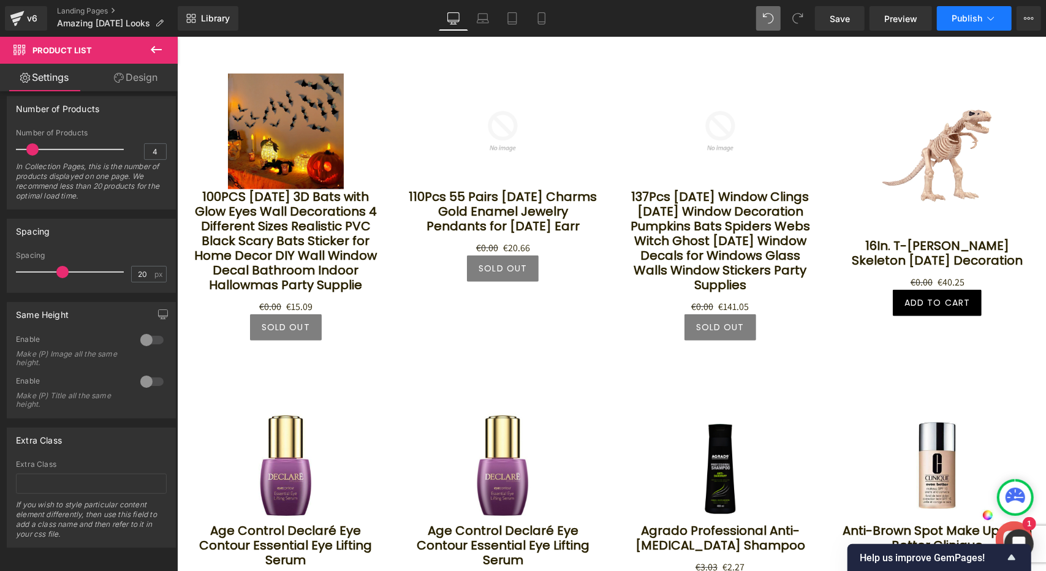
click at [961, 21] on span "Publish" at bounding box center [967, 18] width 31 height 10
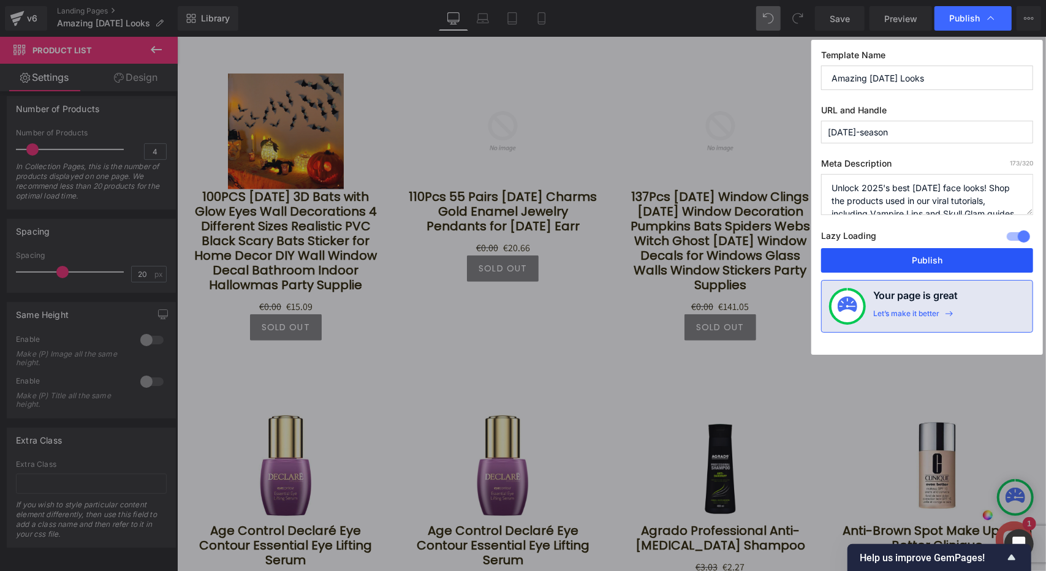
click at [926, 259] on button "Publish" at bounding box center [927, 260] width 212 height 25
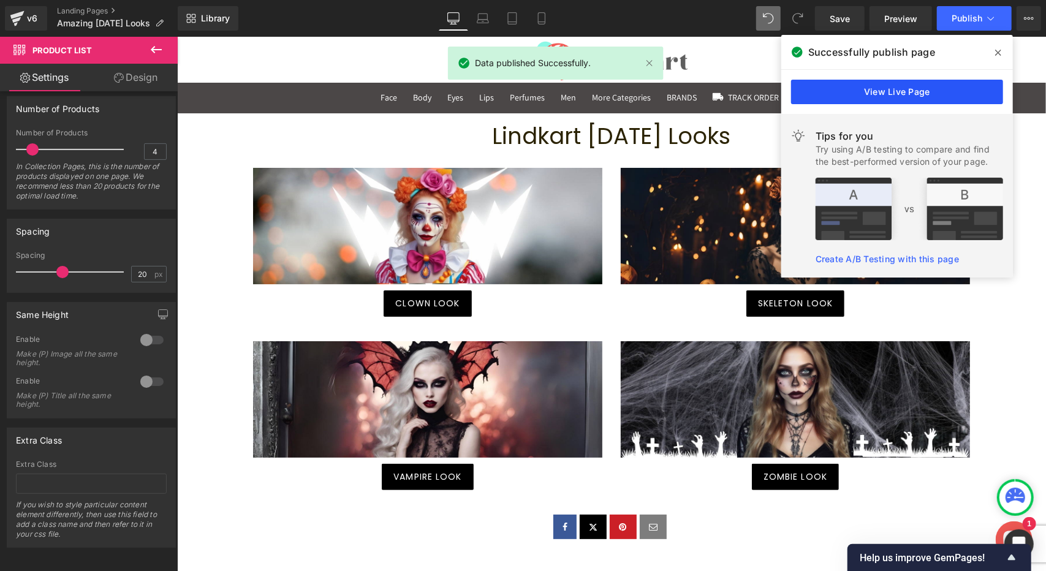
click at [904, 91] on link "View Live Page" at bounding box center [897, 92] width 212 height 25
